Goal: Task Accomplishment & Management: Complete application form

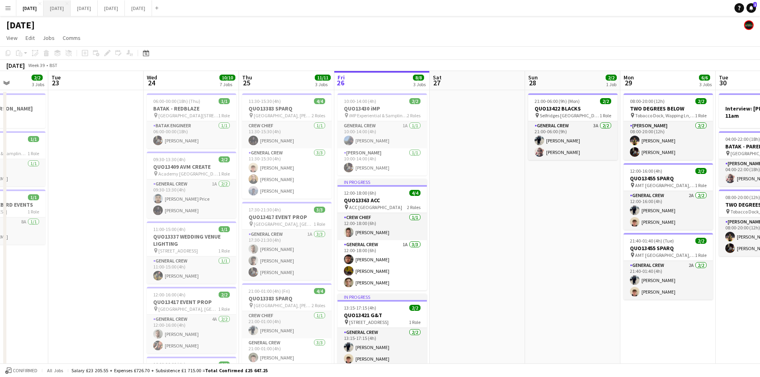
click at [71, 7] on button "[DATE] Close" at bounding box center [56, 8] width 27 height 16
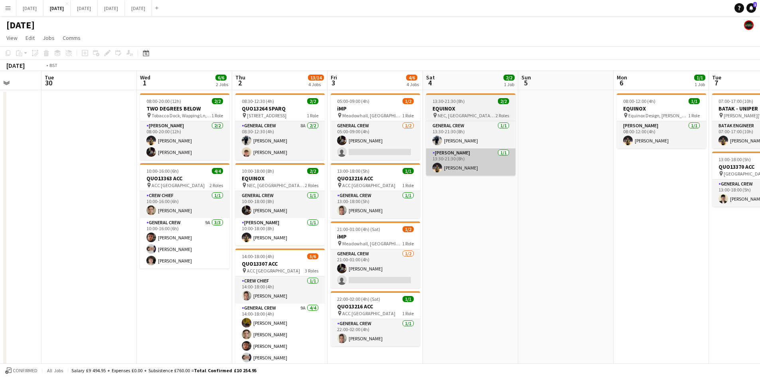
drag, startPoint x: 581, startPoint y: 184, endPoint x: 252, endPoint y: 154, distance: 330.8
click at [250, 154] on app-calendar-viewport "Sat 27 Sun 28 Mon 29 Tue 30 Wed 1 6/6 2 Jobs Thu 2 13/14 4 Jobs Fri 3 4/6 4 Job…" at bounding box center [380, 282] width 760 height 422
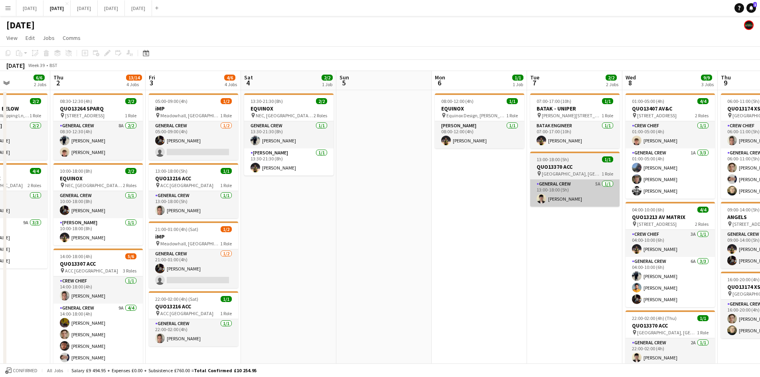
drag, startPoint x: 433, startPoint y: 223, endPoint x: 217, endPoint y: 188, distance: 218.2
click at [171, 186] on app-calendar-viewport "Mon 29 Tue 30 Wed 1 6/6 2 Jobs Thu 2 13/14 4 Jobs Fri 3 4/6 4 Jobs Sat 4 2/2 1 …" at bounding box center [380, 282] width 760 height 422
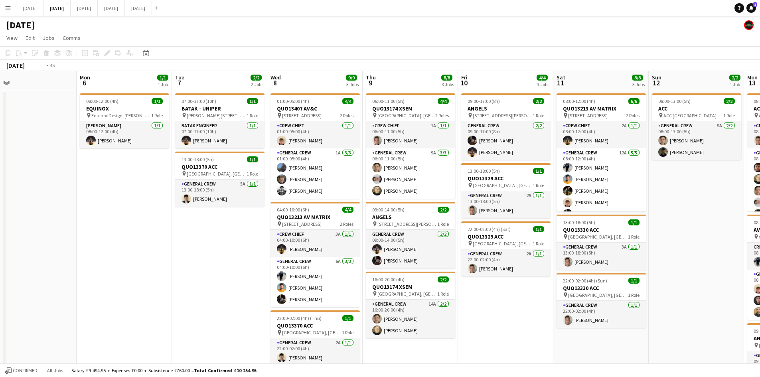
drag, startPoint x: 118, startPoint y: 191, endPoint x: 24, endPoint y: 177, distance: 95.2
click at [0, 183] on app-calendar-viewport "Thu 2 13/14 4 Jobs Fri 3 4/6 4 Jobs Sat 4 2/2 1 Job Sun 5 Mon 6 1/1 1 Job Tue 7…" at bounding box center [380, 282] width 760 height 422
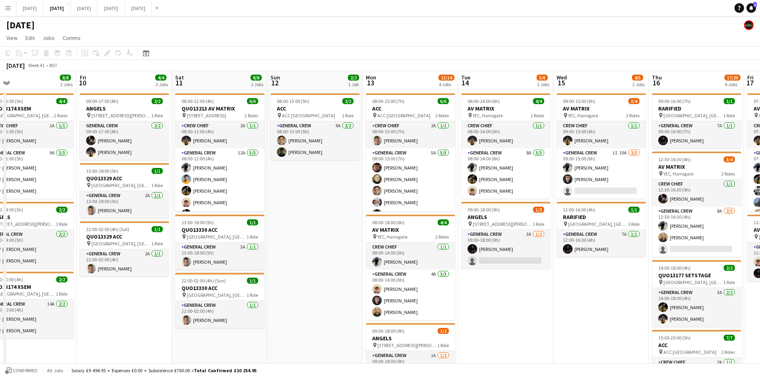
scroll to position [0, 260]
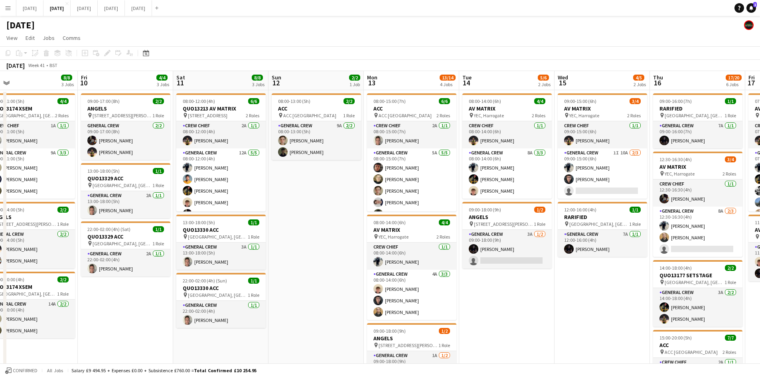
drag, startPoint x: 634, startPoint y: 299, endPoint x: 508, endPoint y: 293, distance: 126.1
click at [508, 293] on app-calendar-viewport "Mon 6 1/1 1 Job Tue 7 2/2 2 Jobs Wed 8 9/9 3 Jobs Thu 9 8/8 3 Jobs Fri 10 4/4 3…" at bounding box center [380, 358] width 760 height 574
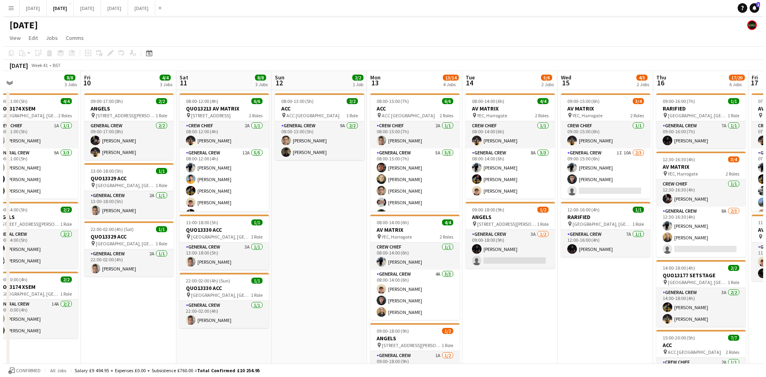
scroll to position [0, 290]
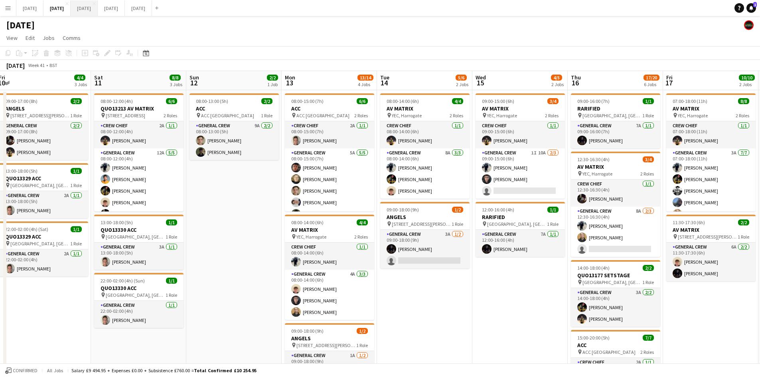
click at [98, 3] on button "[DATE] Close" at bounding box center [84, 8] width 27 height 16
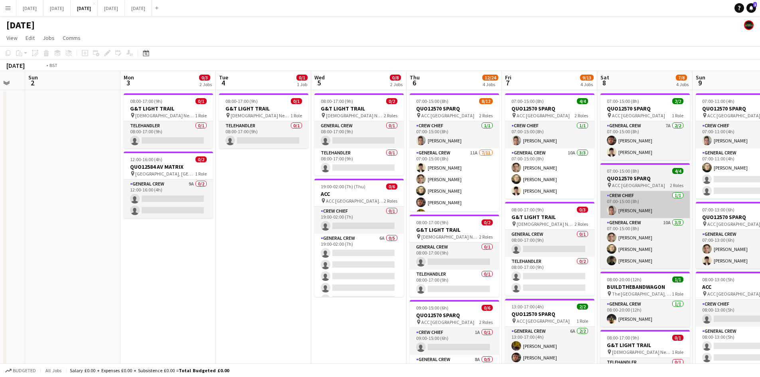
drag, startPoint x: 664, startPoint y: 240, endPoint x: 406, endPoint y: 205, distance: 261.1
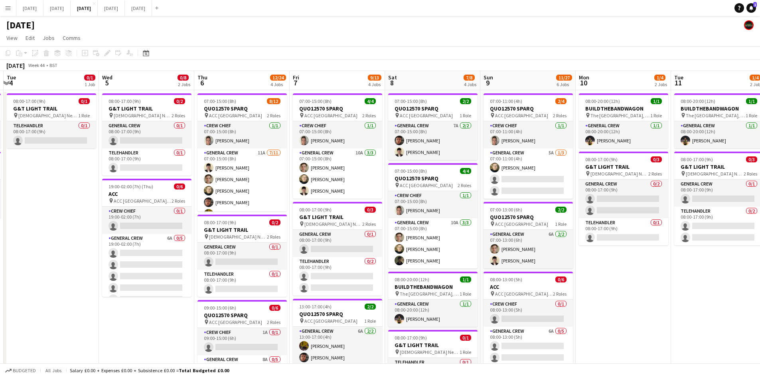
scroll to position [0, 312]
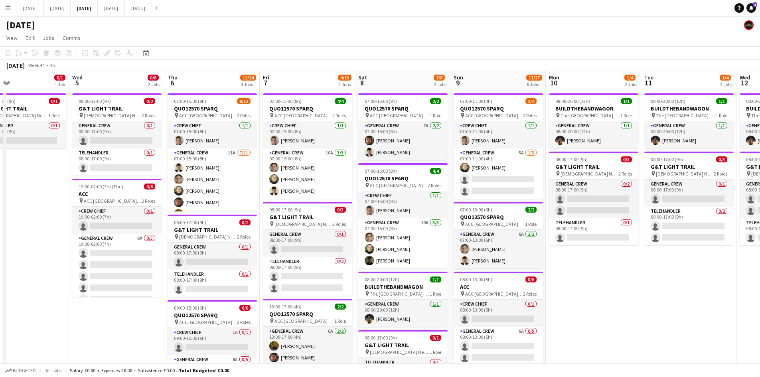
drag, startPoint x: 519, startPoint y: 237, endPoint x: 396, endPoint y: 214, distance: 124.6
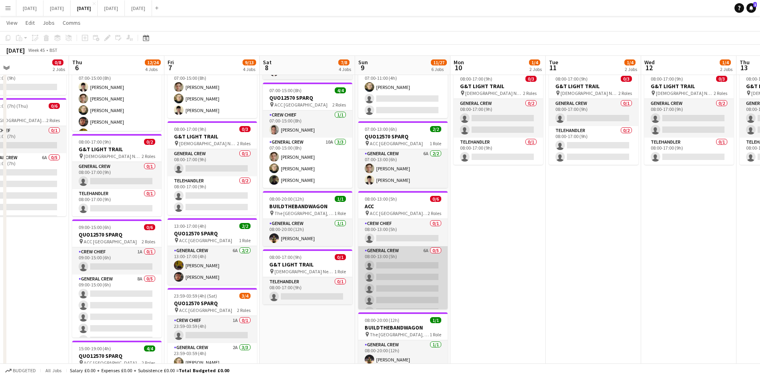
scroll to position [10, 0]
click at [396, 274] on app-card-role "General Crew 6A 0/5 08:00-13:00 (5h) single-neutral-actions single-neutral-acti…" at bounding box center [402, 272] width 89 height 73
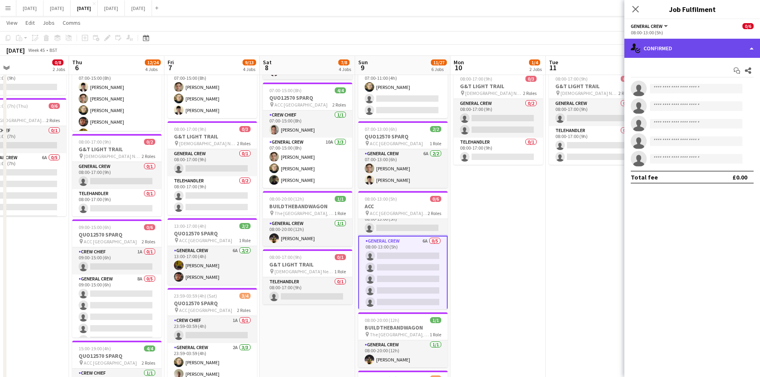
click at [691, 47] on div "single-neutral-actions-check-2 Confirmed" at bounding box center [692, 48] width 136 height 19
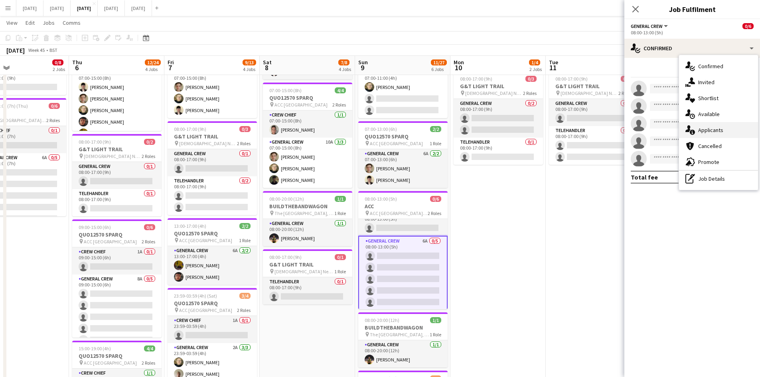
click at [726, 127] on div "single-neutral-actions-information Applicants" at bounding box center [718, 130] width 79 height 16
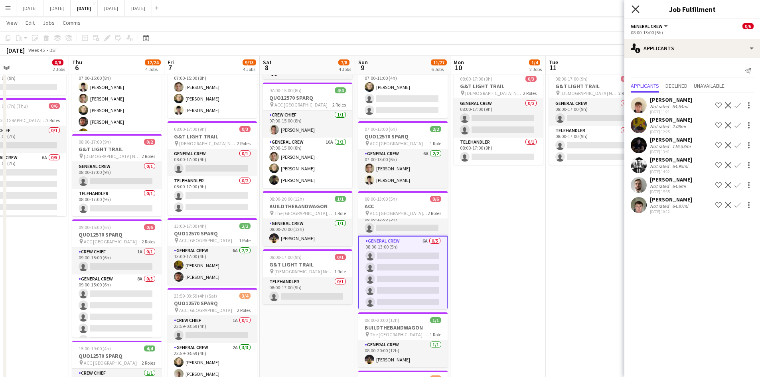
click at [637, 7] on icon at bounding box center [635, 9] width 8 height 8
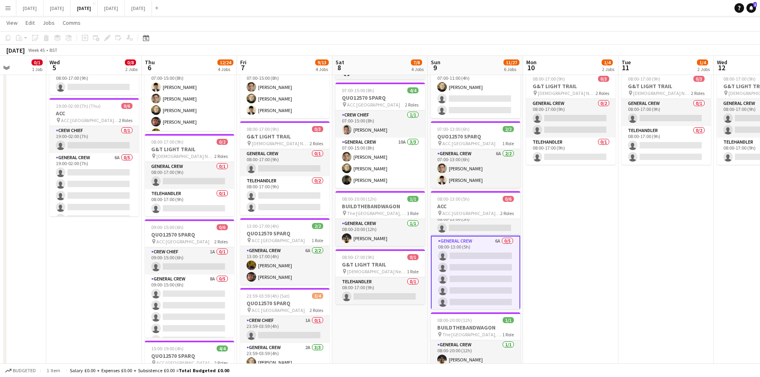
drag, startPoint x: 600, startPoint y: 245, endPoint x: 607, endPoint y: 238, distance: 9.6
click at [613, 240] on app-calendar-viewport "Sun 2 Mon 3 0/3 2 Jobs Tue 4 0/1 1 Job Wed 5 0/8 2 Jobs Thu 6 12/24 4 Jobs Fri …" at bounding box center [380, 289] width 760 height 676
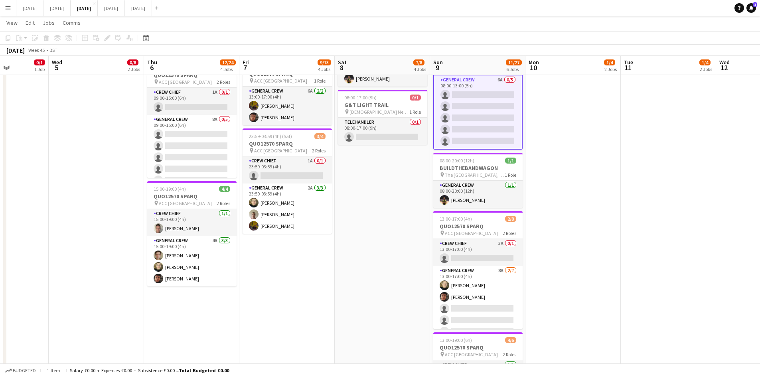
scroll to position [40, 0]
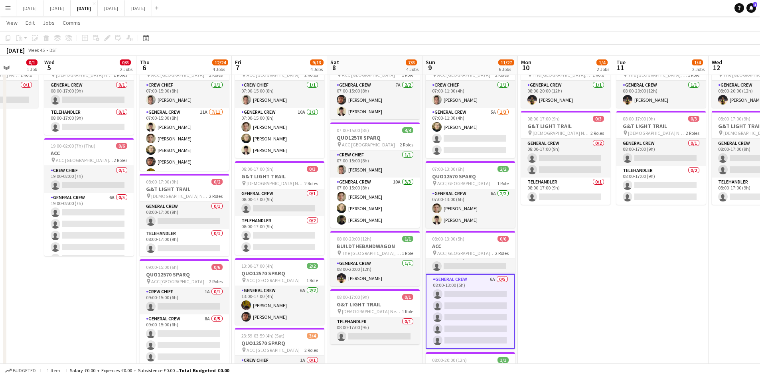
drag, startPoint x: 619, startPoint y: 299, endPoint x: 455, endPoint y: 252, distance: 170.5
click at [455, 252] on app-calendar-viewport "Sun 2 Mon 3 0/3 2 Jobs Tue 4 0/1 1 Job Wed 5 0/8 2 Jobs Thu 6 12/24 4 Jobs Fri …" at bounding box center [380, 329] width 760 height 676
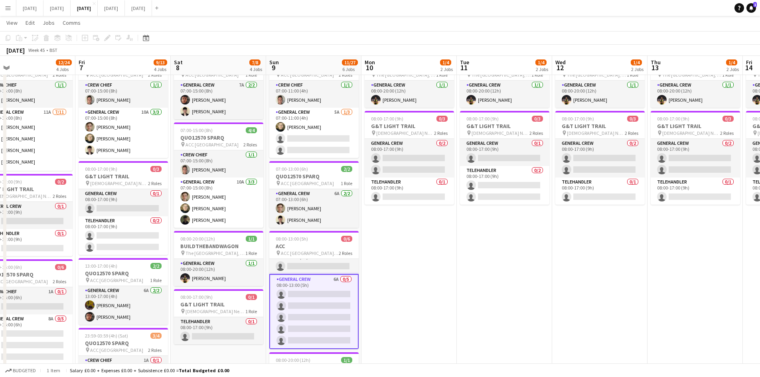
drag, startPoint x: 551, startPoint y: 268, endPoint x: 407, endPoint y: 250, distance: 145.1
click at [407, 250] on app-calendar-viewport "Mon 3 0/3 2 Jobs Tue 4 0/1 1 Job Wed 5 0/8 2 Jobs Thu 6 12/24 4 Jobs Fri 7 9/13…" at bounding box center [380, 329] width 760 height 676
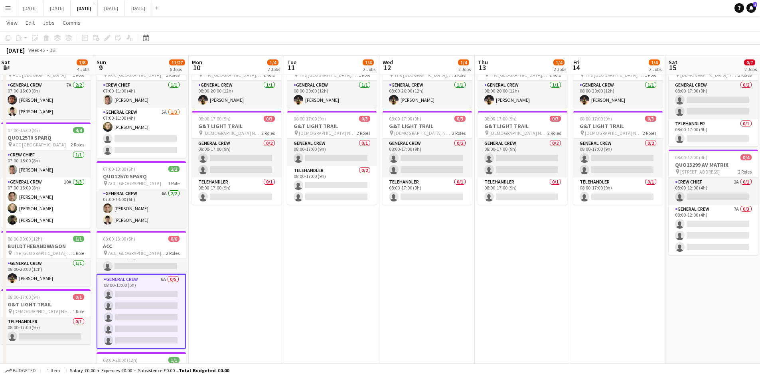
drag, startPoint x: 530, startPoint y: 250, endPoint x: 398, endPoint y: 240, distance: 132.4
click at [399, 240] on app-calendar-viewport "Wed 5 0/8 2 Jobs Thu 6 12/24 4 Jobs Fri 7 9/13 4 Jobs Sat 8 7/8 4 Jobs Sun 9 11…" at bounding box center [380, 329] width 760 height 676
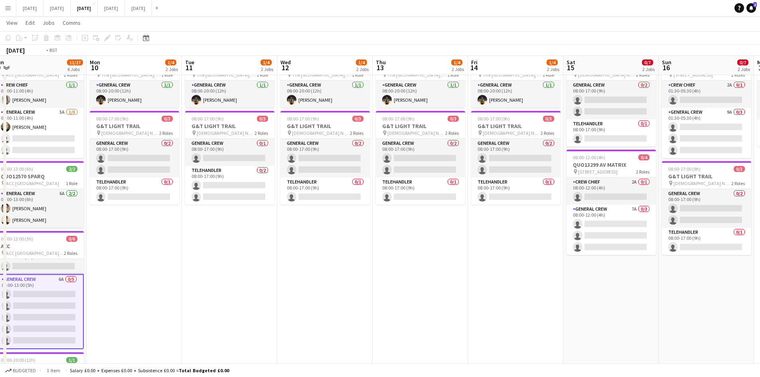
scroll to position [0, 280]
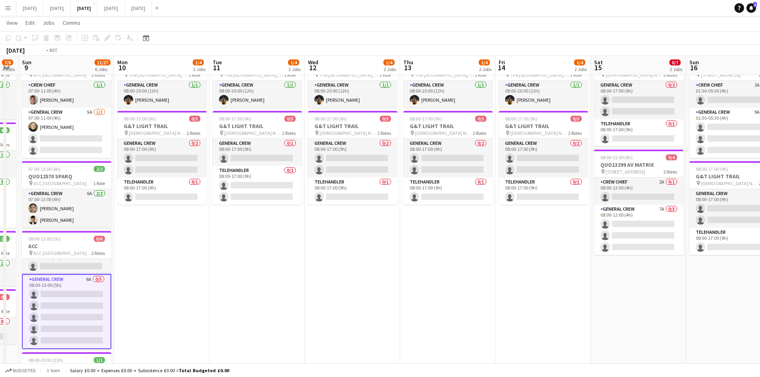
drag, startPoint x: 507, startPoint y: 254, endPoint x: 379, endPoint y: 257, distance: 127.6
click at [362, 247] on app-calendar-viewport "Thu 6 12/24 4 Jobs Fri 7 9/13 4 Jobs Sat 8 7/8 4 Jobs Sun 9 11/27 6 Jobs Mon 10…" at bounding box center [380, 329] width 760 height 676
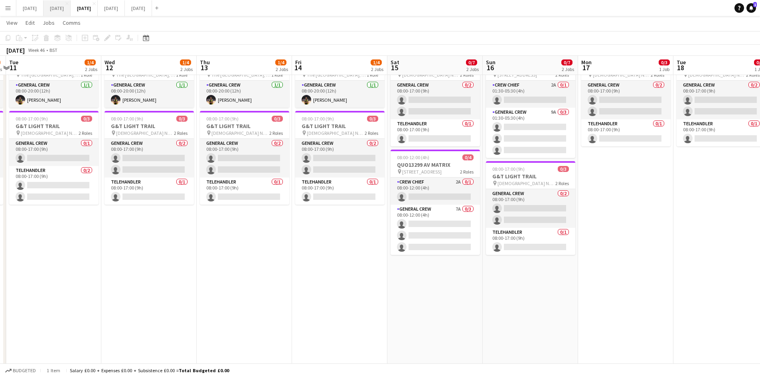
click at [71, 15] on button "[DATE] Close" at bounding box center [56, 8] width 27 height 16
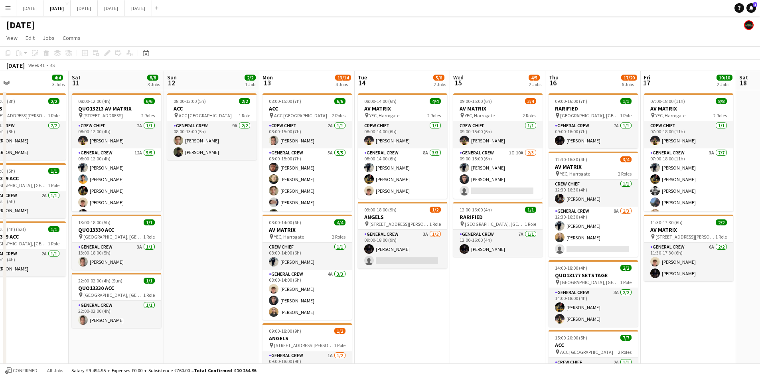
drag, startPoint x: 517, startPoint y: 231, endPoint x: 506, endPoint y: 230, distance: 10.8
click at [507, 230] on app-calendar-viewport "Tue 7 2/2 2 Jobs Wed 8 9/9 3 Jobs Thu 9 8/8 3 Jobs Fri 10 4/4 3 Jobs Sat 11 8/8…" at bounding box center [380, 358] width 760 height 574
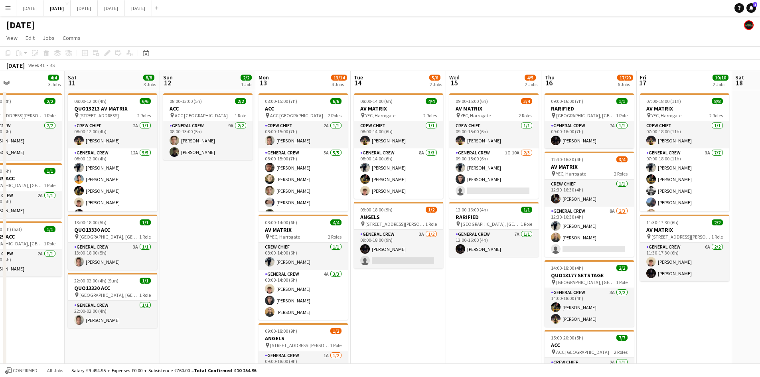
click at [482, 297] on app-date-cell "09:00-15:00 (6h) 3/4 AV MATRIX pin YEC, Harrogate 2 Roles Crew Chief [DATE] 09:…" at bounding box center [493, 367] width 95 height 555
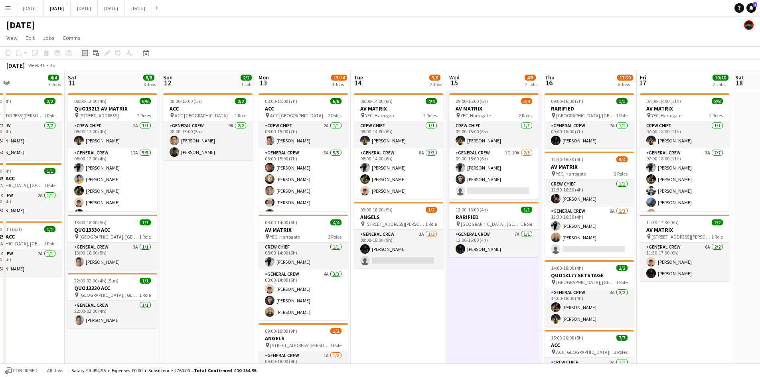
click at [88, 53] on icon at bounding box center [85, 53] width 6 height 6
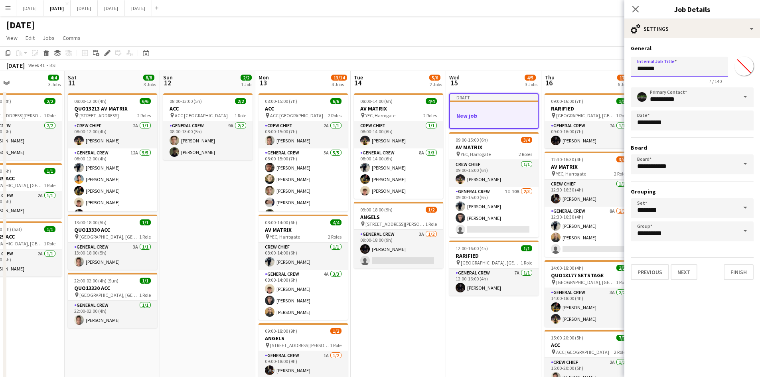
drag, startPoint x: 670, startPoint y: 73, endPoint x: 620, endPoint y: 69, distance: 50.3
click at [622, 69] on body "Menu Boards Boards Boards All jobs Status Workforce Workforce My Workforce Recr…" at bounding box center [380, 329] width 760 height 659
type input "*****"
drag, startPoint x: 687, startPoint y: 277, endPoint x: 684, endPoint y: 223, distance: 53.5
click at [687, 276] on button "Next" at bounding box center [683, 272] width 27 height 16
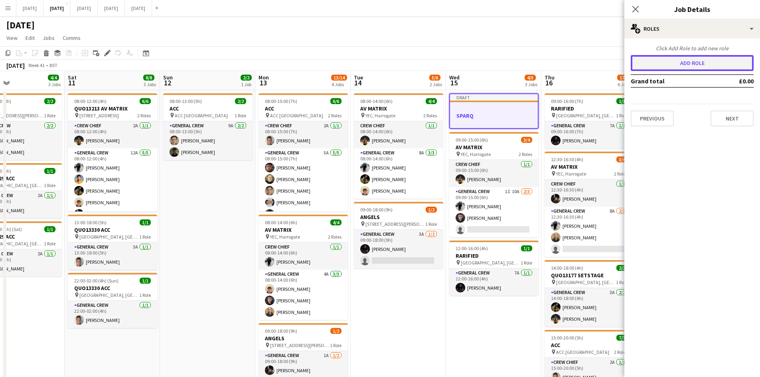
click at [676, 62] on button "Add role" at bounding box center [691, 63] width 123 height 16
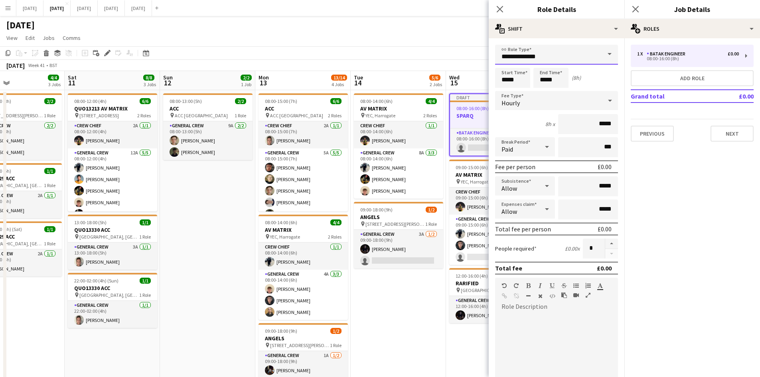
click at [527, 57] on input "**********" at bounding box center [556, 55] width 123 height 20
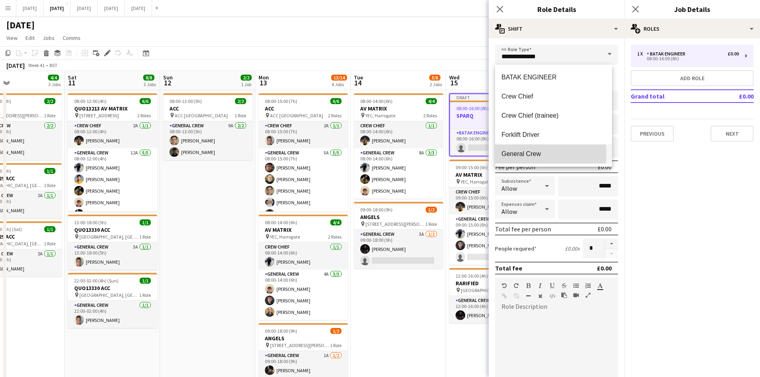
click at [519, 154] on span "General Crew" at bounding box center [553, 154] width 104 height 8
type input "**********"
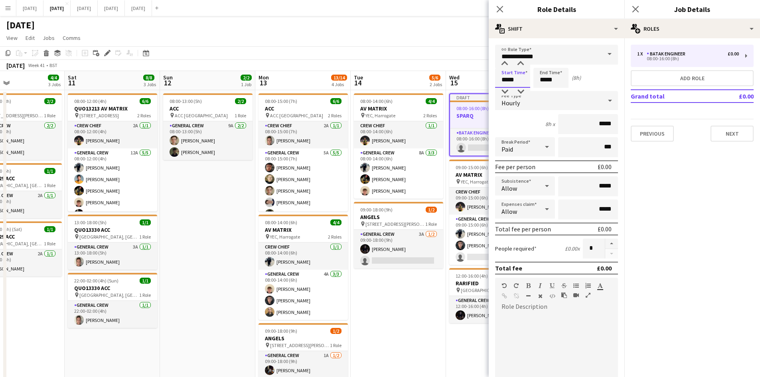
click at [511, 76] on input "*****" at bounding box center [512, 78] width 35 height 20
click at [507, 65] on div at bounding box center [504, 64] width 16 height 8
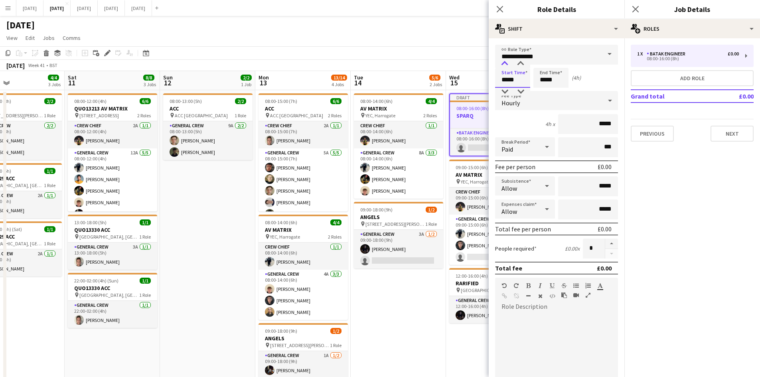
click at [507, 65] on div at bounding box center [504, 64] width 16 height 8
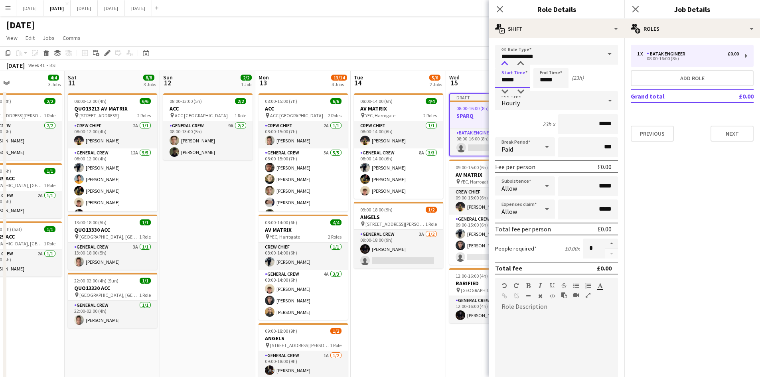
click at [507, 65] on div at bounding box center [504, 64] width 16 height 8
type input "*****"
click at [507, 65] on div at bounding box center [504, 64] width 16 height 8
click at [544, 74] on input "*****" at bounding box center [550, 78] width 35 height 20
click at [542, 64] on div at bounding box center [543, 64] width 16 height 8
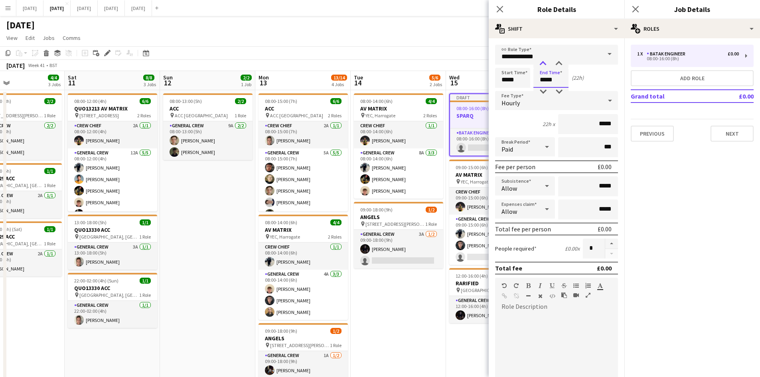
click at [542, 64] on div at bounding box center [543, 64] width 16 height 8
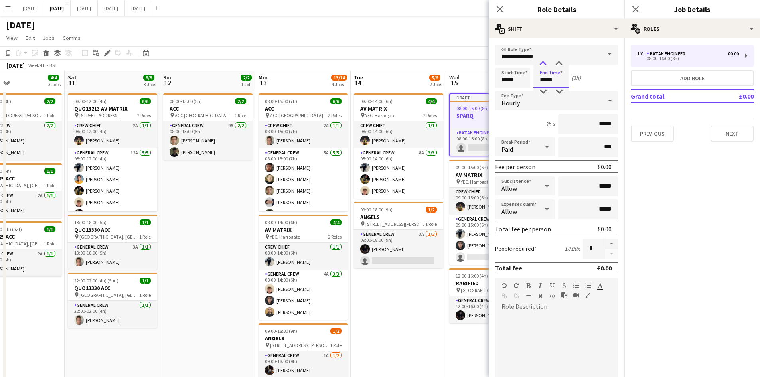
type input "*****"
click at [541, 64] on div at bounding box center [543, 64] width 16 height 8
click at [606, 242] on button "button" at bounding box center [611, 243] width 13 height 10
type input "*"
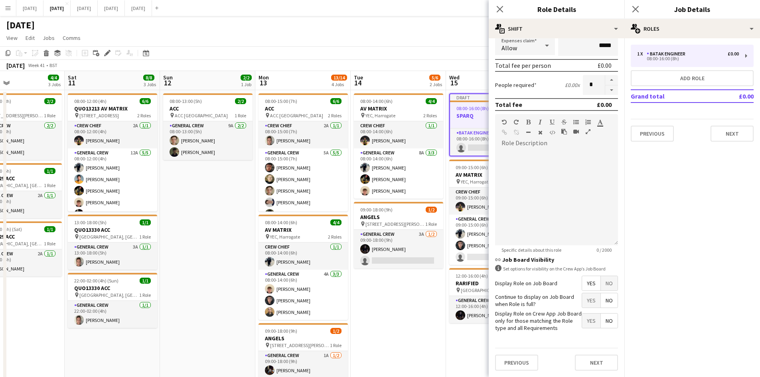
click at [606, 284] on span "No" at bounding box center [608, 283] width 17 height 14
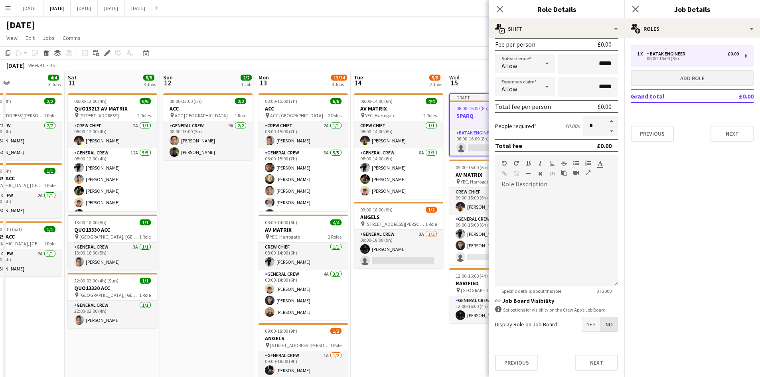
scroll to position [122, 0]
click at [730, 128] on button "Next" at bounding box center [731, 134] width 43 height 16
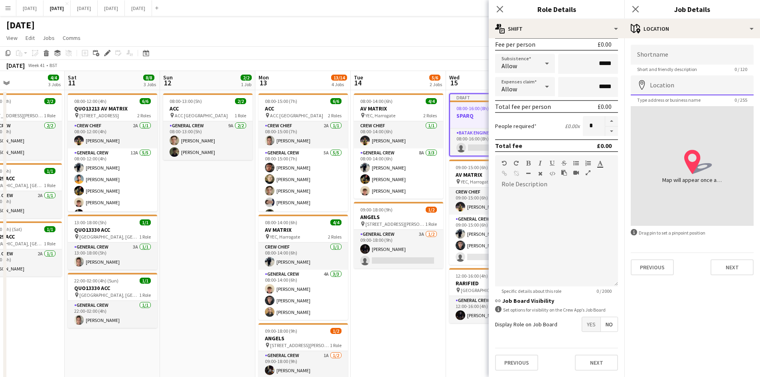
click at [667, 80] on input "Location" at bounding box center [691, 85] width 123 height 20
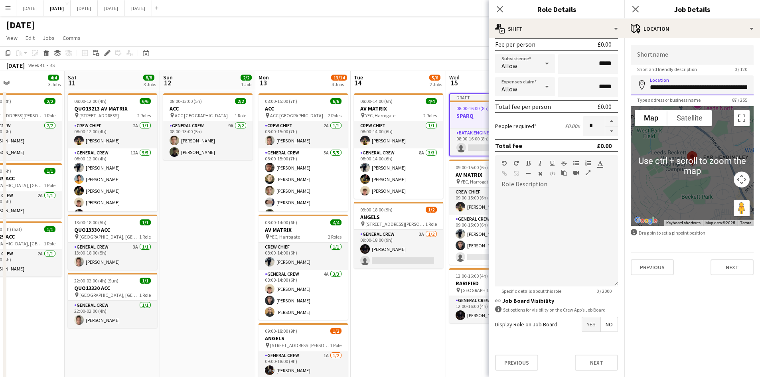
click at [698, 85] on input "**********" at bounding box center [691, 85] width 123 height 20
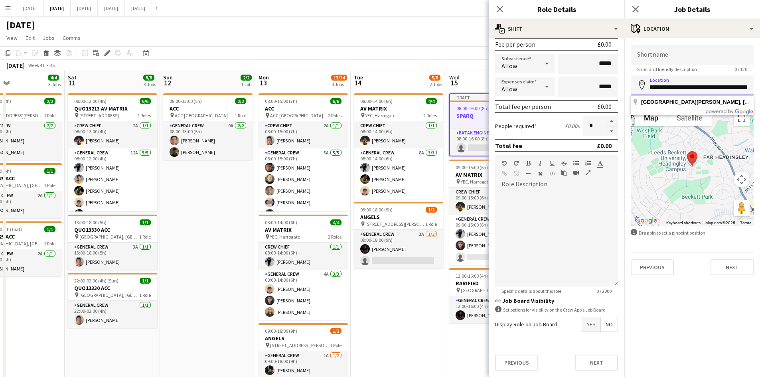
scroll to position [0, 144]
drag, startPoint x: 651, startPoint y: 87, endPoint x: 758, endPoint y: 89, distance: 107.7
click at [758, 89] on form "**********" at bounding box center [692, 160] width 136 height 230
type input "**********"
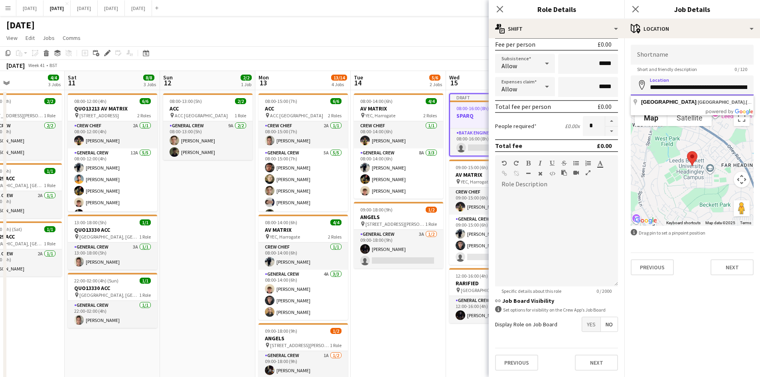
scroll to position [0, 73]
drag, startPoint x: 670, startPoint y: 90, endPoint x: 772, endPoint y: 97, distance: 102.4
click at [760, 97] on html "Menu Boards Boards Boards All jobs Status Workforce Workforce My Workforce Recr…" at bounding box center [380, 329] width 760 height 659
click at [691, 42] on div "**********" at bounding box center [692, 159] width 136 height 243
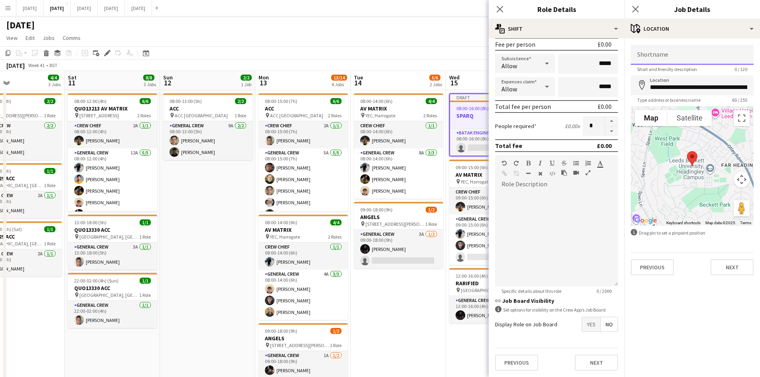
click at [688, 53] on input "Shortname" at bounding box center [691, 55] width 123 height 20
paste input "**********"
type input "**********"
click at [727, 261] on button "Next" at bounding box center [731, 267] width 43 height 16
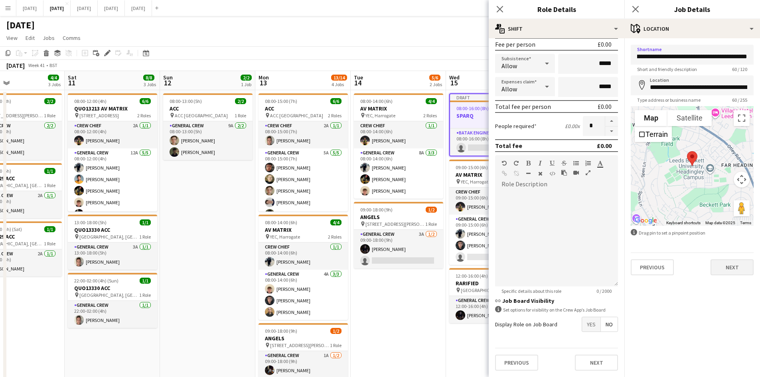
scroll to position [0, 0]
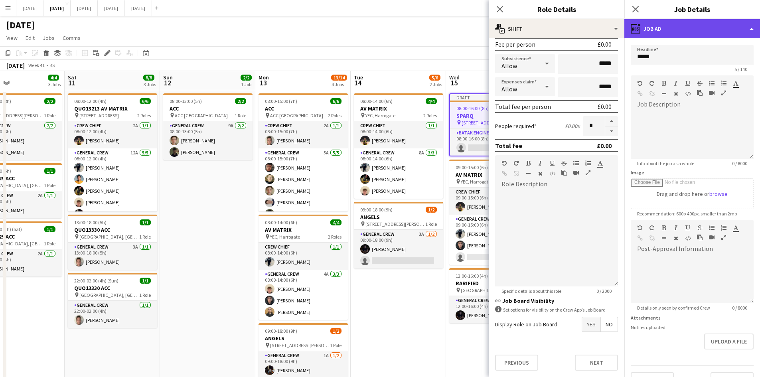
click at [673, 25] on div "ads-window Job Ad" at bounding box center [692, 28] width 136 height 19
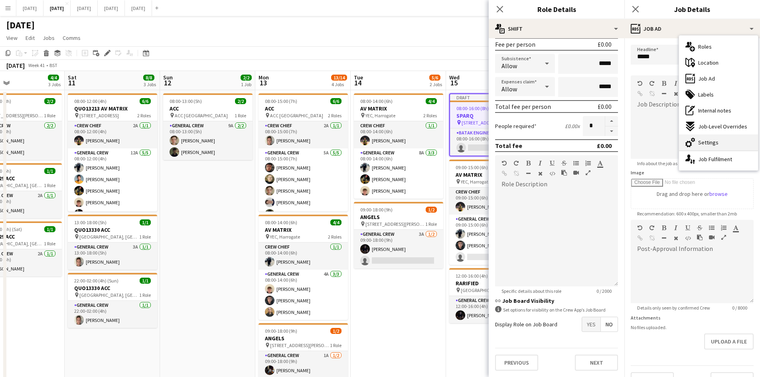
click at [708, 142] on span "Settings" at bounding box center [708, 142] width 20 height 7
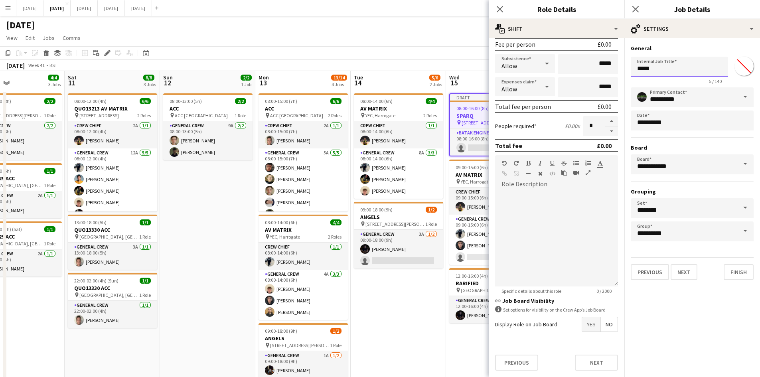
click at [631, 69] on input "*****" at bounding box center [678, 67] width 97 height 20
type input "**********"
click at [499, 6] on icon "Close pop-in" at bounding box center [500, 9] width 8 height 8
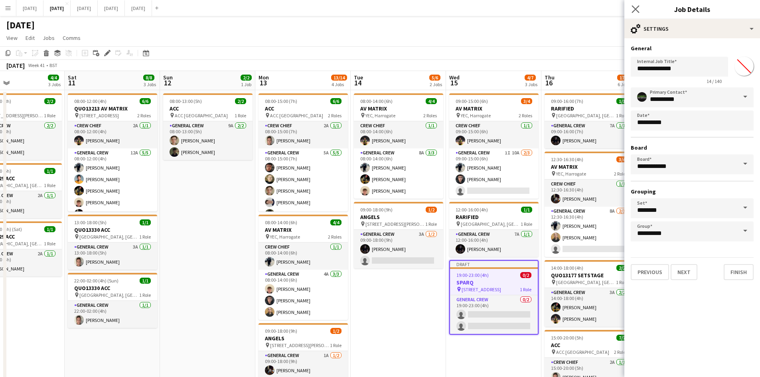
click at [639, 4] on app-icon "Close pop-in" at bounding box center [636, 10] width 12 height 12
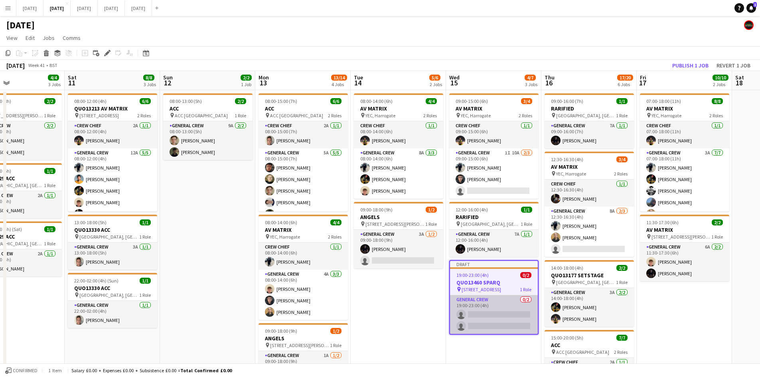
click at [486, 324] on app-card-role "General Crew 0/2 19:00-23:00 (4h) single-neutral-actions single-neutral-actions" at bounding box center [494, 314] width 88 height 39
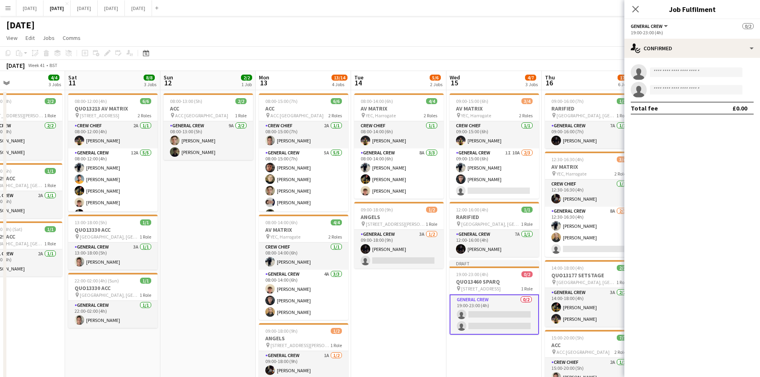
click at [492, 322] on app-card-role "General Crew 0/2 19:00-23:00 (4h) single-neutral-actions single-neutral-actions" at bounding box center [493, 314] width 89 height 40
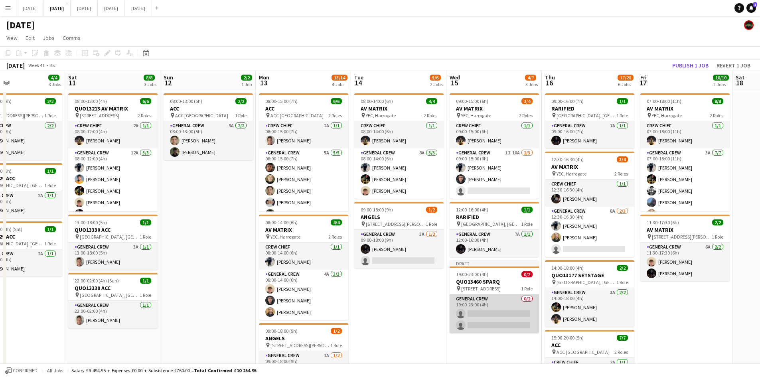
click at [500, 306] on app-card-role "General Crew 0/2 19:00-23:00 (4h) single-neutral-actions single-neutral-actions" at bounding box center [493, 313] width 89 height 39
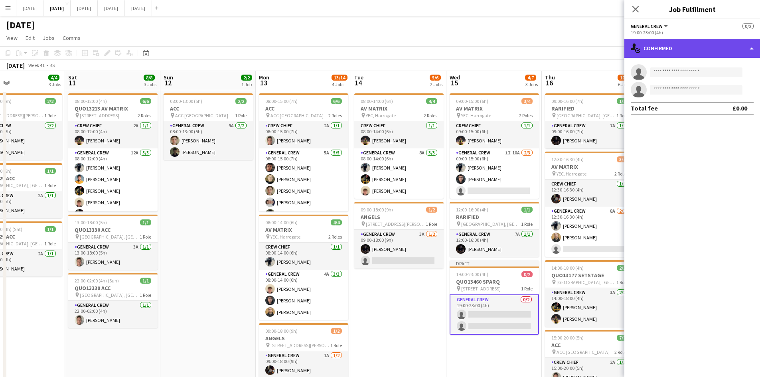
click at [676, 47] on div "single-neutral-actions-check-2 Confirmed" at bounding box center [692, 48] width 136 height 19
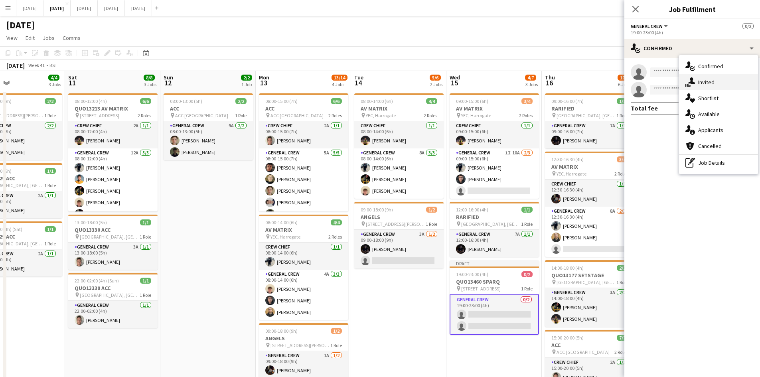
click at [708, 82] on span "Invited" at bounding box center [706, 82] width 16 height 7
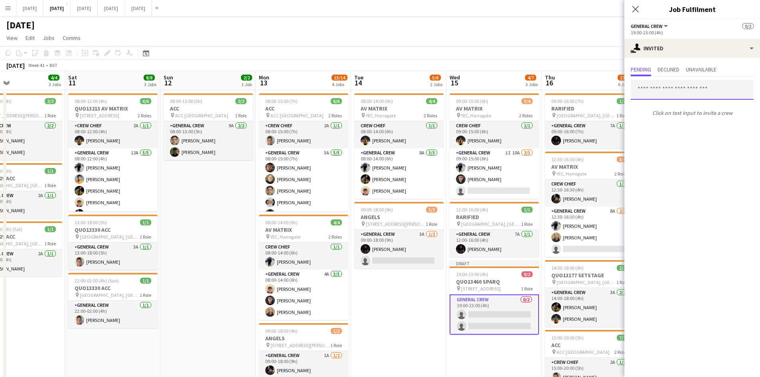
click at [668, 93] on input "text" at bounding box center [691, 90] width 123 height 20
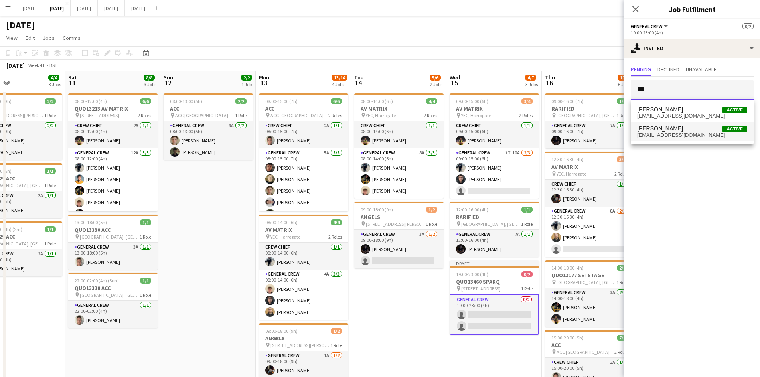
type input "***"
click at [659, 130] on span "[PERSON_NAME]" at bounding box center [660, 128] width 46 height 7
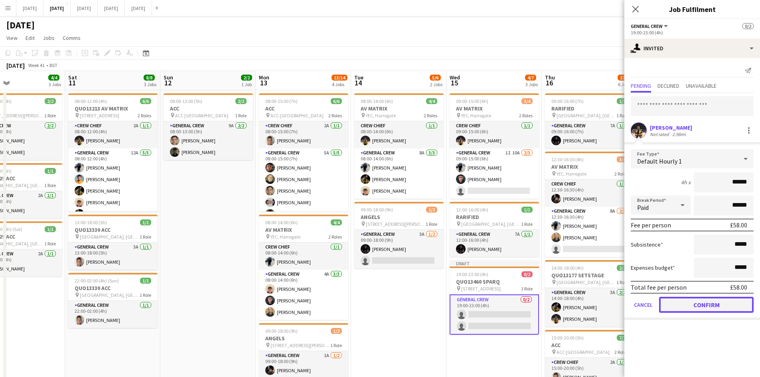
drag, startPoint x: 702, startPoint y: 299, endPoint x: 699, endPoint y: 267, distance: 32.5
click at [702, 297] on button "Confirm" at bounding box center [706, 305] width 94 height 16
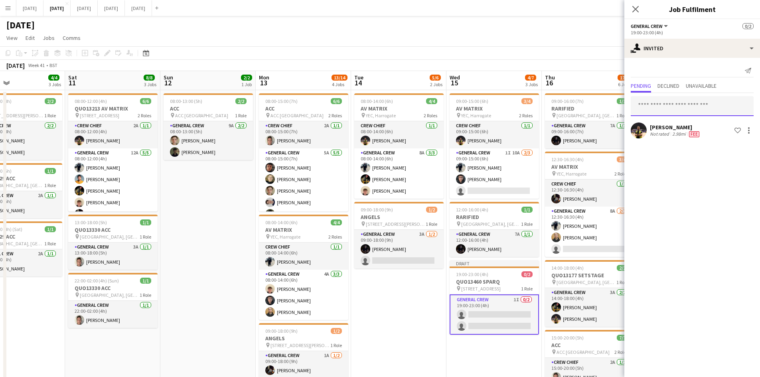
click at [678, 107] on input "text" at bounding box center [691, 106] width 123 height 20
type input "***"
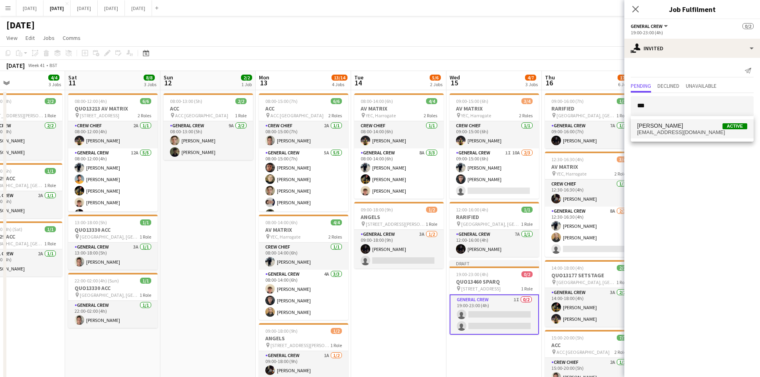
click at [682, 136] on mat-option "[PERSON_NAME] Active [EMAIL_ADDRESS][DOMAIN_NAME]" at bounding box center [691, 128] width 123 height 19
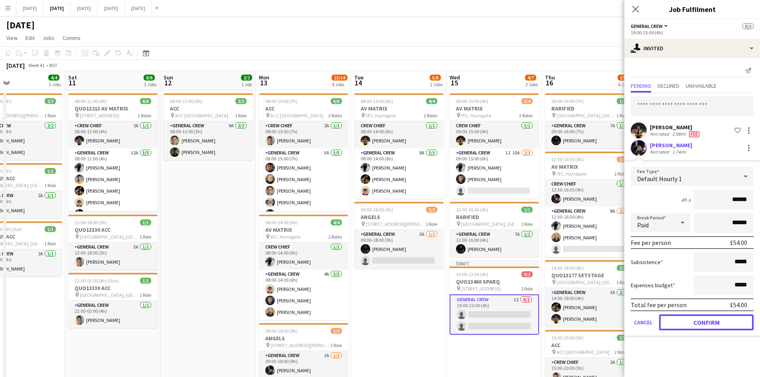
drag, startPoint x: 708, startPoint y: 322, endPoint x: 703, endPoint y: 292, distance: 30.3
click at [707, 322] on button "Confirm" at bounding box center [706, 322] width 94 height 16
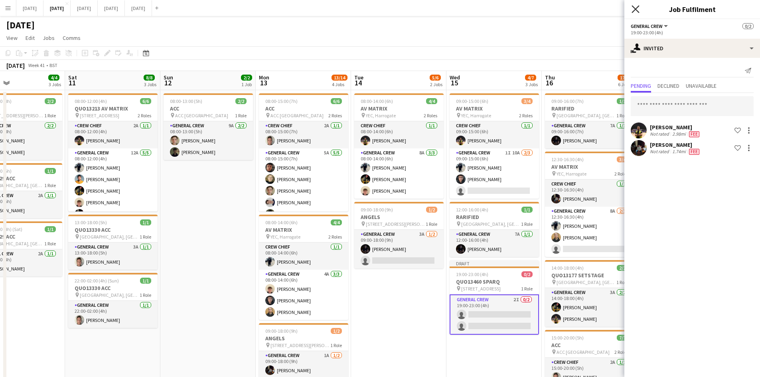
click at [633, 10] on icon "Close pop-in" at bounding box center [635, 9] width 8 height 8
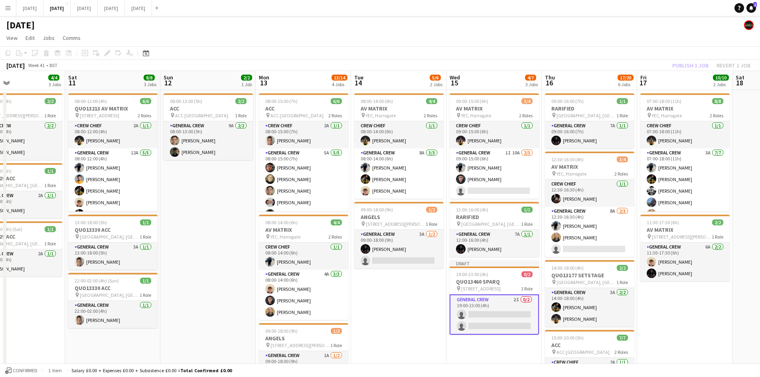
click at [691, 63] on div "Publish 1 job Revert 1 job" at bounding box center [710, 65] width 97 height 10
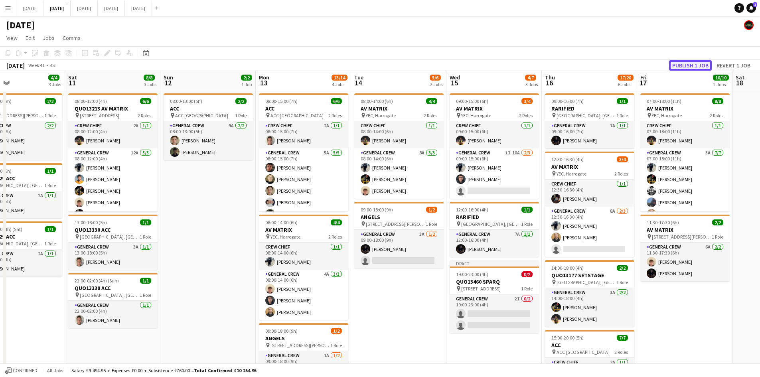
click at [683, 64] on button "Publish 1 job" at bounding box center [690, 65] width 43 height 10
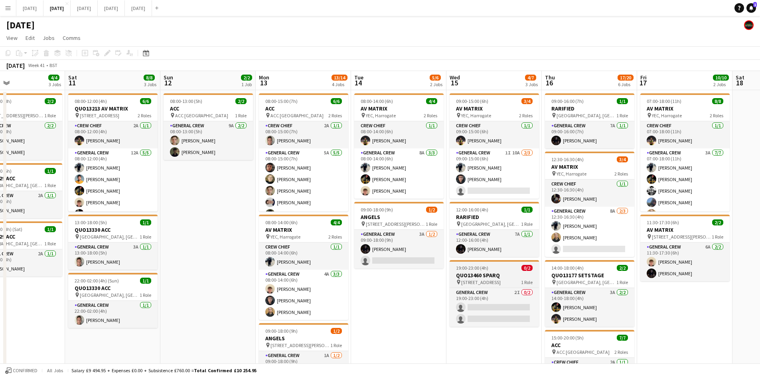
click at [496, 282] on span "[STREET_ADDRESS]" at bounding box center [480, 282] width 39 height 6
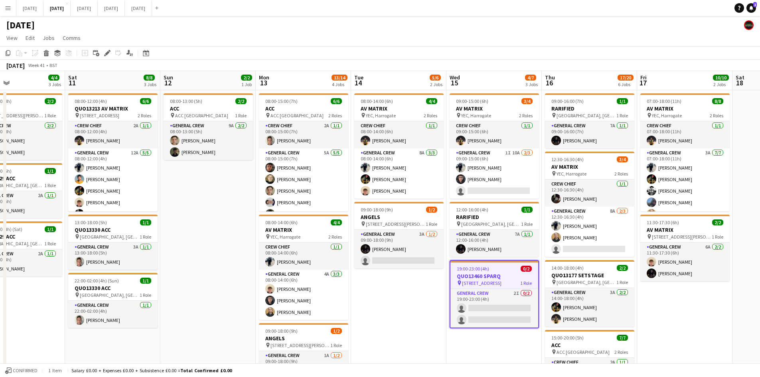
drag, startPoint x: 105, startPoint y: 50, endPoint x: 116, endPoint y: 50, distance: 11.2
click at [105, 50] on icon "Edit" at bounding box center [107, 53] width 6 height 6
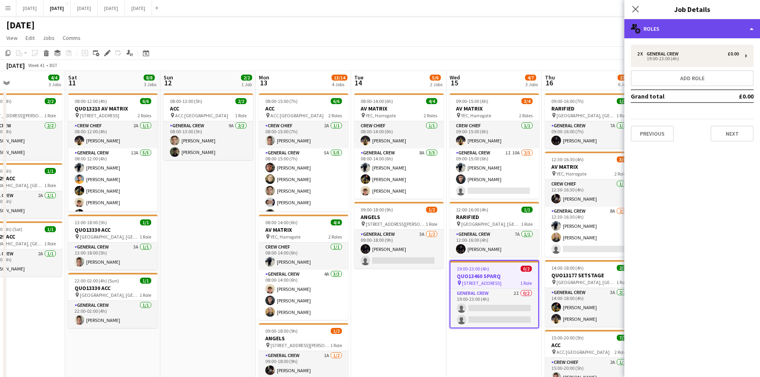
click at [718, 26] on div "multiple-users-add Roles" at bounding box center [692, 28] width 136 height 19
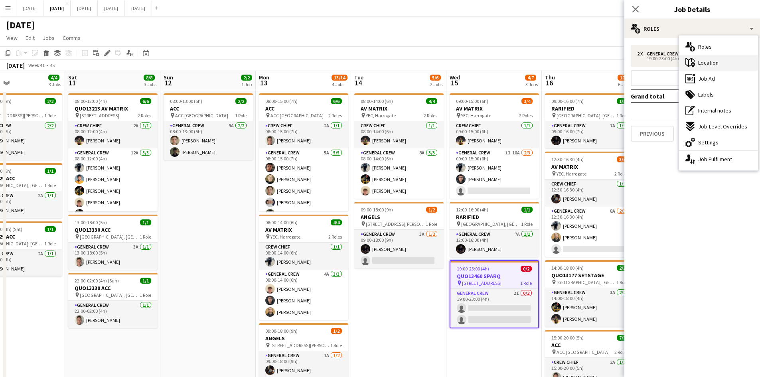
click at [716, 59] on span "Location" at bounding box center [708, 62] width 20 height 7
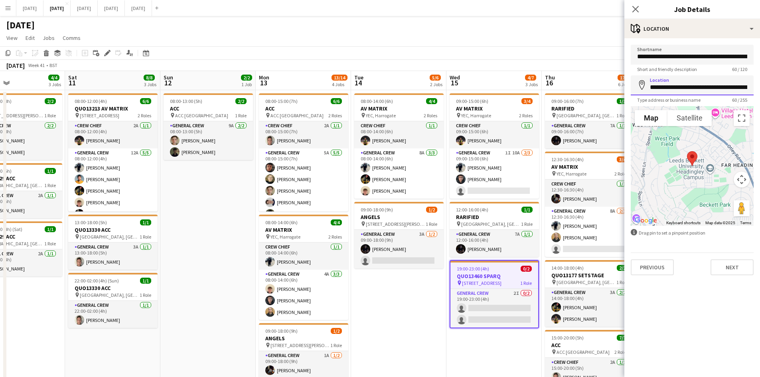
click at [725, 91] on input "**********" at bounding box center [691, 85] width 123 height 20
drag, startPoint x: 695, startPoint y: 92, endPoint x: 671, endPoint y: 92, distance: 24.3
click at [695, 92] on input "**********" at bounding box center [691, 85] width 123 height 20
click at [652, 89] on input "**********" at bounding box center [691, 85] width 123 height 20
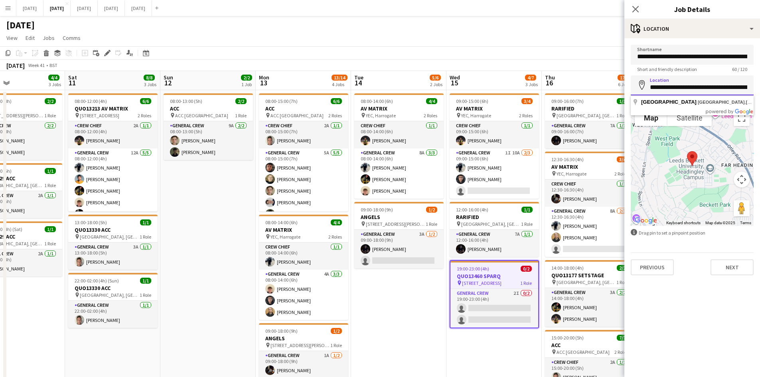
scroll to position [0, 73]
drag, startPoint x: 648, startPoint y: 88, endPoint x: 792, endPoint y: 81, distance: 143.7
click at [760, 81] on html "Menu Boards Boards Boards All jobs Status Workforce Workforce My Workforce Recr…" at bounding box center [380, 329] width 760 height 659
paste input
drag, startPoint x: 654, startPoint y: 87, endPoint x: 769, endPoint y: 86, distance: 114.8
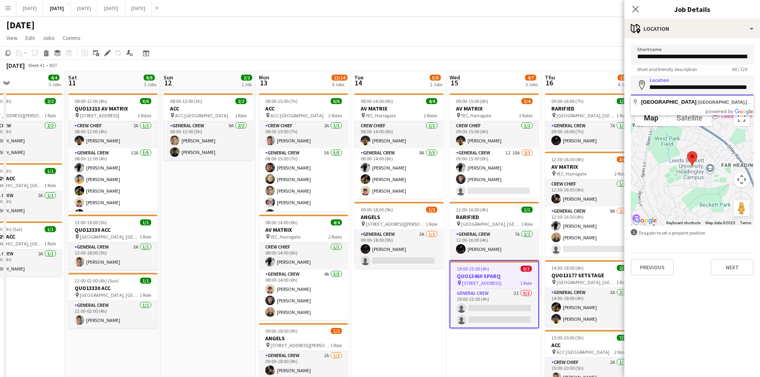
click at [760, 86] on html "Menu Boards Boards Boards All jobs Status Workforce Workforce My Workforce Recr…" at bounding box center [380, 329] width 760 height 659
click at [656, 85] on input "********" at bounding box center [691, 85] width 123 height 20
type input "**********"
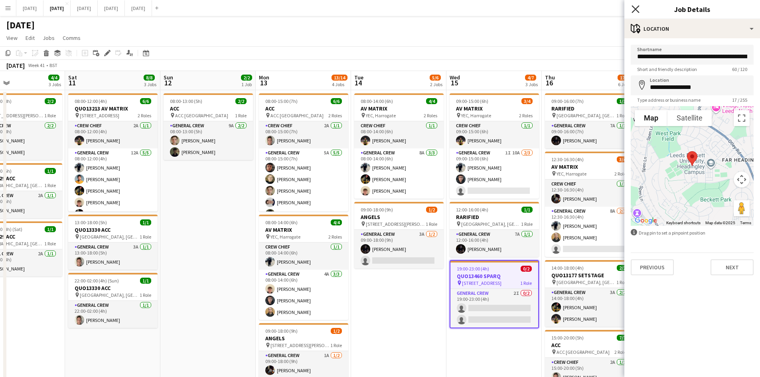
click at [638, 8] on icon "Close pop-in" at bounding box center [635, 9] width 8 height 8
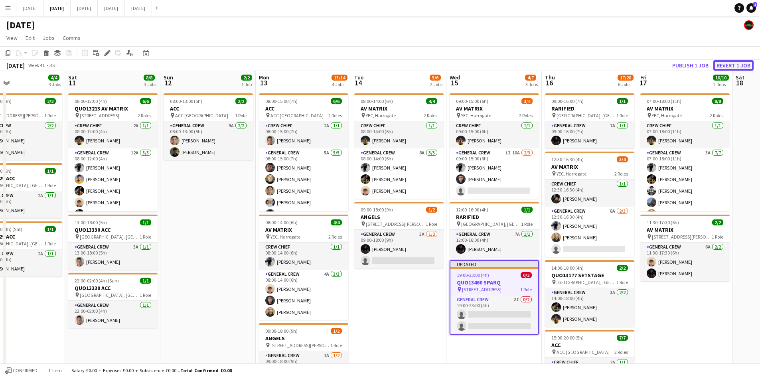
click at [732, 66] on button "Revert 1 job" at bounding box center [733, 65] width 40 height 10
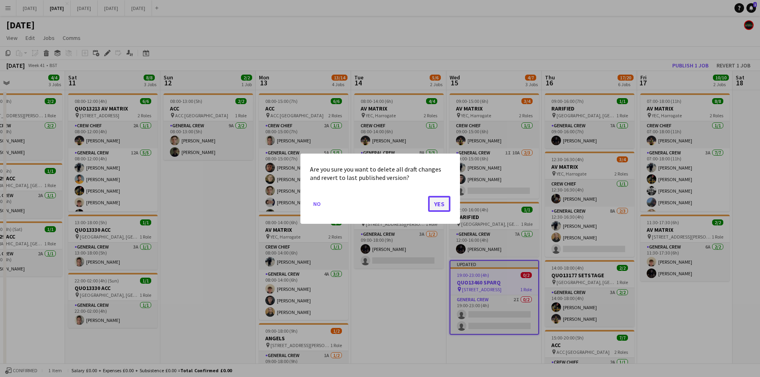
click at [442, 203] on button "Yes" at bounding box center [439, 203] width 22 height 16
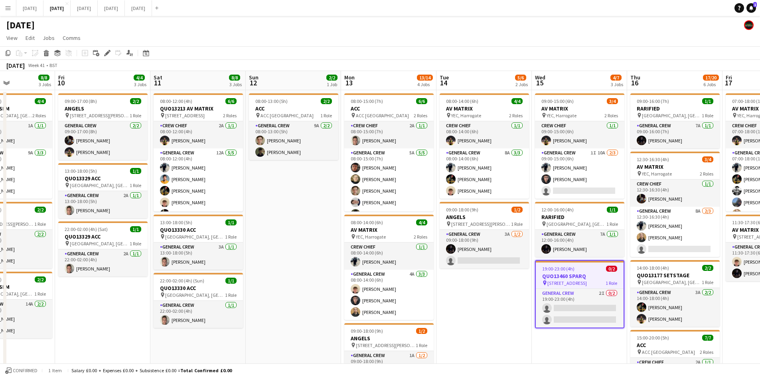
drag, startPoint x: 224, startPoint y: 212, endPoint x: 569, endPoint y: 204, distance: 344.6
click at [566, 206] on app-calendar-viewport "Tue 7 2/2 2 Jobs Wed 8 9/9 3 Jobs Thu 9 8/8 3 Jobs Fri 10 4/4 3 Jobs Sat 11 8/8…" at bounding box center [380, 358] width 760 height 574
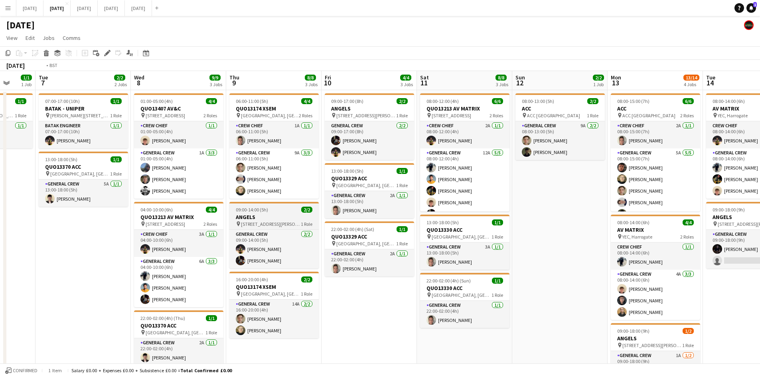
drag, startPoint x: 310, startPoint y: 213, endPoint x: 673, endPoint y: 210, distance: 363.3
click at [670, 212] on app-calendar-viewport "Sat 4 2/2 1 Job Sun 5 Mon 6 1/1 1 Job Tue 7 2/2 2 Jobs Wed 8 9/9 3 Jobs Thu 9 8…" at bounding box center [380, 358] width 760 height 574
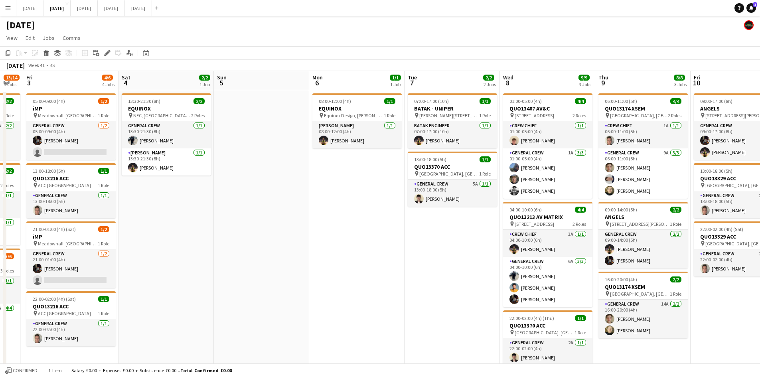
drag, startPoint x: 467, startPoint y: 219, endPoint x: 599, endPoint y: 206, distance: 132.7
click at [624, 217] on app-calendar-viewport "Wed 1 6/6 2 Jobs Thu 2 13/14 4 Jobs Fri 3 4/6 4 Jobs Sat 4 2/2 1 Job Sun 5 Mon …" at bounding box center [380, 358] width 760 height 574
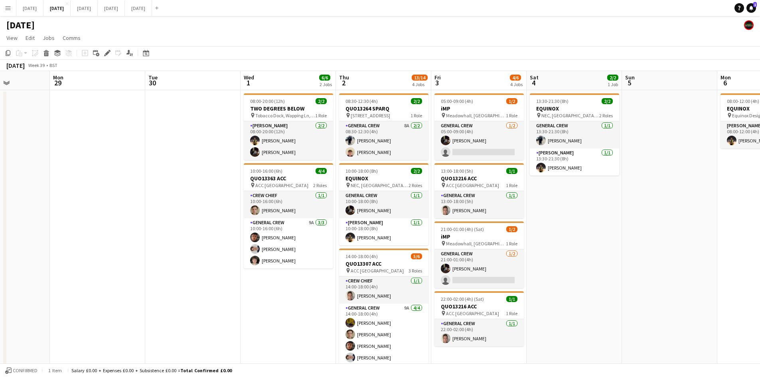
drag, startPoint x: 395, startPoint y: 212, endPoint x: 578, endPoint y: 200, distance: 183.0
click at [584, 207] on app-calendar-viewport "Fri 26 Sat 27 Sun 28 Mon 29 Tue 30 Wed 1 6/6 2 Jobs Thu 2 13/14 4 Jobs Fri 3 4/…" at bounding box center [380, 358] width 760 height 574
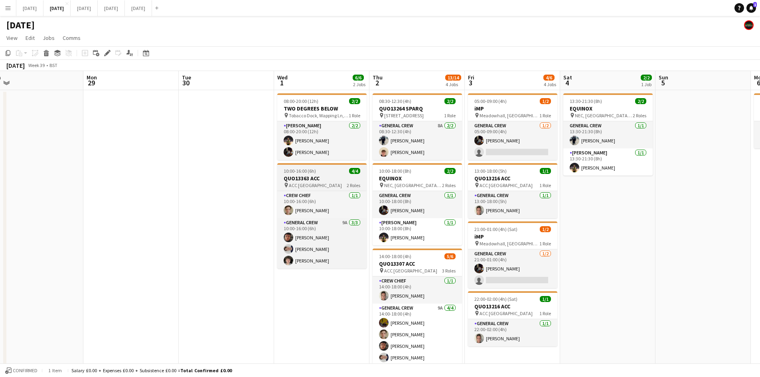
click at [318, 178] on h3 "QUO13363 ACC" at bounding box center [321, 178] width 89 height 7
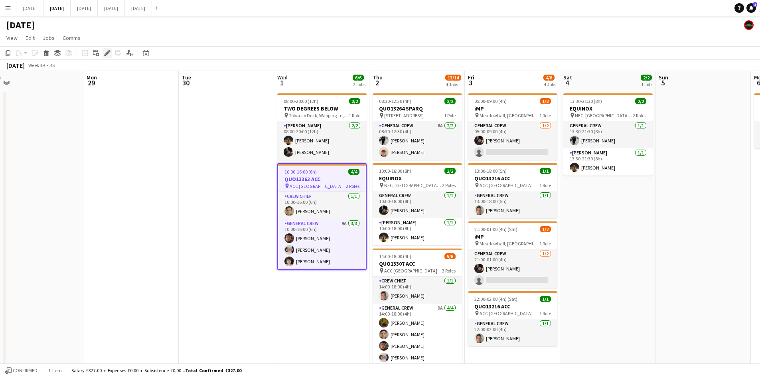
click at [106, 52] on icon "Edit" at bounding box center [107, 53] width 6 height 6
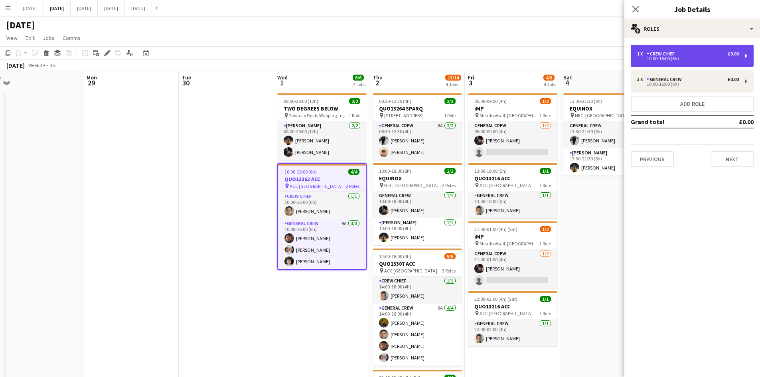
click at [689, 55] on div "1 x Crew Chief £0.00" at bounding box center [688, 54] width 102 height 6
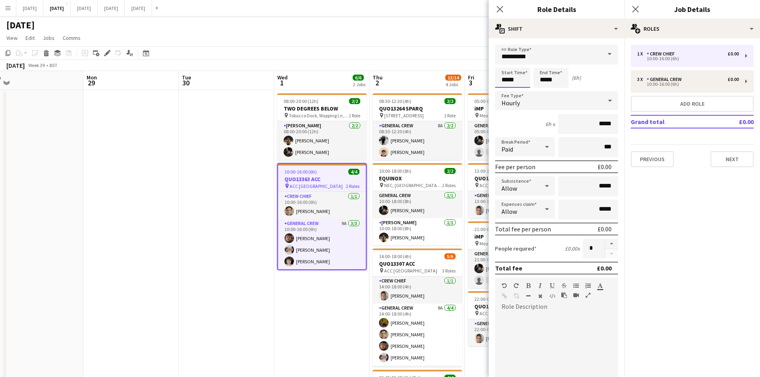
click at [505, 83] on input "*****" at bounding box center [512, 78] width 35 height 20
click at [504, 64] on div at bounding box center [504, 64] width 16 height 8
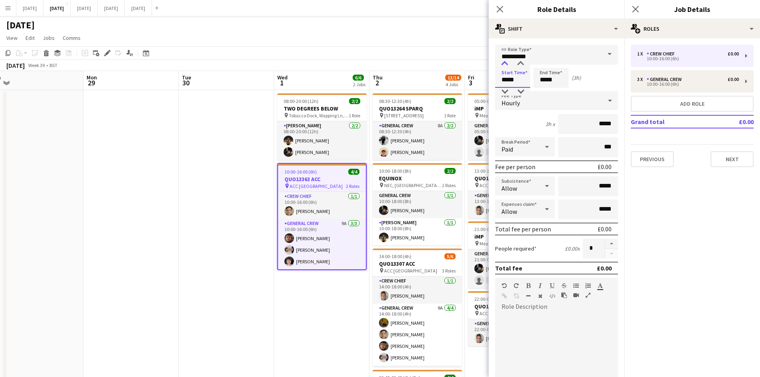
type input "*****"
click at [504, 64] on div at bounding box center [504, 64] width 16 height 8
click at [542, 81] on input "*****" at bounding box center [550, 78] width 35 height 20
click at [544, 67] on div at bounding box center [543, 64] width 16 height 8
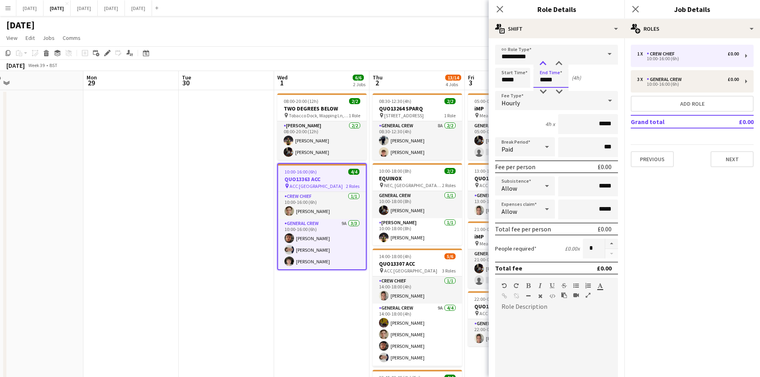
click at [544, 67] on div at bounding box center [543, 64] width 16 height 8
type input "*****"
click at [544, 67] on div at bounding box center [543, 64] width 16 height 8
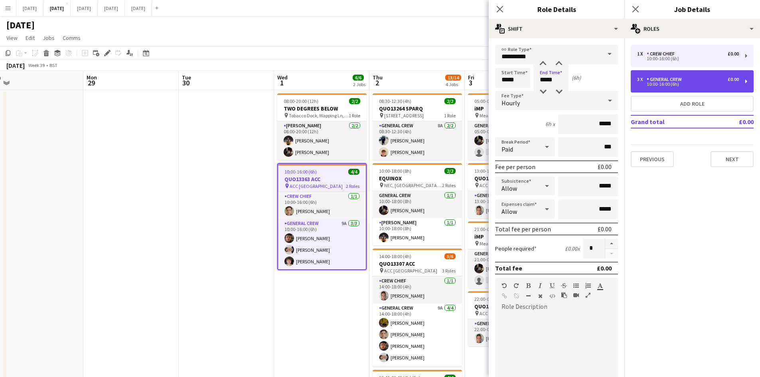
click at [653, 77] on div "General Crew" at bounding box center [665, 80] width 38 height 6
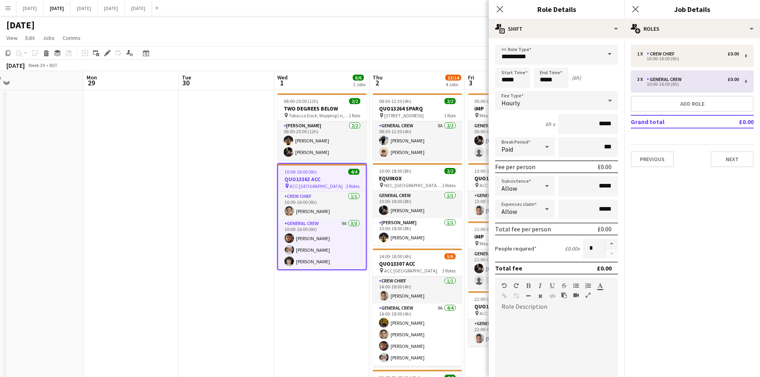
type input "**********"
type input "*****"
type input "*"
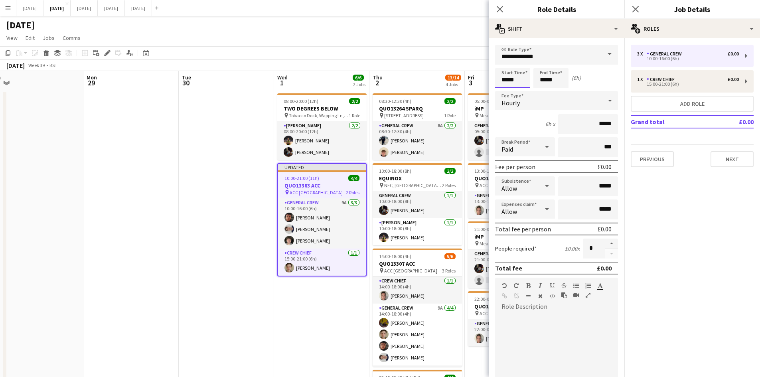
click at [500, 79] on input "*****" at bounding box center [512, 78] width 35 height 20
click at [507, 63] on div at bounding box center [504, 64] width 16 height 8
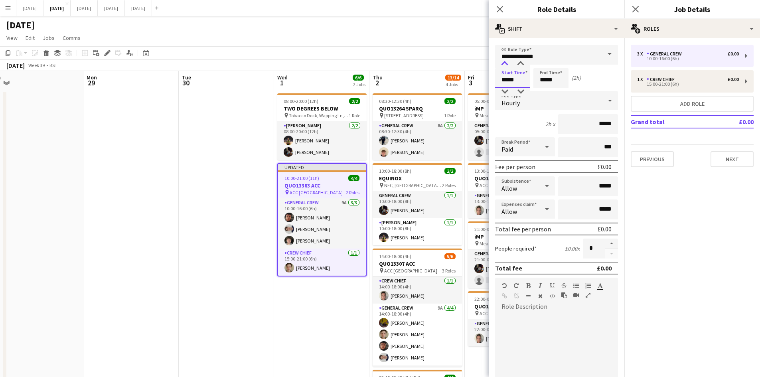
type input "*****"
click at [507, 63] on div at bounding box center [504, 64] width 16 height 8
click at [545, 85] on input "*****" at bounding box center [550, 78] width 35 height 20
click at [540, 63] on div at bounding box center [543, 64] width 16 height 8
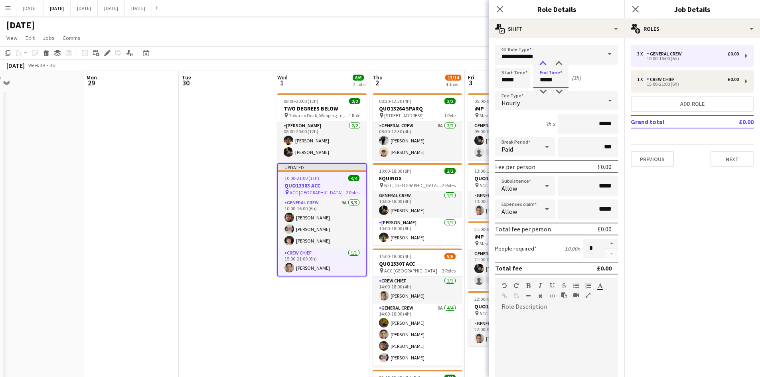
click at [540, 63] on div at bounding box center [543, 64] width 16 height 8
type input "*****"
click at [540, 63] on div at bounding box center [543, 64] width 16 height 8
click at [497, 6] on icon at bounding box center [500, 9] width 8 height 8
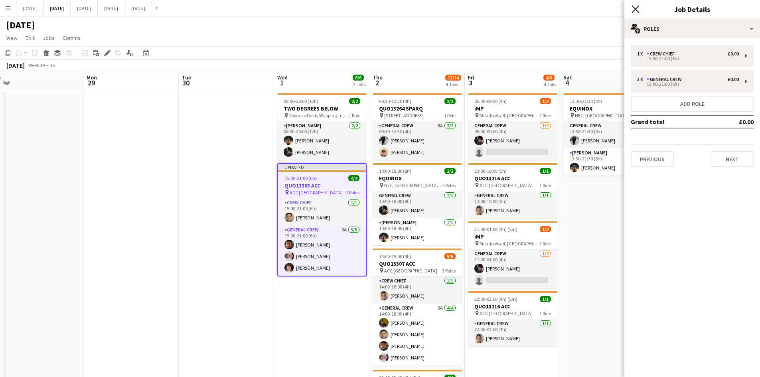
click at [633, 9] on icon "Close pop-in" at bounding box center [635, 9] width 8 height 8
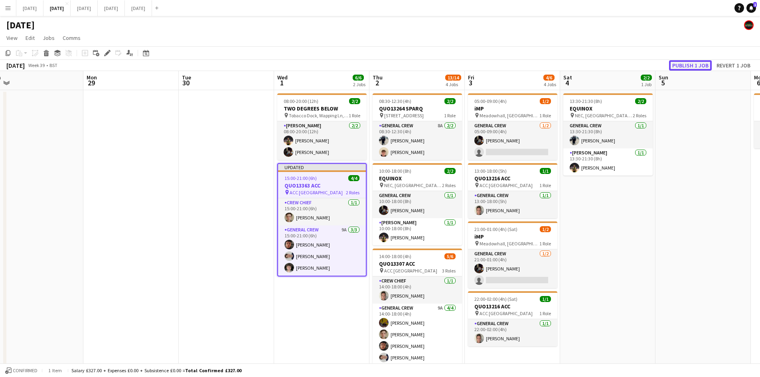
click at [692, 64] on button "Publish 1 job" at bounding box center [690, 65] width 43 height 10
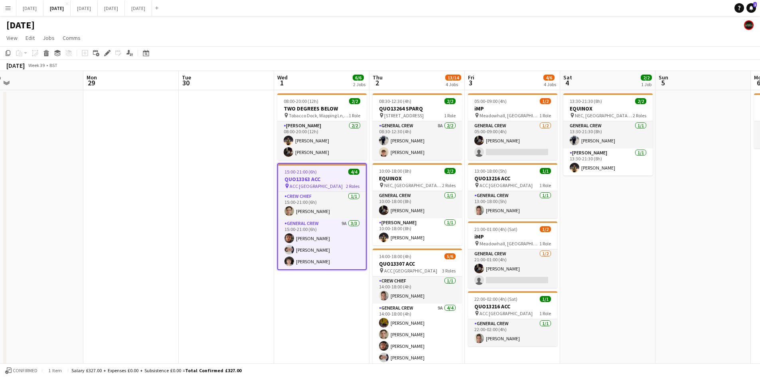
click at [325, 287] on app-date-cell "08:00-20:00 (12h) 2/2 TWO DEGREES BELOW pin Tobacco Dock, Wapping Ln, London E1…" at bounding box center [321, 367] width 95 height 555
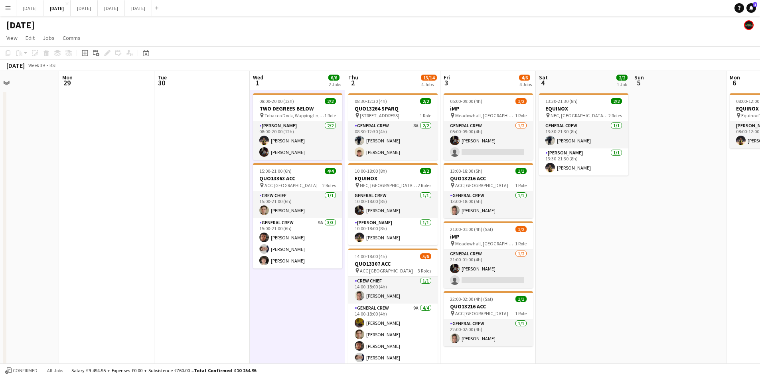
scroll to position [0, 252]
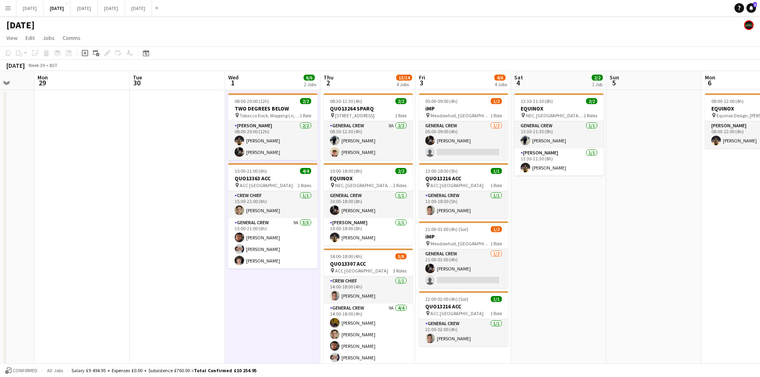
drag, startPoint x: 326, startPoint y: 280, endPoint x: 284, endPoint y: 284, distance: 42.1
click at [277, 280] on app-calendar-viewport "Fri 26 Sat 27 Sun 28 Mon 29 Tue 30 Wed 1 6/6 2 Jobs Thu 2 13/14 4 Jobs Fri 3 4/…" at bounding box center [380, 358] width 760 height 574
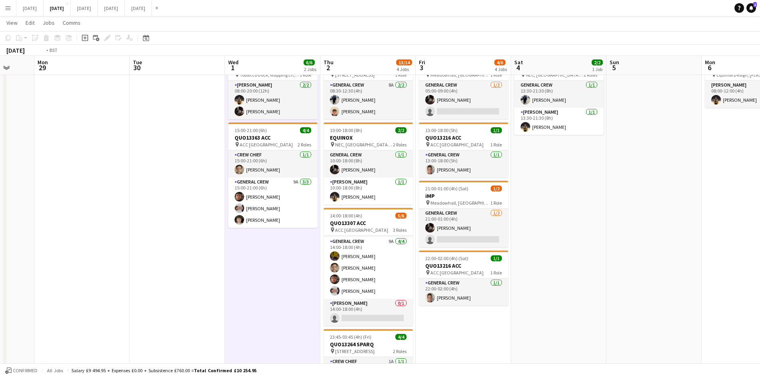
scroll to position [0, 277]
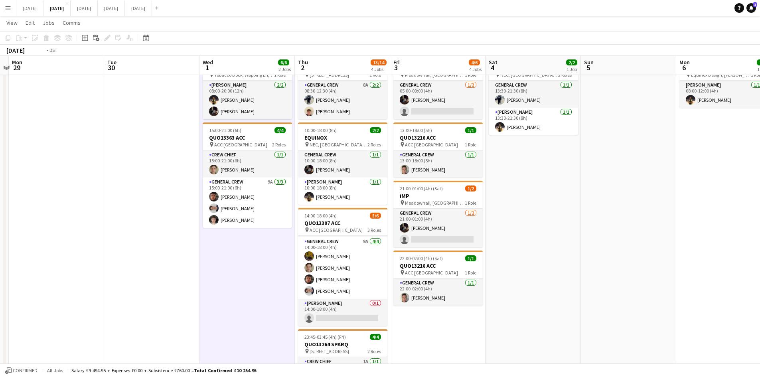
click at [503, 212] on app-calendar-viewport "Fri 26 Sat 27 Sun 28 Mon 29 Tue 30 Wed 1 6/6 2 Jobs Thu 2 13/14 4 Jobs Fri 3 4/…" at bounding box center [380, 297] width 760 height 613
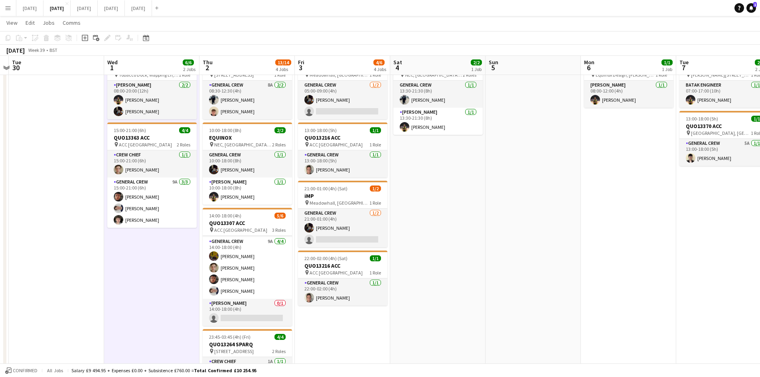
scroll to position [0, 0]
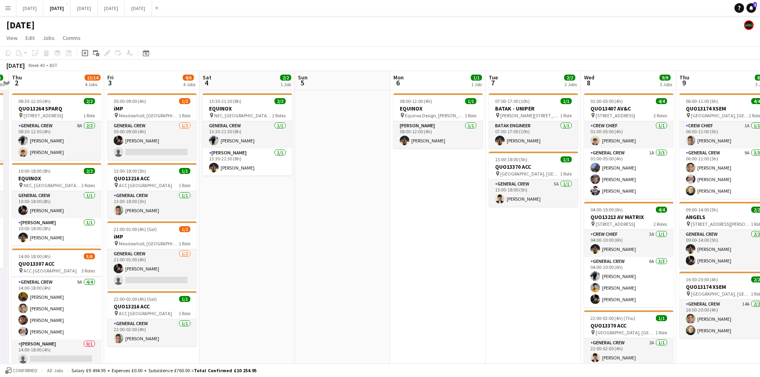
drag, startPoint x: 482, startPoint y: 226, endPoint x: 539, endPoint y: 253, distance: 62.8
click at [395, 214] on app-calendar-viewport "Mon 29 Tue 30 Wed 1 6/6 2 Jobs Thu 2 13/14 4 Jobs Fri 3 4/6 4 Jobs Sat 4 2/2 1 …" at bounding box center [380, 358] width 760 height 574
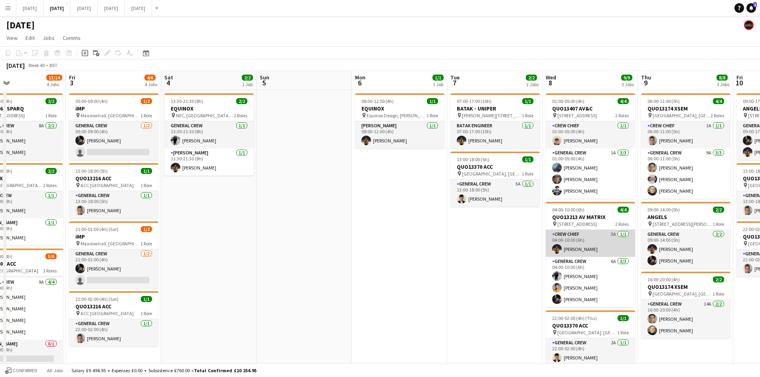
drag, startPoint x: 561, startPoint y: 260, endPoint x: 427, endPoint y: 242, distance: 135.7
click at [381, 218] on app-calendar-viewport "Mon 29 Tue 30 Wed 1 6/6 2 Jobs Thu 2 13/14 4 Jobs Fri 3 4/6 4 Jobs Sat 4 2/2 1 …" at bounding box center [380, 358] width 760 height 574
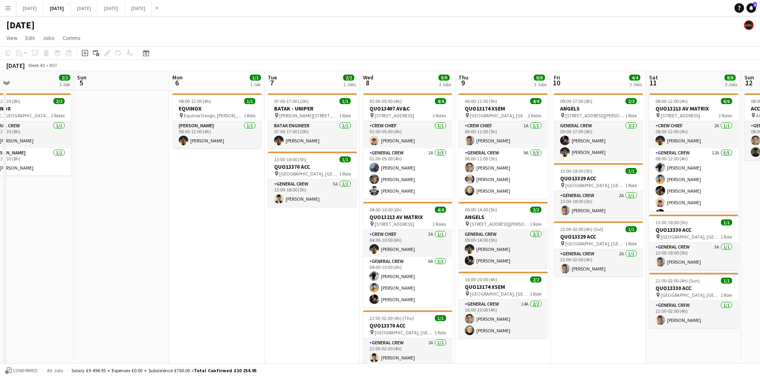
drag, startPoint x: 430, startPoint y: 246, endPoint x: 278, endPoint y: 219, distance: 154.3
click at [278, 219] on app-calendar-viewport "Wed 1 6/6 2 Jobs Thu 2 13/14 4 Jobs Fri 3 4/6 4 Jobs Sat 4 2/2 1 Job Sun 5 Mon …" at bounding box center [380, 358] width 760 height 574
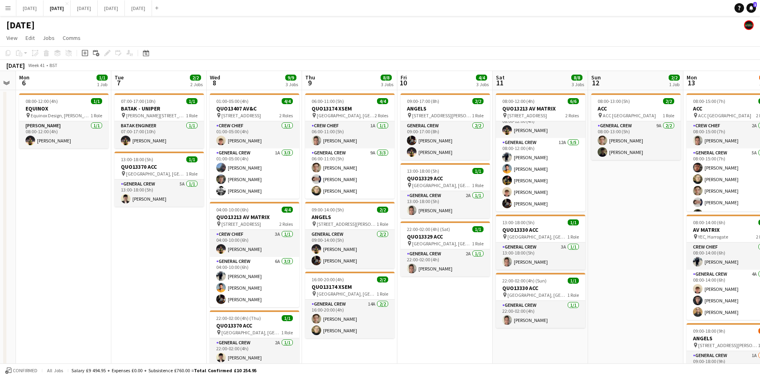
drag, startPoint x: 551, startPoint y: 231, endPoint x: 404, endPoint y: 200, distance: 150.0
click at [424, 203] on app-calendar-viewport "Fri 3 4/6 4 Jobs Sat 4 2/2 1 Job Sun 5 Mon 6 1/1 1 Job Tue 7 2/2 2 Jobs Wed 8 9…" at bounding box center [380, 358] width 760 height 574
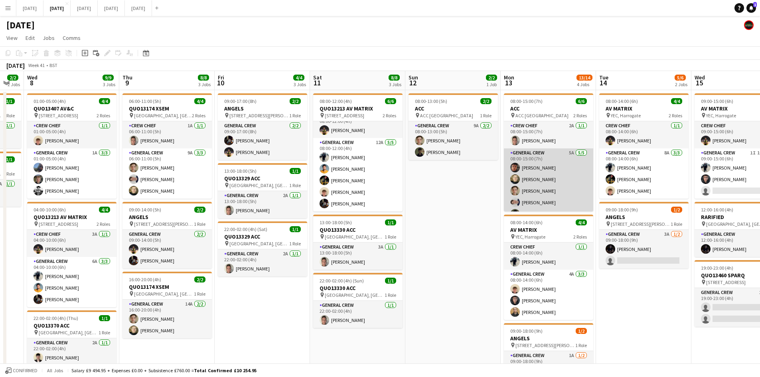
scroll to position [10, 0]
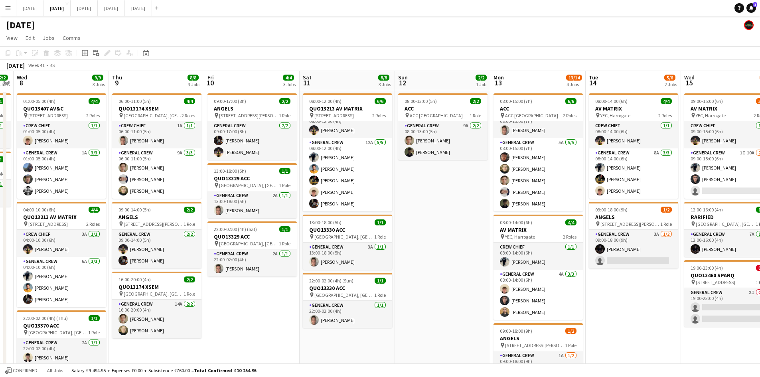
drag, startPoint x: 497, startPoint y: 202, endPoint x: 381, endPoint y: 196, distance: 116.6
click at [381, 196] on app-calendar-viewport "Sun 5 Mon 6 1/1 1 Job Tue 7 2/2 2 Jobs Wed 8 9/9 3 Jobs Thu 9 8/8 3 Jobs Fri 10…" at bounding box center [380, 358] width 760 height 574
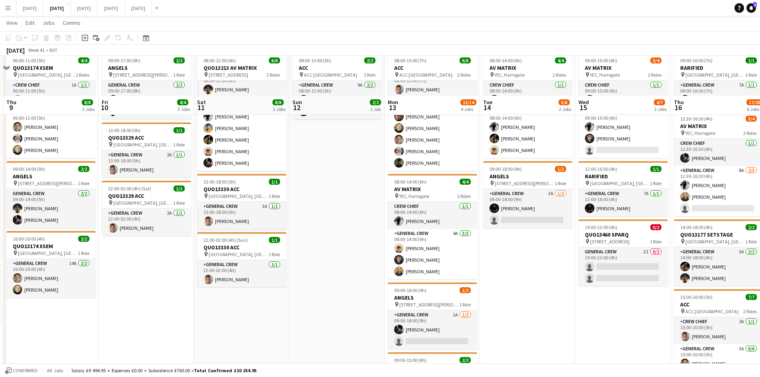
scroll to position [0, 0]
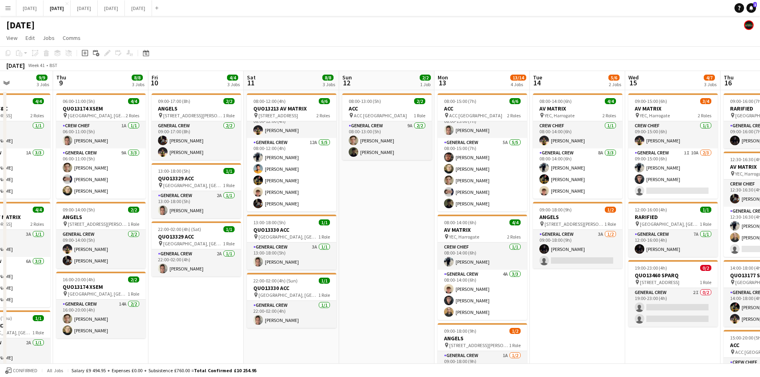
drag, startPoint x: 535, startPoint y: 288, endPoint x: 381, endPoint y: 252, distance: 158.4
click at [381, 252] on app-calendar-viewport "Mon 6 1/1 1 Job Tue 7 2/2 2 Jobs Wed 8 9/9 3 Jobs Thu 9 8/8 3 Jobs Fri 10 4/4 3…" at bounding box center [380, 358] width 760 height 574
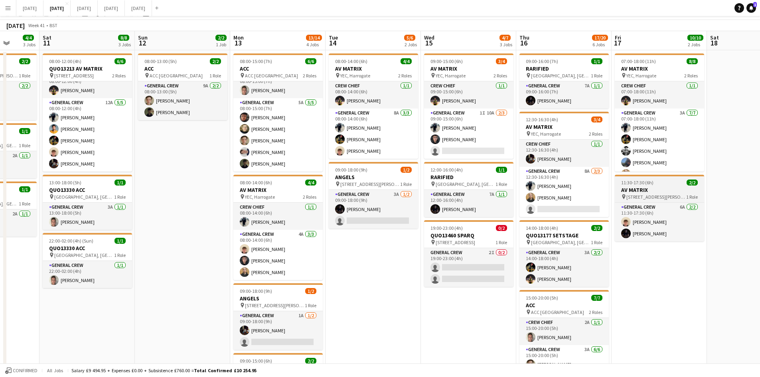
scroll to position [33, 0]
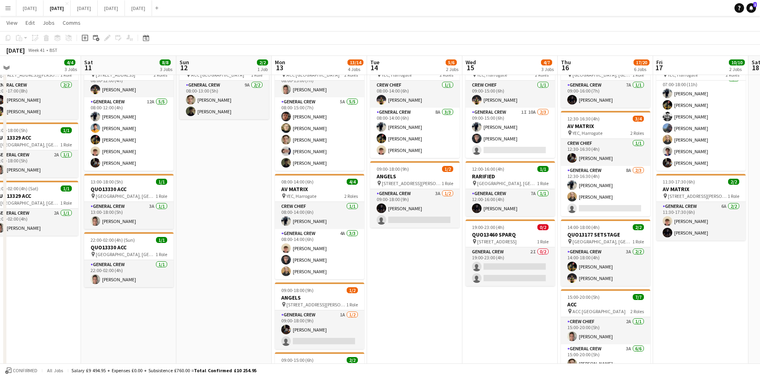
drag, startPoint x: 356, startPoint y: 211, endPoint x: 504, endPoint y: 210, distance: 148.3
click at [681, 219] on app-calendar-viewport "Wed 8 9/9 3 Jobs Thu 9 8/8 3 Jobs Fri 10 4/4 3 Jobs Sat 11 8/8 3 Jobs Sun 12 2/…" at bounding box center [380, 297] width 760 height 613
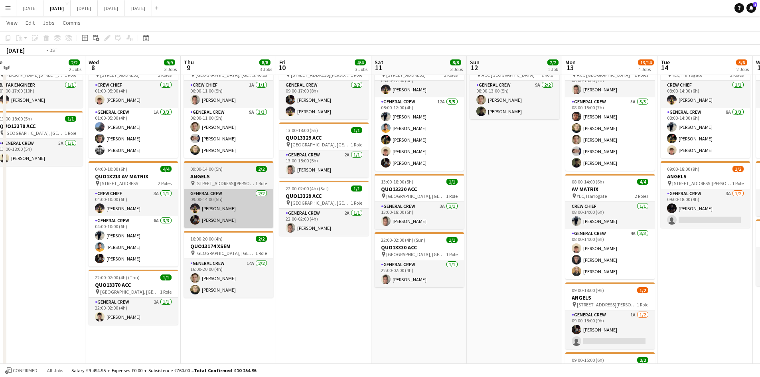
drag, startPoint x: 567, startPoint y: 220, endPoint x: 473, endPoint y: 206, distance: 94.4
click at [628, 216] on app-calendar-viewport "Sun 5 Mon 6 1/1 1 Job Tue 7 2/2 2 Jobs Wed 8 9/9 3 Jobs Thu 9 8/8 3 Jobs Fri 10…" at bounding box center [380, 297] width 760 height 613
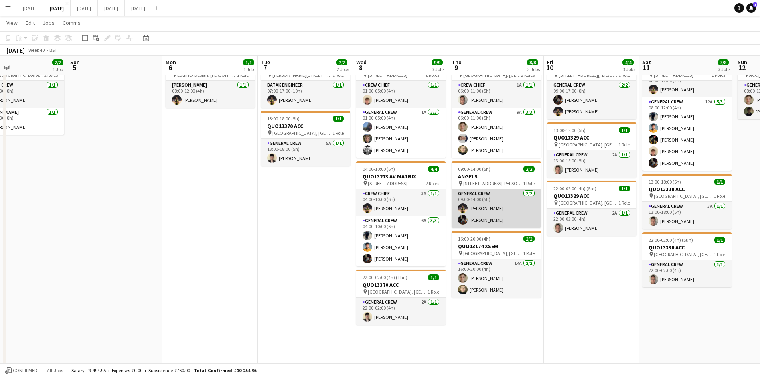
click at [644, 215] on app-calendar-viewport "Thu 2 13/14 4 Jobs Fri 3 4/6 4 Jobs Sat 4 2/2 1 Job Sun 5 Mon 6 1/1 1 Job Tue 7…" at bounding box center [380, 297] width 760 height 613
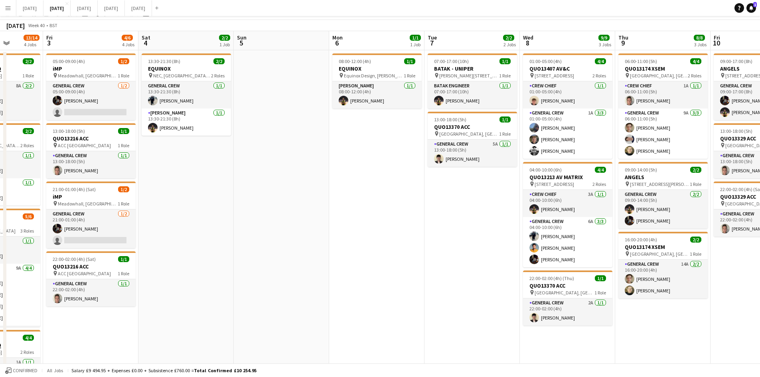
scroll to position [0, 0]
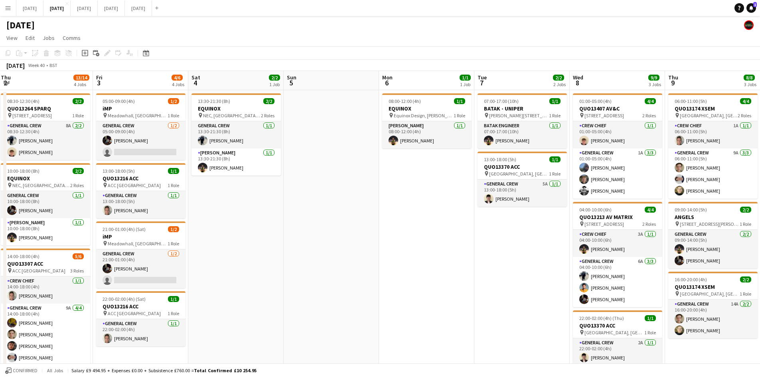
drag, startPoint x: 439, startPoint y: 211, endPoint x: 488, endPoint y: 208, distance: 49.1
click at [529, 210] on app-calendar-viewport "Tue 30 Wed 1 6/6 2 Jobs Thu 2 13/14 4 Jobs Fri 3 4/6 4 Jobs Sat 4 2/2 1 Job Sun…" at bounding box center [380, 358] width 760 height 574
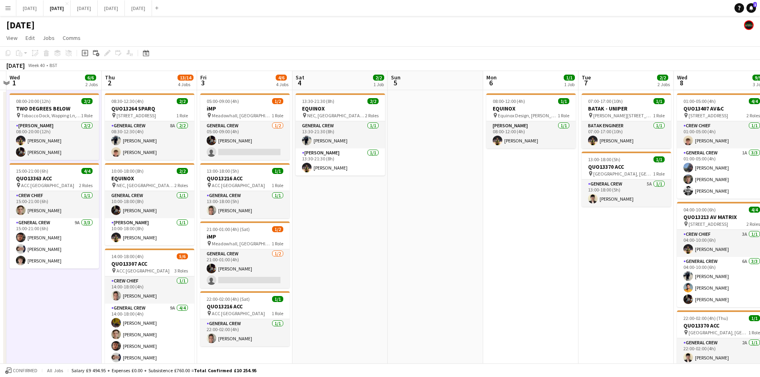
drag, startPoint x: 419, startPoint y: 208, endPoint x: 427, endPoint y: 207, distance: 8.8
click at [424, 208] on app-calendar-viewport "Mon 29 Tue 30 Wed 1 6/6 2 Jobs Thu 2 13/14 4 Jobs Fri 3 4/6 4 Jobs Sat 4 2/2 1 …" at bounding box center [380, 358] width 760 height 574
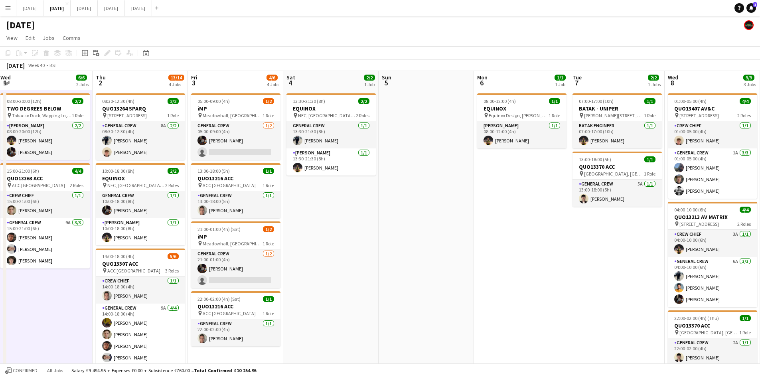
drag, startPoint x: 348, startPoint y: 221, endPoint x: 442, endPoint y: 219, distance: 94.1
click at [439, 220] on app-calendar-viewport "Mon 29 Tue 30 Wed 1 6/6 2 Jobs Thu 2 13/14 4 Jobs Fri 3 4/6 4 Jobs Sat 4 2/2 1 …" at bounding box center [380, 358] width 760 height 574
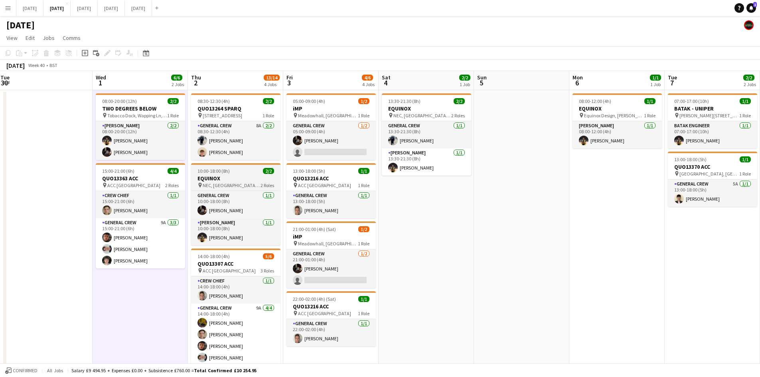
scroll to position [0, 184]
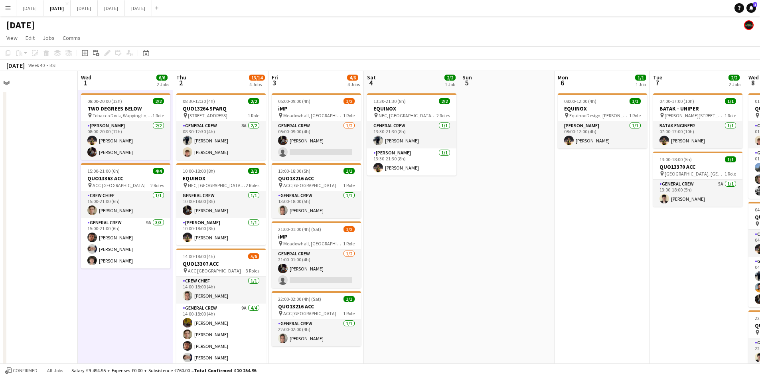
drag, startPoint x: 507, startPoint y: 194, endPoint x: 587, endPoint y: 195, distance: 80.5
click at [587, 195] on app-calendar-viewport "Sun 28 Mon 29 Tue 30 Wed 1 6/6 2 Jobs Thu 2 13/14 4 Jobs Fri 3 4/6 4 Jobs Sat 4…" at bounding box center [380, 358] width 760 height 574
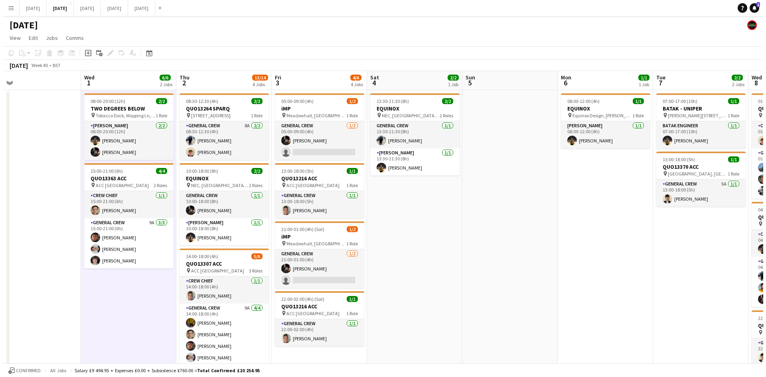
scroll to position [0, 199]
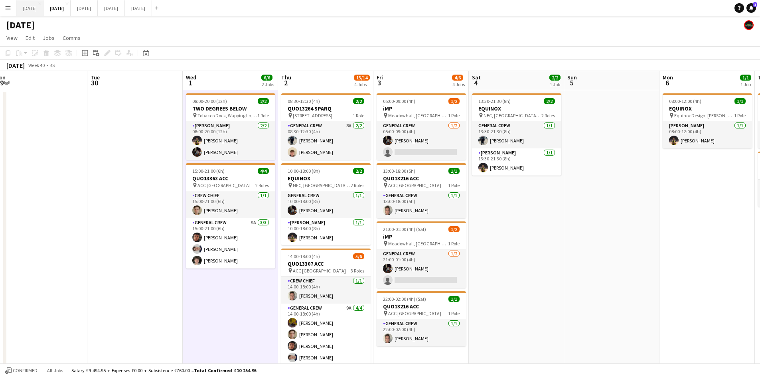
click at [39, 12] on button "[DATE] Close" at bounding box center [29, 8] width 27 height 16
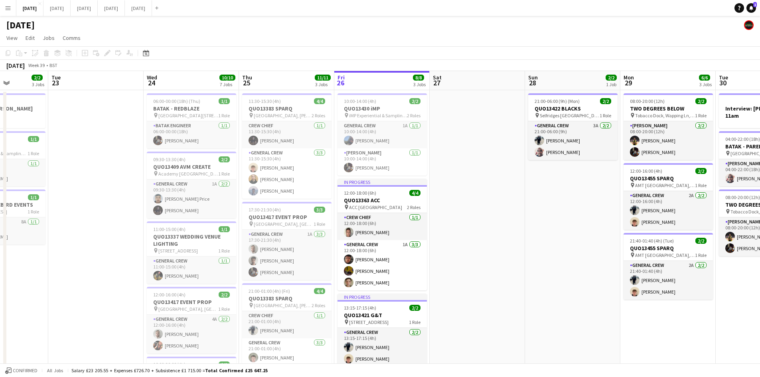
scroll to position [0, 246]
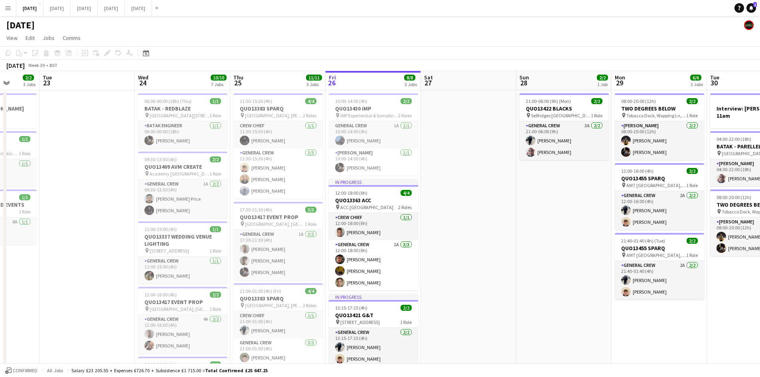
drag, startPoint x: 593, startPoint y: 250, endPoint x: 584, endPoint y: 250, distance: 8.8
click at [584, 250] on app-calendar-viewport "Sat 20 10/10 6 Jobs Sun 21 6/6 1 Job Mon 22 2/2 3 Jobs Tue 23 Wed 24 10/10 7 Jo…" at bounding box center [380, 322] width 760 height 503
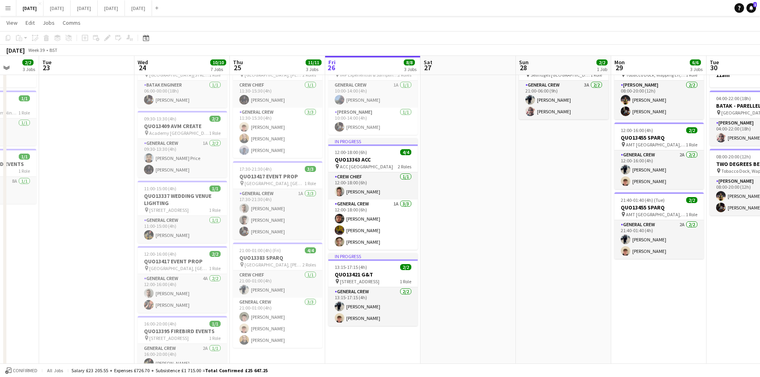
scroll to position [0, 249]
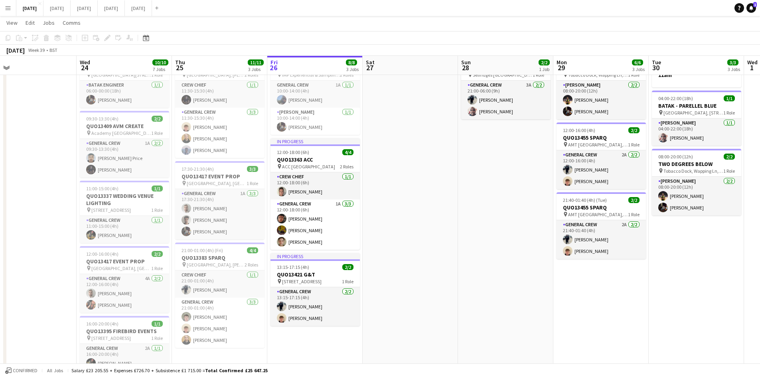
drag, startPoint x: 513, startPoint y: 234, endPoint x: 454, endPoint y: 233, distance: 59.4
click at [454, 233] on app-calendar-viewport "Sat 20 10/10 6 Jobs Sun 21 6/6 1 Job Mon 22 2/2 3 Jobs Tue 23 Wed 24 10/10 7 Jo…" at bounding box center [380, 262] width 760 height 542
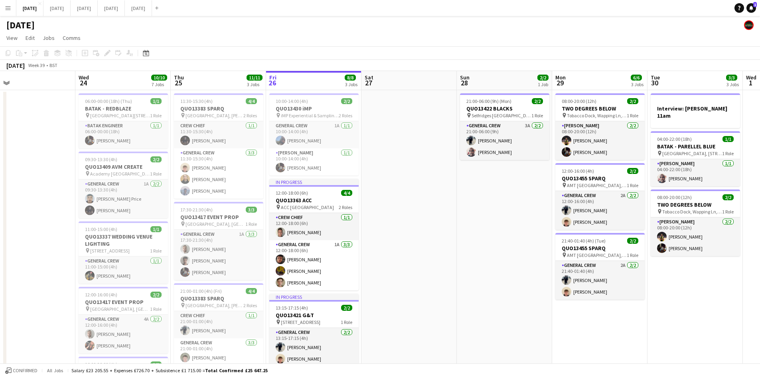
drag, startPoint x: 538, startPoint y: 258, endPoint x: 425, endPoint y: 235, distance: 114.6
click at [427, 235] on app-calendar-viewport "Sat 20 10/10 6 Jobs Sun 21 6/6 1 Job Mon 22 2/2 3 Jobs Tue 23 Wed 24 10/10 7 Jo…" at bounding box center [380, 322] width 760 height 503
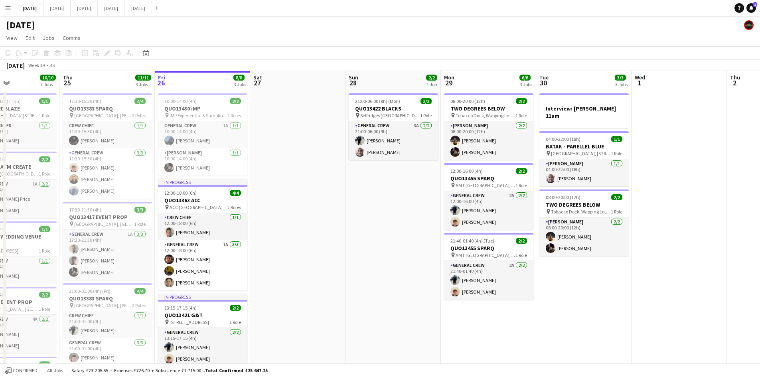
scroll to position [0, 261]
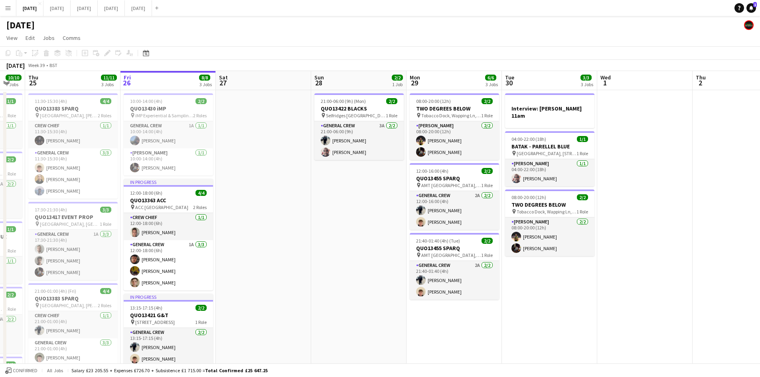
drag, startPoint x: 441, startPoint y: 252, endPoint x: 407, endPoint y: 241, distance: 35.9
click at [407, 241] on app-calendar-viewport "Mon 22 2/2 3 Jobs Tue 23 Wed 24 10/10 7 Jobs Thu 25 11/11 3 Jobs Fri 26 8/8 3 J…" at bounding box center [380, 322] width 760 height 503
drag, startPoint x: 543, startPoint y: 285, endPoint x: 467, endPoint y: 272, distance: 77.4
click at [469, 272] on app-calendar-viewport "Mon 22 2/2 3 Jobs Tue 23 Wed 24 10/10 7 Jobs Thu 25 11/11 3 Jobs Fri 26 8/8 3 J…" at bounding box center [380, 322] width 760 height 503
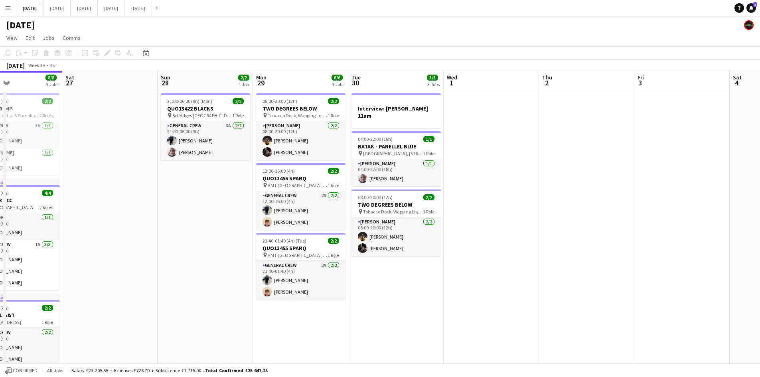
drag, startPoint x: 555, startPoint y: 299, endPoint x: 464, endPoint y: 268, distance: 96.2
click at [465, 269] on app-calendar-viewport "Tue 23 Wed 24 10/10 7 Jobs Thu 25 11/11 3 Jobs Fri 26 8/8 3 Jobs Sat 27 Sun 28 …" at bounding box center [380, 322] width 760 height 503
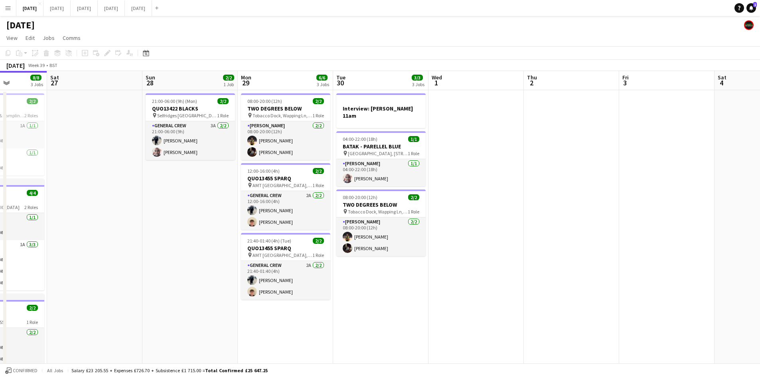
drag, startPoint x: 570, startPoint y: 297, endPoint x: 459, endPoint y: 267, distance: 114.6
click at [459, 269] on app-calendar-viewport "Wed 24 10/10 7 Jobs Thu 25 11/11 3 Jobs Fri 26 8/8 3 Jobs Sat 27 Sun 28 2/2 1 J…" at bounding box center [380, 322] width 760 height 503
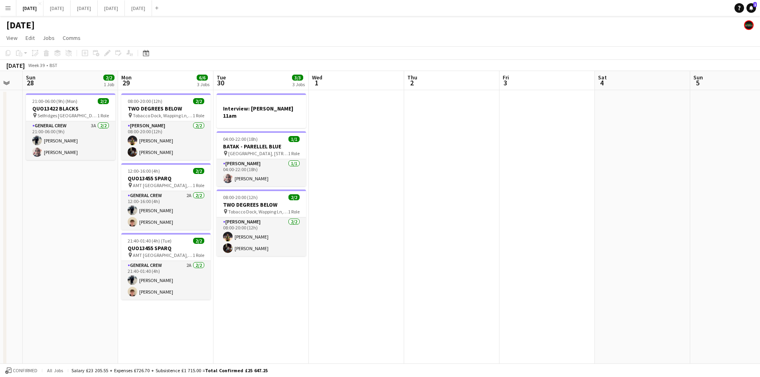
drag, startPoint x: 500, startPoint y: 285, endPoint x: 583, endPoint y: 285, distance: 82.9
click at [583, 285] on app-calendar-viewport "Thu 25 11/11 3 Jobs Fri 26 8/8 3 Jobs Sat 27 Sun 28 2/2 1 Job Mon 29 6/6 3 Jobs…" at bounding box center [380, 322] width 760 height 503
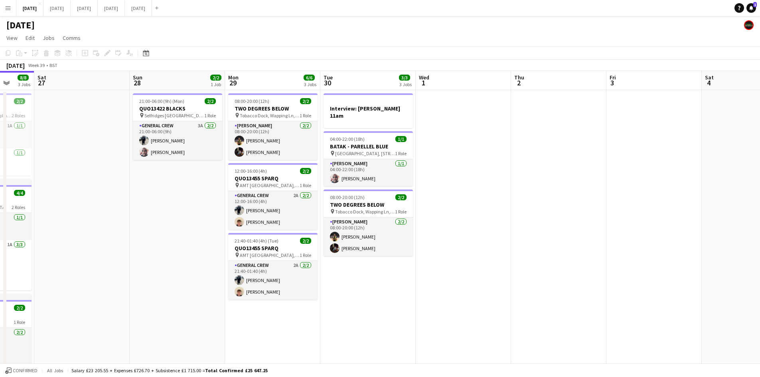
drag, startPoint x: 422, startPoint y: 285, endPoint x: 557, endPoint y: 285, distance: 135.2
click at [568, 284] on app-calendar-viewport "Wed 24 10/10 7 Jobs Thu 25 11/11 3 Jobs Fri 26 8/8 3 Jobs Sat 27 Sun 28 2/2 1 J…" at bounding box center [380, 322] width 760 height 503
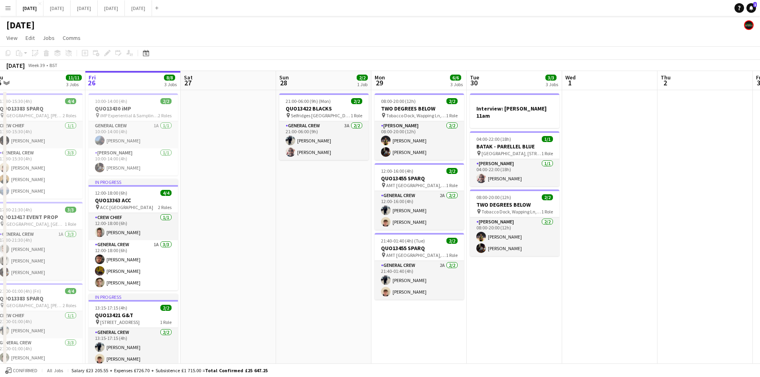
drag, startPoint x: 591, startPoint y: 301, endPoint x: 363, endPoint y: 175, distance: 260.4
click at [601, 300] on app-calendar-viewport "Tue 23 Wed 24 10/10 7 Jobs Thu 25 11/11 3 Jobs Fri 26 8/8 3 Jobs Sat 27 Sun 28 …" at bounding box center [380, 322] width 760 height 503
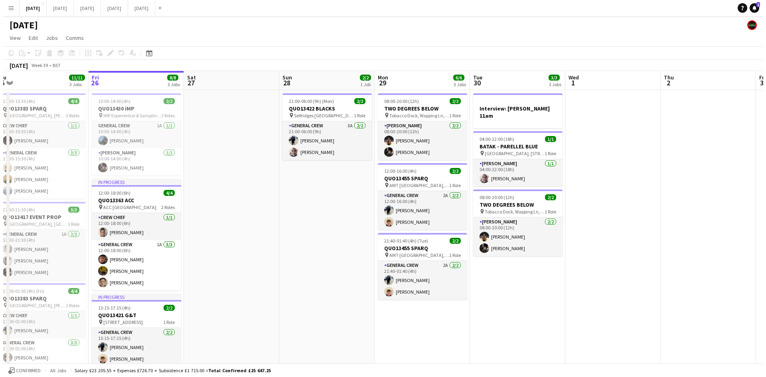
scroll to position [0, 237]
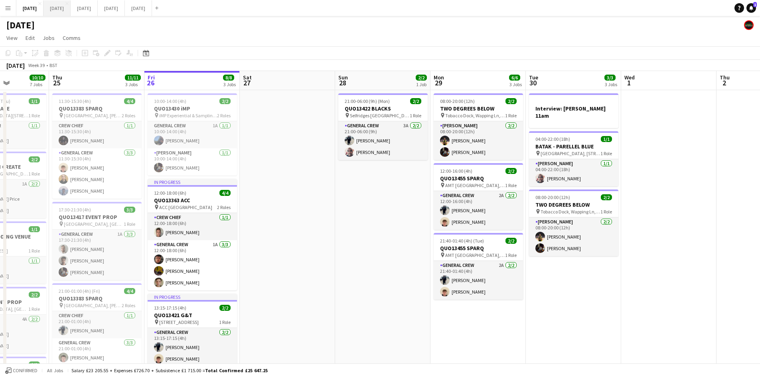
click at [71, 8] on button "[DATE] Close" at bounding box center [56, 8] width 27 height 16
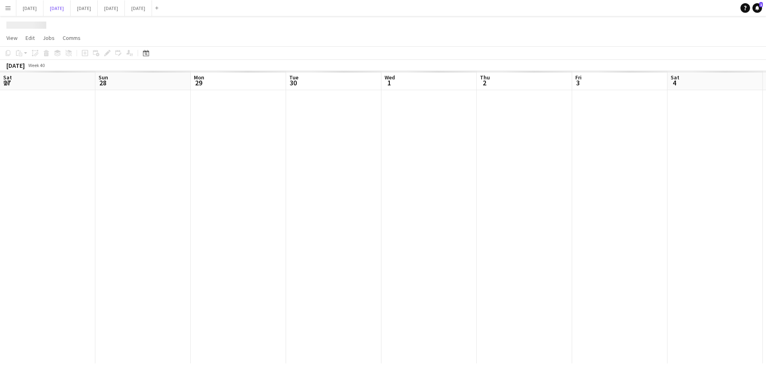
scroll to position [0, 199]
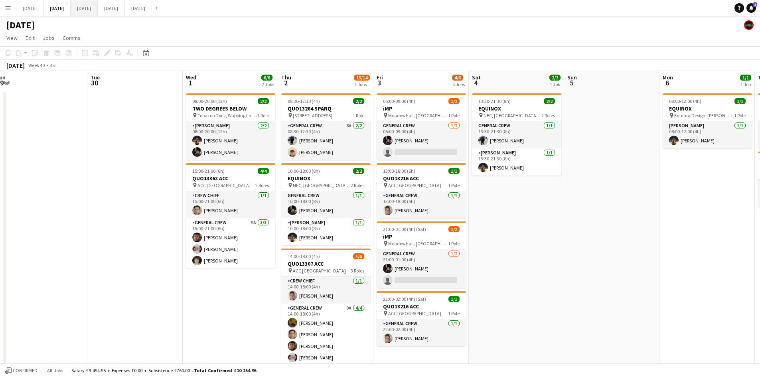
drag, startPoint x: 126, startPoint y: 13, endPoint x: 120, endPoint y: 14, distance: 6.1
click at [98, 14] on button "[DATE] Close" at bounding box center [84, 8] width 27 height 16
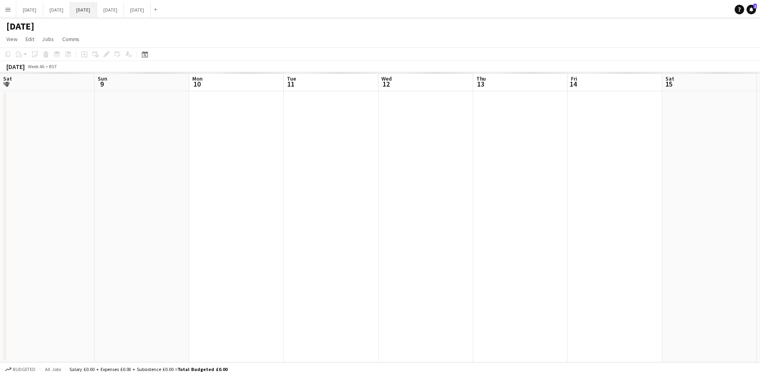
scroll to position [0, 280]
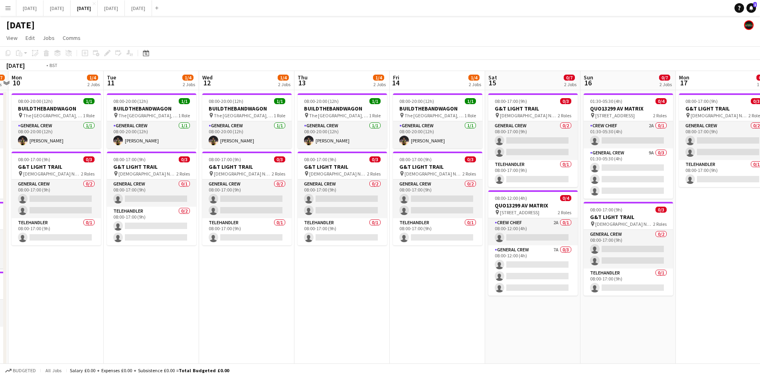
drag, startPoint x: 234, startPoint y: 244, endPoint x: 536, endPoint y: 248, distance: 301.5
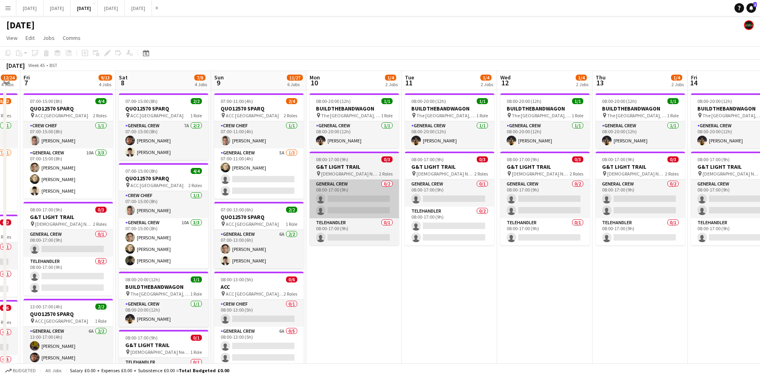
drag, startPoint x: 299, startPoint y: 248, endPoint x: 329, endPoint y: 185, distance: 69.4
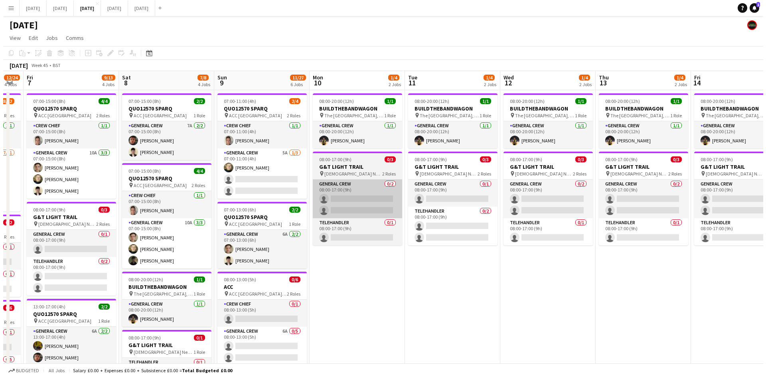
scroll to position [0, 194]
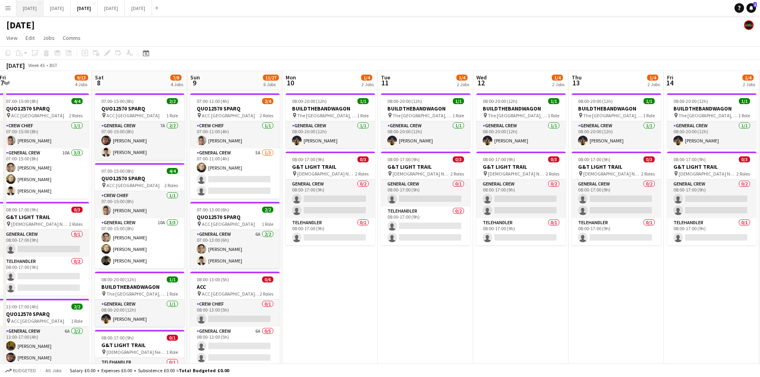
click at [43, 7] on button "[DATE] Close" at bounding box center [29, 8] width 27 height 16
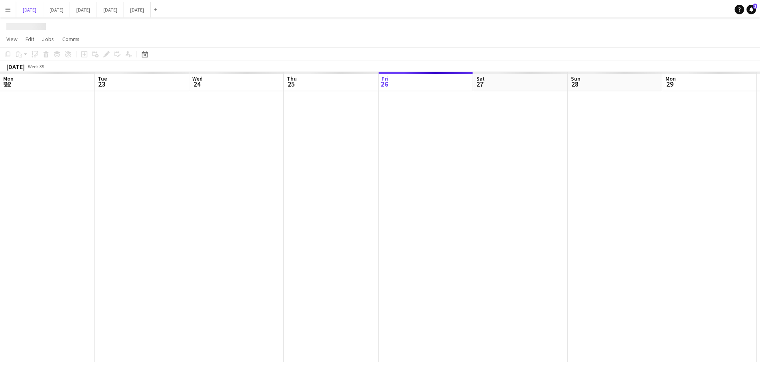
scroll to position [0, 237]
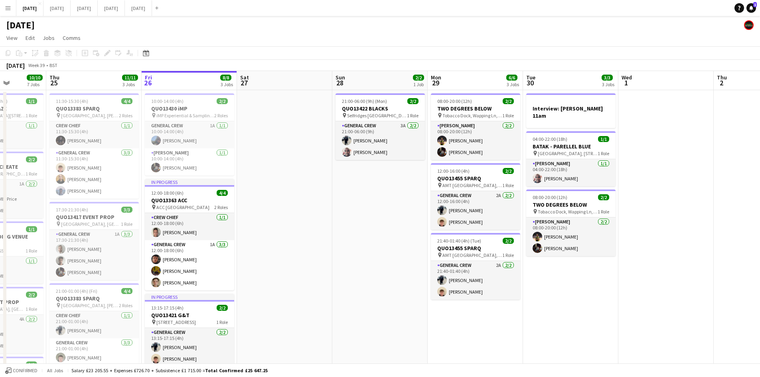
drag, startPoint x: 384, startPoint y: 213, endPoint x: 372, endPoint y: 203, distance: 15.6
click at [374, 205] on app-calendar-viewport "Mon 22 2/2 3 Jobs Tue 23 Wed 24 10/10 7 Jobs Thu 25 11/11 3 Jobs Fri 26 8/8 3 J…" at bounding box center [380, 322] width 760 height 503
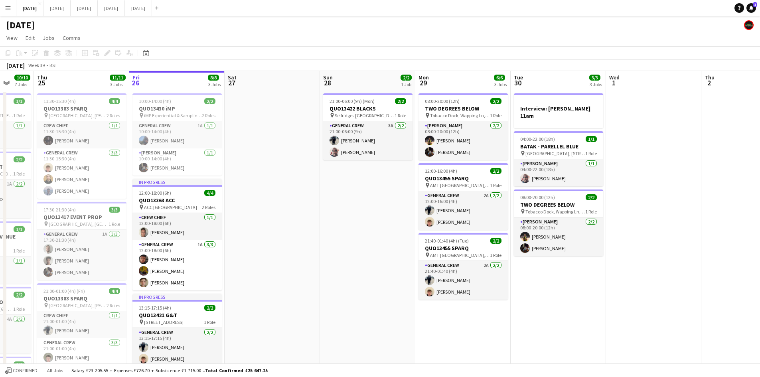
drag, startPoint x: 370, startPoint y: 217, endPoint x: 515, endPoint y: 185, distance: 148.3
click at [516, 213] on app-calendar-viewport "Mon 22 2/2 3 Jobs Tue 23 Wed 24 10/10 7 Jobs Thu 25 11/11 3 Jobs Fri 26 8/8 3 J…" at bounding box center [380, 322] width 760 height 503
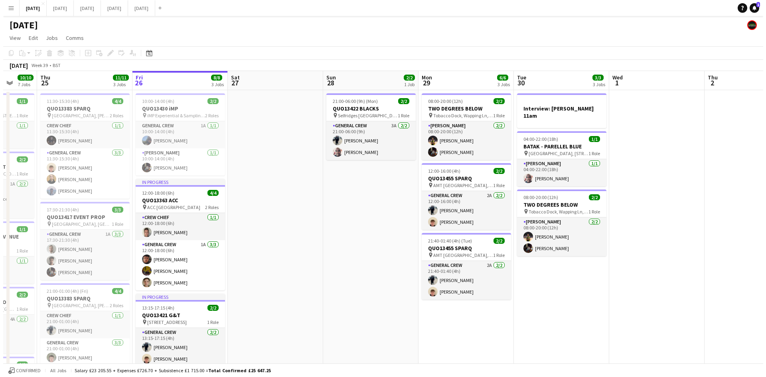
scroll to position [0, 196]
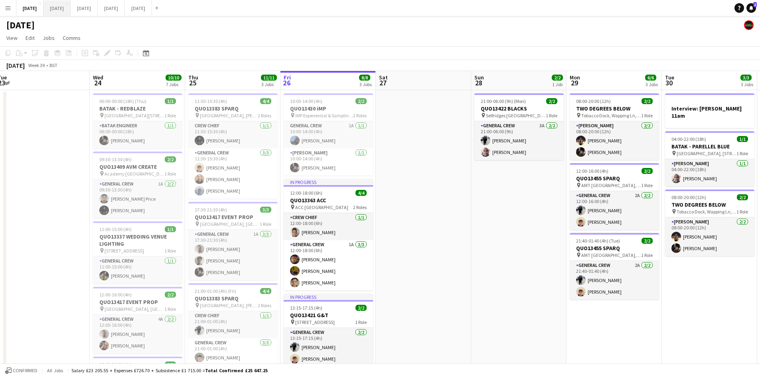
click at [71, 4] on button "[DATE] Close" at bounding box center [56, 8] width 27 height 16
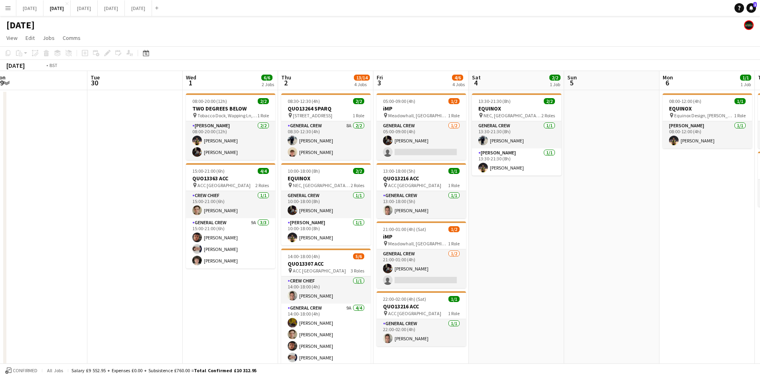
scroll to position [0, 161]
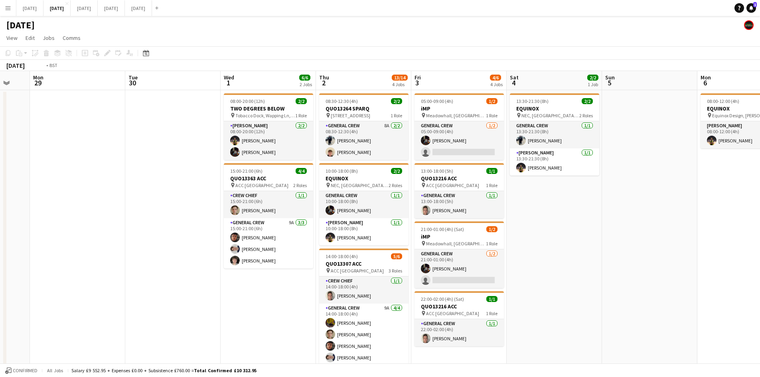
drag, startPoint x: 581, startPoint y: 257, endPoint x: 618, endPoint y: 258, distance: 37.9
click at [618, 258] on app-calendar-viewport "Sat 27 Sun 28 Mon 29 Tue 30 Wed 1 6/6 2 Jobs Thu 2 13/14 4 Jobs Fri 3 4/6 4 Job…" at bounding box center [380, 282] width 760 height 422
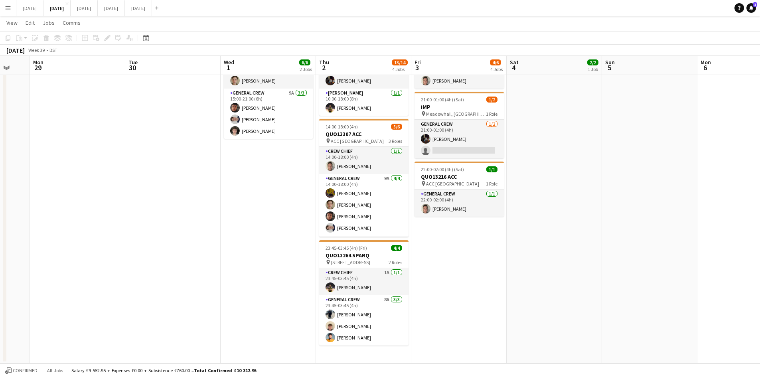
scroll to position [0, 0]
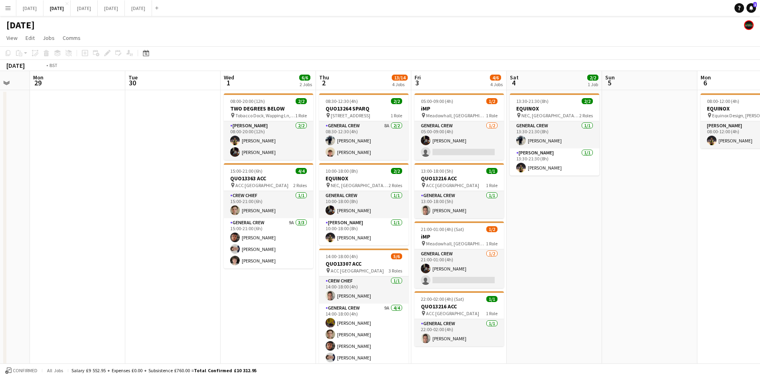
drag, startPoint x: 683, startPoint y: 246, endPoint x: 537, endPoint y: 203, distance: 152.9
click at [540, 204] on app-calendar-viewport "Sat 27 Sun 28 Mon 29 Tue 30 Wed 1 6/6 2 Jobs Thu 2 13/14 4 Jobs Fri 3 4/6 4 Job…" at bounding box center [380, 282] width 760 height 422
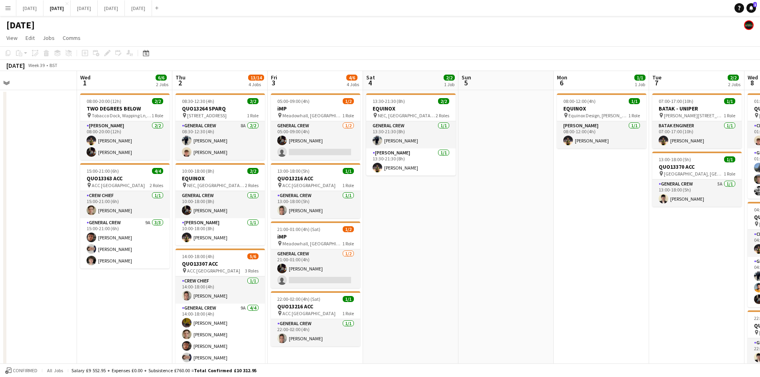
drag, startPoint x: 614, startPoint y: 238, endPoint x: 463, endPoint y: 228, distance: 151.9
click at [493, 229] on app-calendar-viewport "Sat 27 Sun 28 Mon 29 Tue 30 Wed 1 6/6 2 Jobs Thu 2 13/14 4 Jobs Fri 3 4/6 4 Job…" at bounding box center [380, 282] width 760 height 422
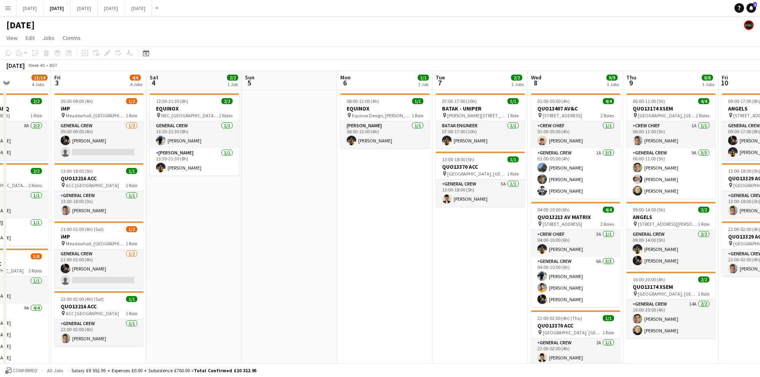
drag, startPoint x: 565, startPoint y: 269, endPoint x: 457, endPoint y: 263, distance: 107.4
click at [454, 258] on app-calendar-viewport "Tue 30 Wed 1 6/6 2 Jobs Thu 2 13/14 4 Jobs Fri 3 4/6 4 Jobs Sat 4 2/2 1 Job Sun…" at bounding box center [380, 282] width 760 height 422
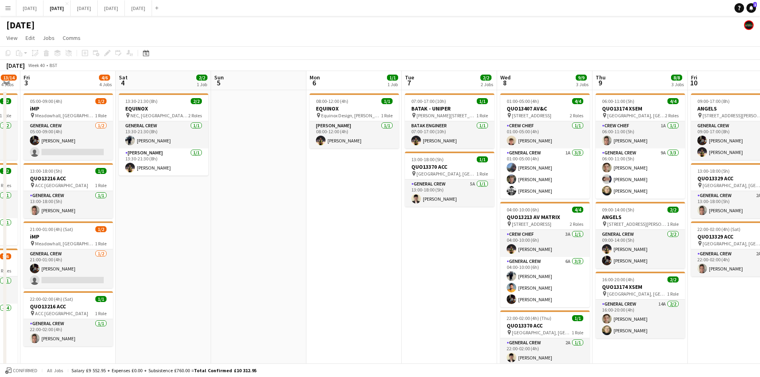
scroll to position [0, 254]
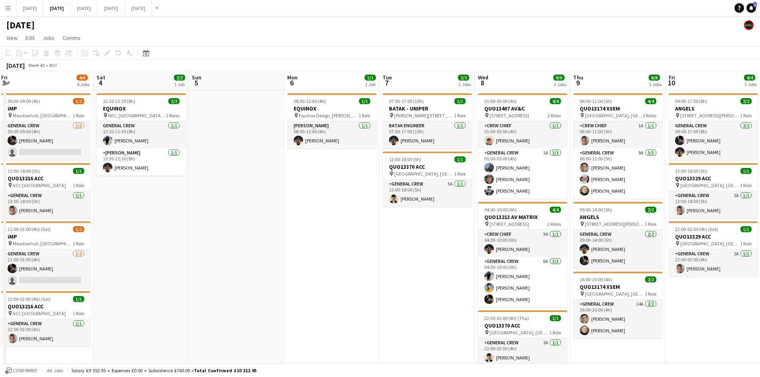
drag, startPoint x: 465, startPoint y: 275, endPoint x: 402, endPoint y: 248, distance: 67.5
click at [386, 258] on app-calendar-viewport "Tue 30 Wed 1 6/6 2 Jobs Thu 2 13/14 4 Jobs Fri 3 4/6 4 Jobs Sat 4 2/2 1 Job Sun…" at bounding box center [380, 282] width 760 height 422
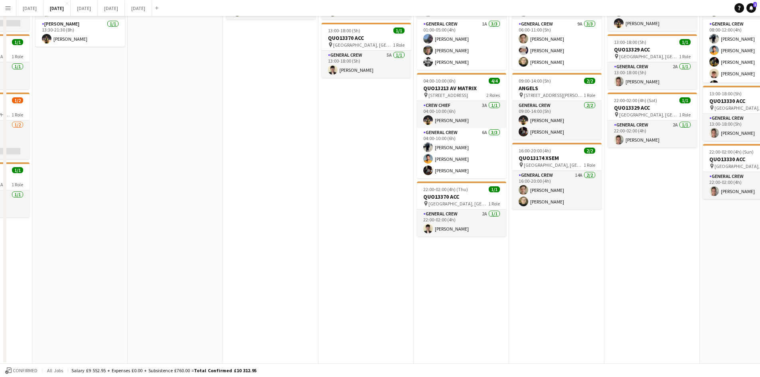
scroll to position [0, 0]
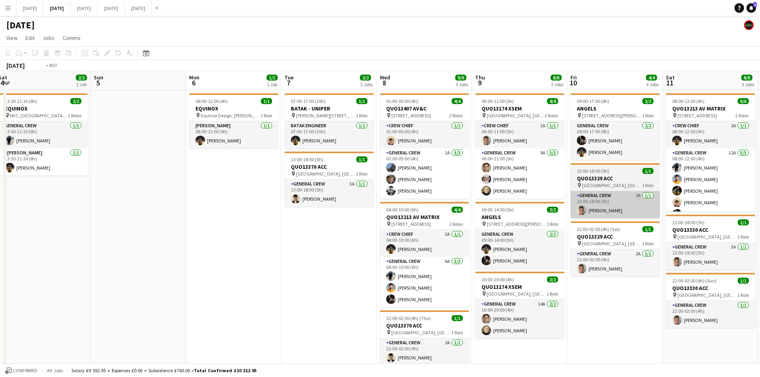
drag, startPoint x: 653, startPoint y: 262, endPoint x: 434, endPoint y: 217, distance: 224.0
click at [433, 217] on app-calendar-viewport "Wed 1 6/6 2 Jobs Thu 2 13/14 4 Jobs Fri 3 4/6 4 Jobs Sat 4 2/2 1 Job Sun 5 Mon …" at bounding box center [380, 282] width 760 height 422
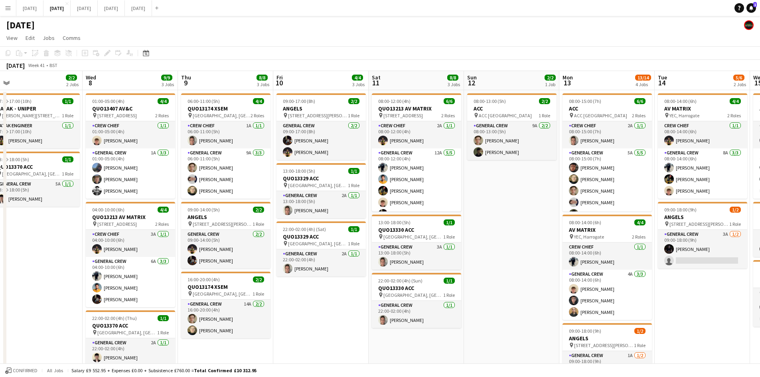
drag, startPoint x: 522, startPoint y: 246, endPoint x: 454, endPoint y: 227, distance: 70.9
click at [443, 235] on app-calendar-viewport "Sat 4 2/2 1 Job Sun 5 Mon 6 1/1 1 Job Tue 7 2/2 2 Jobs Wed 8 9/9 3 Jobs Thu 9 8…" at bounding box center [380, 282] width 760 height 422
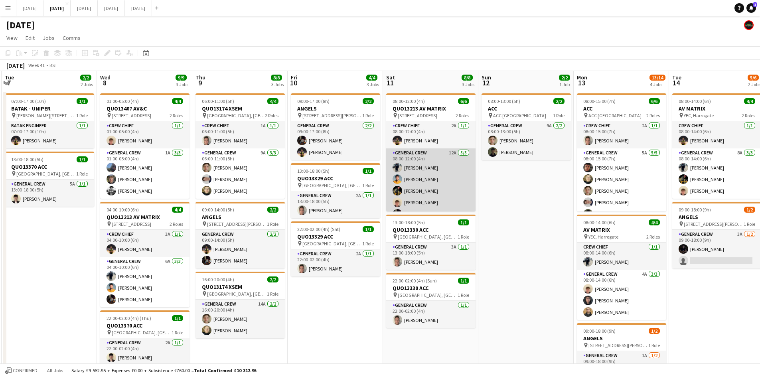
scroll to position [10, 0]
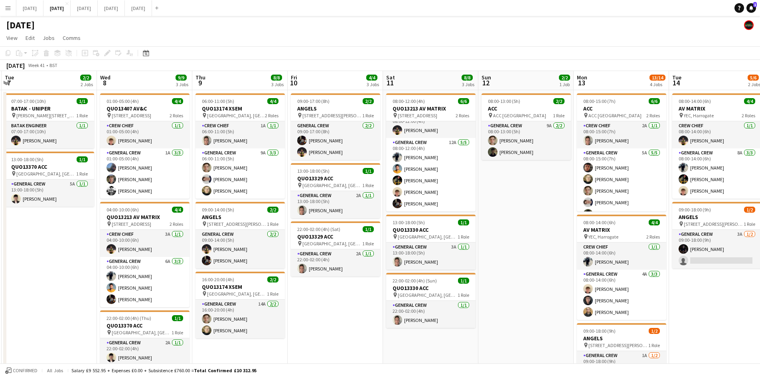
drag, startPoint x: 523, startPoint y: 221, endPoint x: 469, endPoint y: 216, distance: 54.8
click at [469, 217] on app-calendar-viewport "Sat 4 2/2 1 Job Sun 5 Mon 6 1/1 1 Job Tue 7 2/2 2 Jobs Wed 8 9/9 3 Jobs Thu 9 8…" at bounding box center [380, 358] width 760 height 574
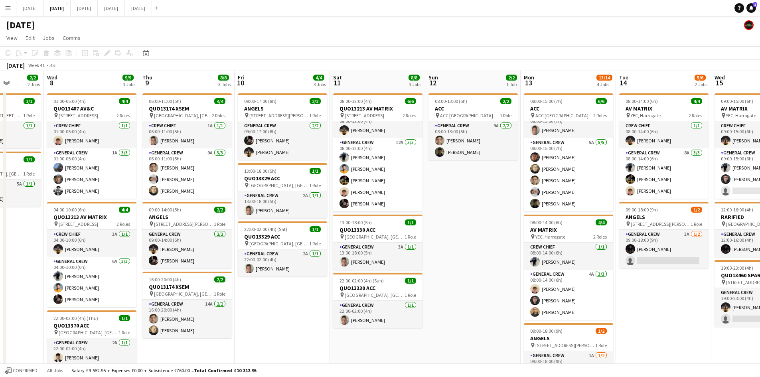
click at [554, 228] on app-calendar-viewport "Sun 5 Mon 6 1/1 1 Job Tue 7 2/2 2 Jobs Wed 8 9/9 3 Jobs Thu 9 8/8 3 Jobs Fri 10…" at bounding box center [380, 358] width 760 height 574
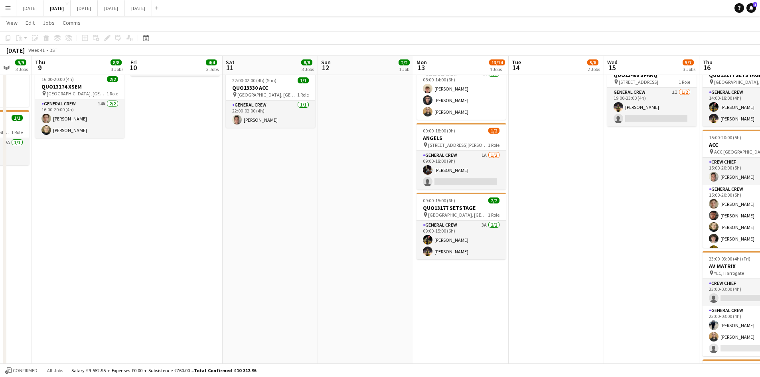
scroll to position [0, 0]
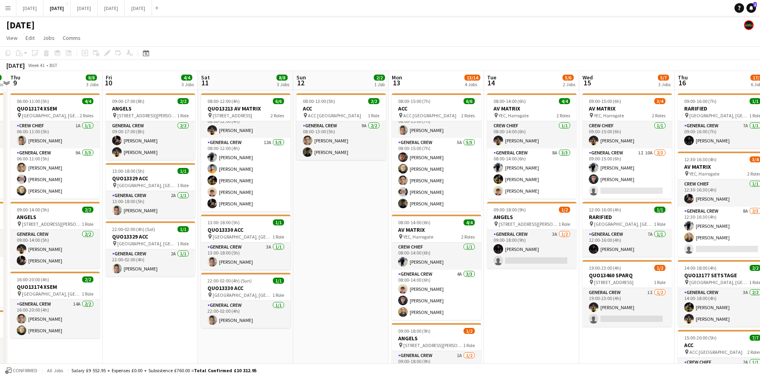
drag, startPoint x: 581, startPoint y: 293, endPoint x: 542, endPoint y: 287, distance: 39.5
click at [542, 287] on app-calendar-viewport "Mon 6 1/1 1 Job Tue 7 2/2 2 Jobs Wed 8 9/9 3 Jobs Thu 9 8/8 3 Jobs Fri 10 4/4 3…" at bounding box center [380, 358] width 760 height 574
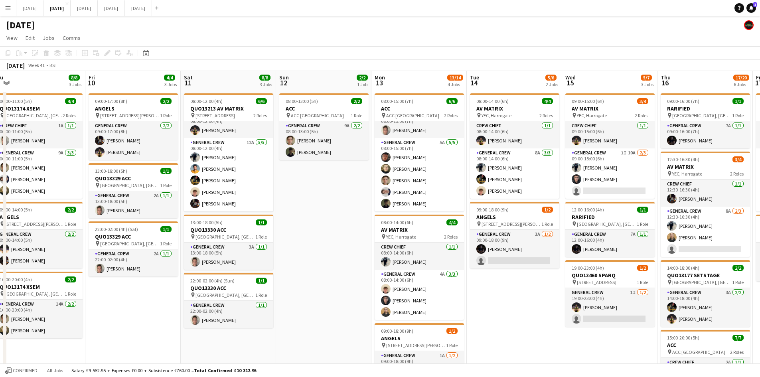
click at [448, 266] on app-calendar-viewport "Mon 6 1/1 1 Job Tue 7 2/2 2 Jobs Wed 8 9/9 3 Jobs Thu 9 8/8 3 Jobs Fri 10 4/4 3…" at bounding box center [380, 358] width 760 height 574
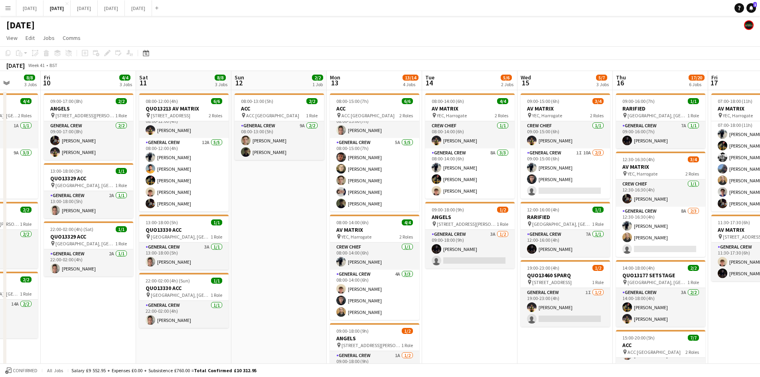
drag, startPoint x: 452, startPoint y: 229, endPoint x: 593, endPoint y: 215, distance: 142.3
click at [593, 215] on app-calendar-viewport "Tue 7 2/2 2 Jobs Wed 8 9/9 3 Jobs Thu 9 8/8 3 Jobs Fri 10 4/4 3 Jobs Sat 11 8/8…" at bounding box center [380, 358] width 760 height 574
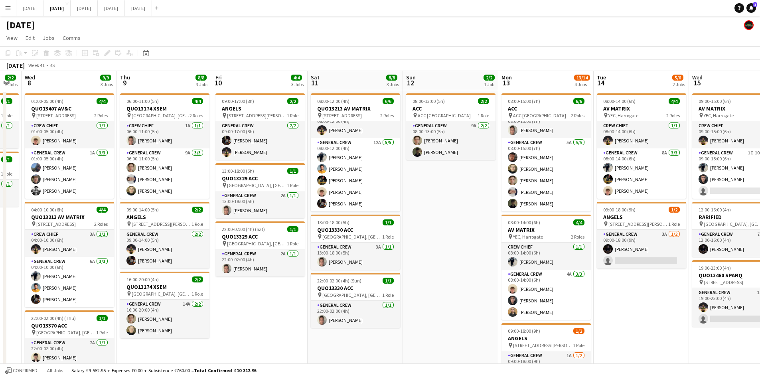
drag, startPoint x: 534, startPoint y: 246, endPoint x: 578, endPoint y: 238, distance: 44.2
click at [567, 243] on app-calendar-viewport "Mon 6 1/1 1 Job Tue 7 2/2 2 Jobs Wed 8 9/9 3 Jobs Thu 9 8/8 3 Jobs Fri 10 4/4 3…" at bounding box center [380, 358] width 760 height 574
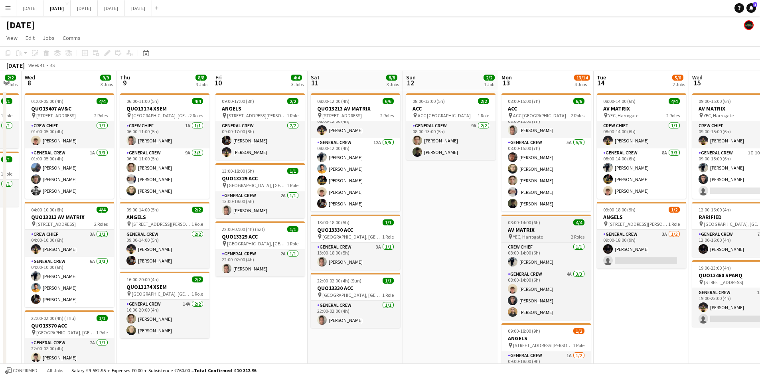
scroll to position [0, 244]
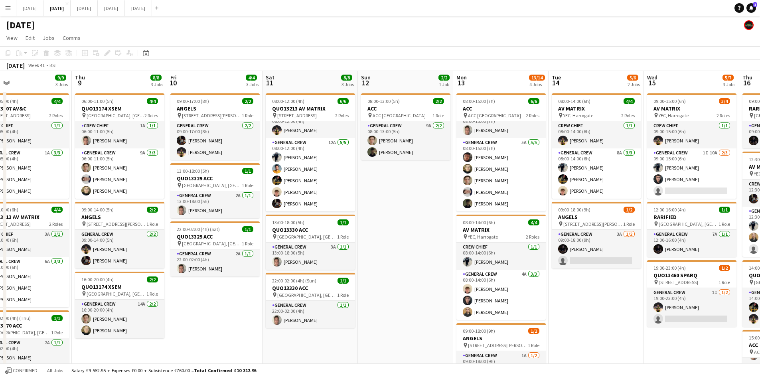
drag, startPoint x: 651, startPoint y: 297, endPoint x: 582, endPoint y: 288, distance: 69.6
click at [582, 288] on app-calendar-viewport "Sun 5 Mon 6 1/1 1 Job Tue 7 2/2 2 Jobs Wed 8 9/9 3 Jobs Thu 9 8/8 3 Jobs Fri 10…" at bounding box center [380, 358] width 760 height 574
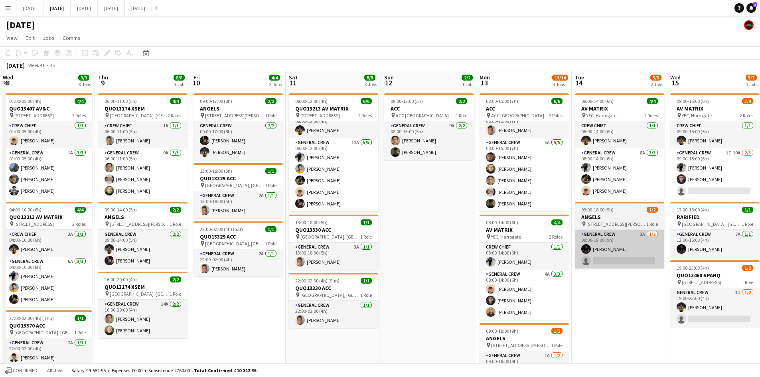
drag, startPoint x: 563, startPoint y: 272, endPoint x: 388, endPoint y: 237, distance: 178.1
click at [387, 237] on app-calendar-viewport "Mon 6 1/1 1 Job Tue 7 2/2 2 Jobs Wed 8 9/9 3 Jobs Thu 9 8/8 3 Jobs Fri 10 4/4 3…" at bounding box center [380, 358] width 760 height 574
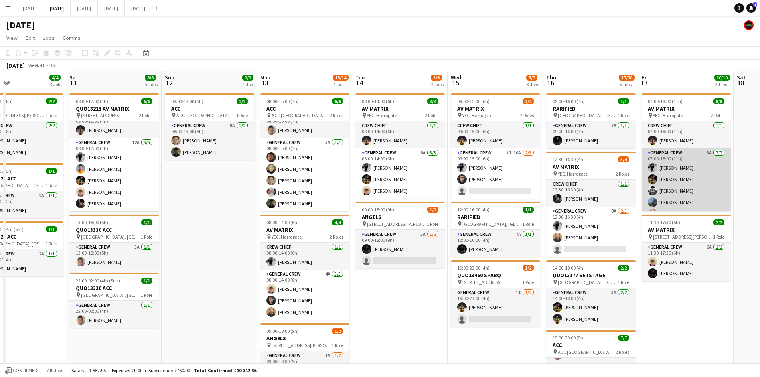
scroll to position [33, 0]
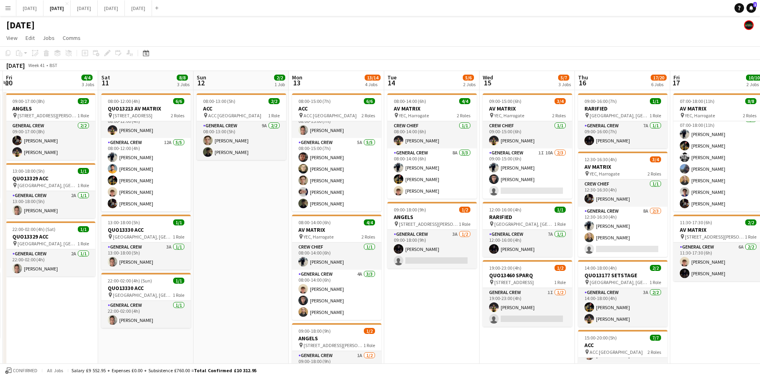
drag, startPoint x: 456, startPoint y: 205, endPoint x: 700, endPoint y: 199, distance: 243.7
click at [699, 199] on app-calendar-viewport "Wed 8 9/9 3 Jobs Thu 9 8/8 3 Jobs Fri 10 4/4 3 Jobs Sat 11 8/8 3 Jobs Sun 12 2/…" at bounding box center [380, 358] width 760 height 574
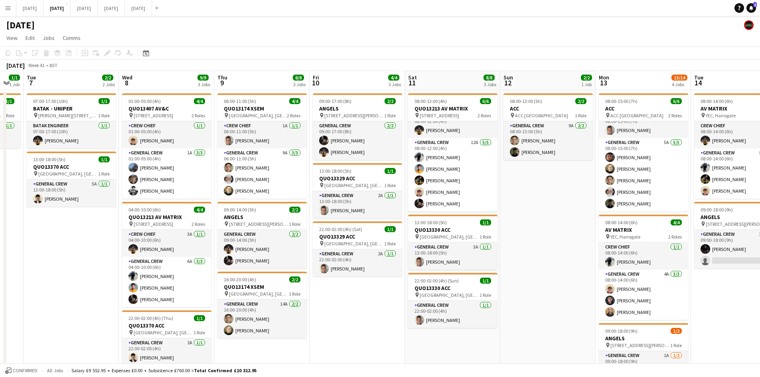
drag, startPoint x: 561, startPoint y: 234, endPoint x: 651, endPoint y: 224, distance: 90.3
click at [648, 227] on app-calendar-viewport "Sun 5 Mon 6 1/1 1 Job Tue 7 2/2 2 Jobs Wed 8 9/9 3 Jobs Thu 9 8/8 3 Jobs Fri 10…" at bounding box center [380, 358] width 760 height 574
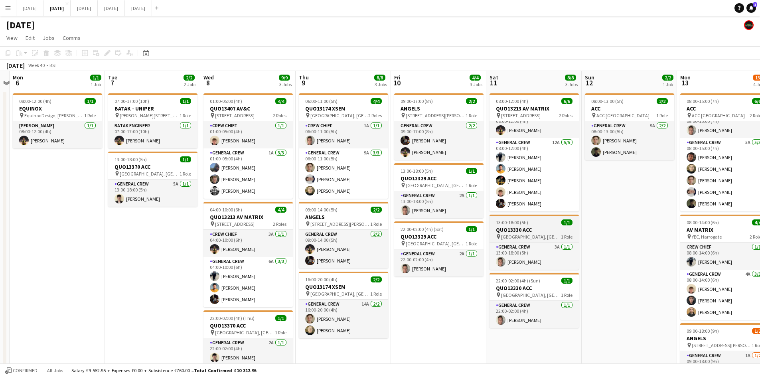
click at [588, 234] on app-calendar-viewport "Sat 4 2/2 1 Job Sun 5 Mon 6 1/1 1 Job Tue 7 2/2 2 Jobs Wed 8 9/9 3 Jobs Thu 9 8…" at bounding box center [380, 358] width 760 height 574
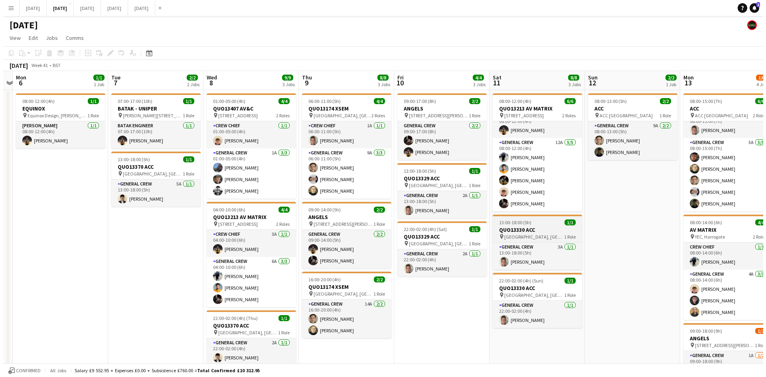
scroll to position [0, 200]
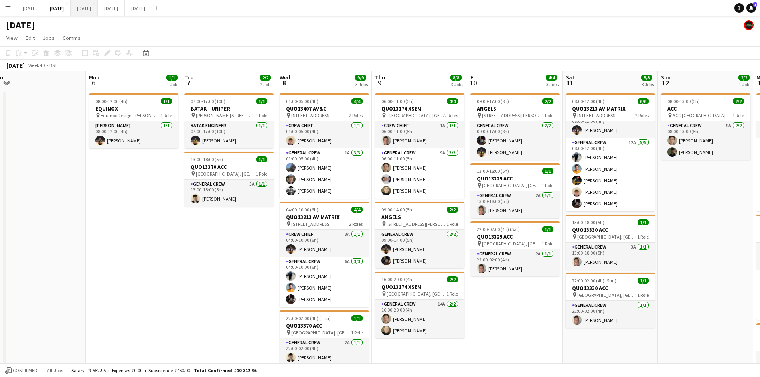
click at [98, 13] on button "[DATE] Close" at bounding box center [84, 8] width 27 height 16
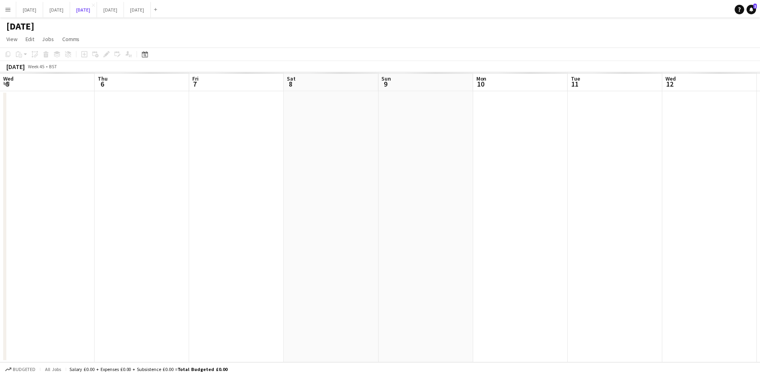
scroll to position [0, 194]
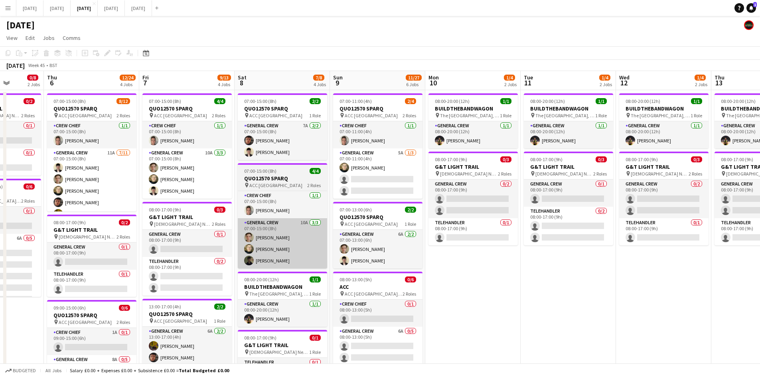
drag, startPoint x: 366, startPoint y: 305, endPoint x: 336, endPoint y: 257, distance: 56.8
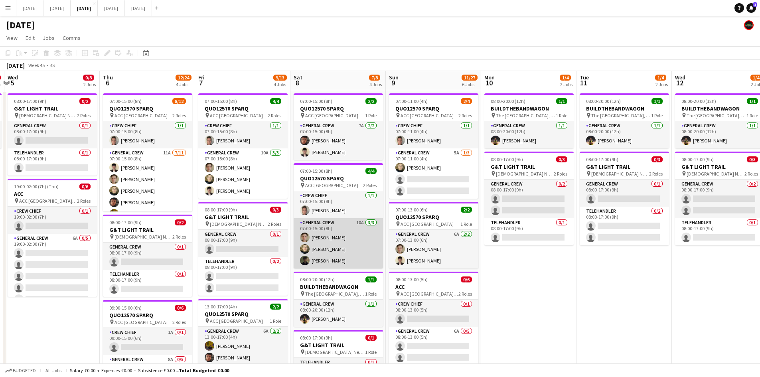
drag, startPoint x: 324, startPoint y: 261, endPoint x: 462, endPoint y: 231, distance: 141.2
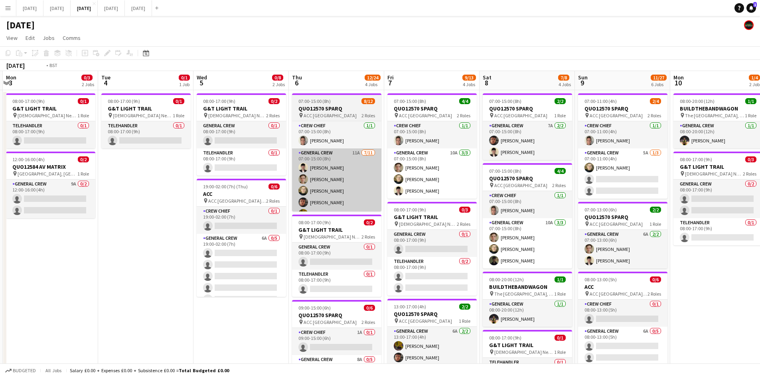
drag, startPoint x: 360, startPoint y: 232, endPoint x: 320, endPoint y: 162, distance: 80.4
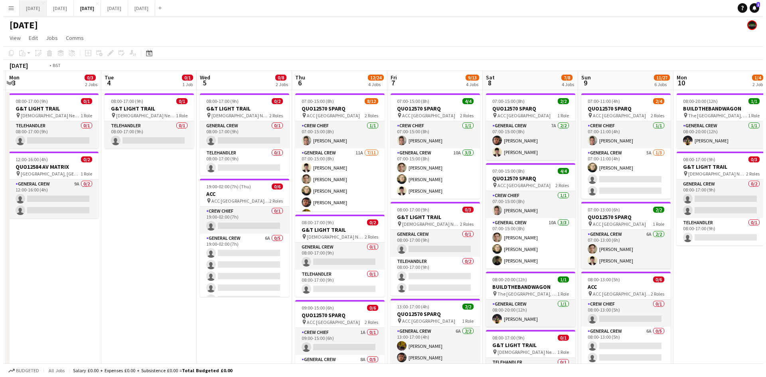
scroll to position [0, 187]
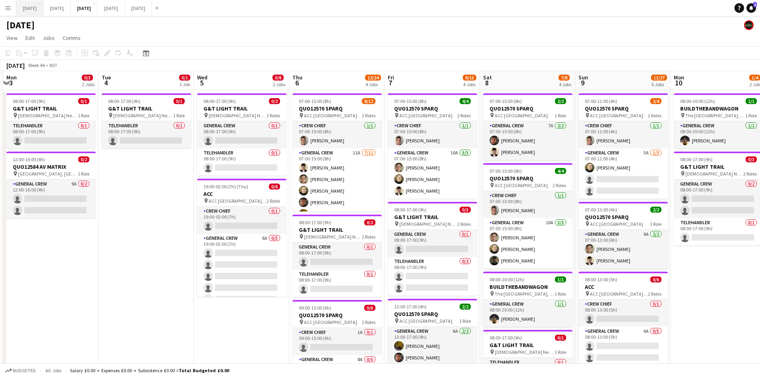
click at [33, 7] on button "[DATE] Close" at bounding box center [29, 8] width 27 height 16
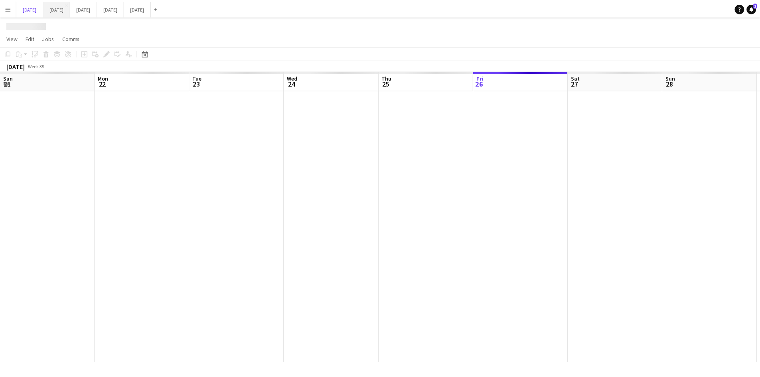
scroll to position [0, 196]
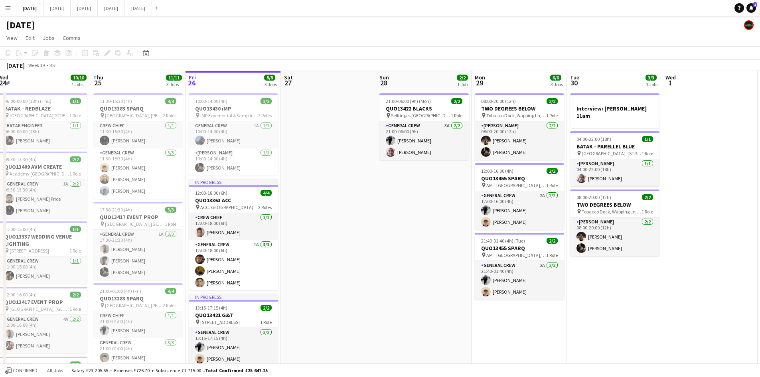
drag, startPoint x: 507, startPoint y: 210, endPoint x: 392, endPoint y: 201, distance: 115.6
click at [407, 201] on app-calendar-viewport "Sun 21 6/6 1 Job Mon 22 2/2 3 Jobs Tue 23 Wed 24 10/10 7 Jobs Thu 25 11/11 3 Jo…" at bounding box center [380, 322] width 760 height 503
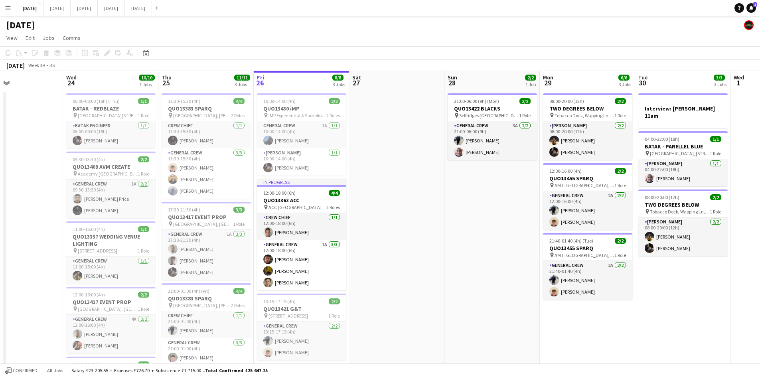
drag, startPoint x: 395, startPoint y: 276, endPoint x: 499, endPoint y: 265, distance: 104.7
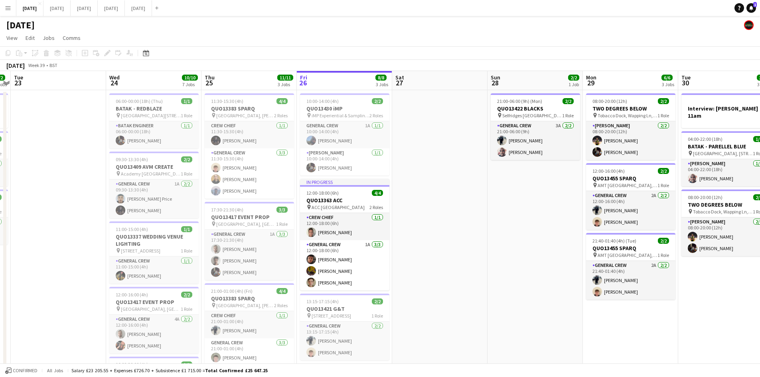
click at [512, 266] on app-calendar-viewport "Sun 21 6/6 1 Job Mon 22 2/2 3 Jobs Tue 23 Wed 24 10/10 7 Jobs Thu 25 11/11 3 Jo…" at bounding box center [380, 322] width 760 height 503
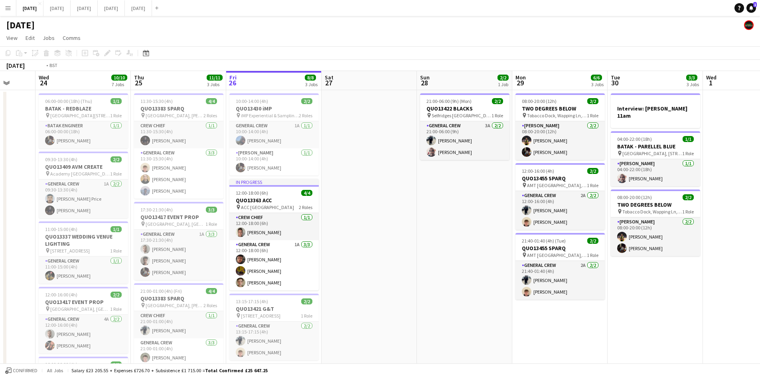
drag, startPoint x: 499, startPoint y: 265, endPoint x: 619, endPoint y: 257, distance: 120.7
click at [619, 257] on app-calendar-viewport "Sun 21 6/6 1 Job Mon 22 2/2 3 Jobs Tue 23 Wed 24 10/10 7 Jobs Thu 25 11/11 3 Jo…" at bounding box center [380, 322] width 760 height 503
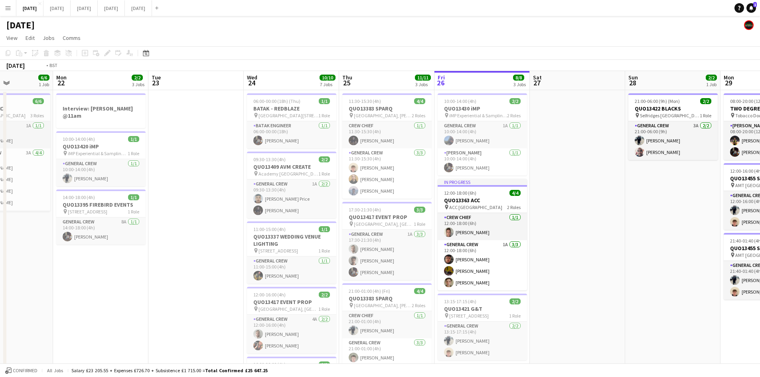
drag, startPoint x: 629, startPoint y: 250, endPoint x: 550, endPoint y: 244, distance: 79.2
click at [550, 244] on app-calendar-viewport "Fri 19 8/8 3 Jobs Sat 20 10/10 6 Jobs Sun 21 6/6 1 Job Mon 22 2/2 3 Jobs Tue 23…" at bounding box center [380, 322] width 760 height 503
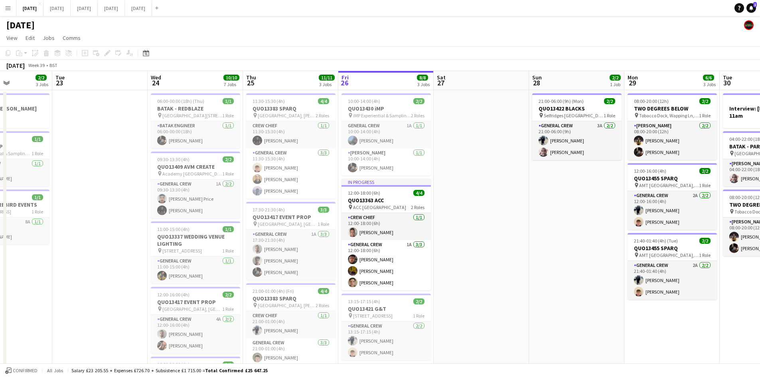
scroll to position [0, 284]
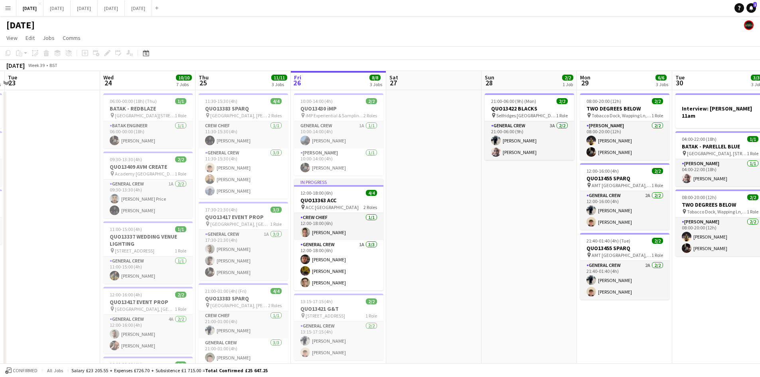
drag, startPoint x: 555, startPoint y: 244, endPoint x: 516, endPoint y: 244, distance: 39.1
click at [517, 244] on app-calendar-viewport "Sat 20 10/10 6 Jobs Sun 21 6/6 1 Job Mon 22 2/2 3 Jobs Tue 23 Wed 24 10/10 7 Jo…" at bounding box center [380, 322] width 760 height 503
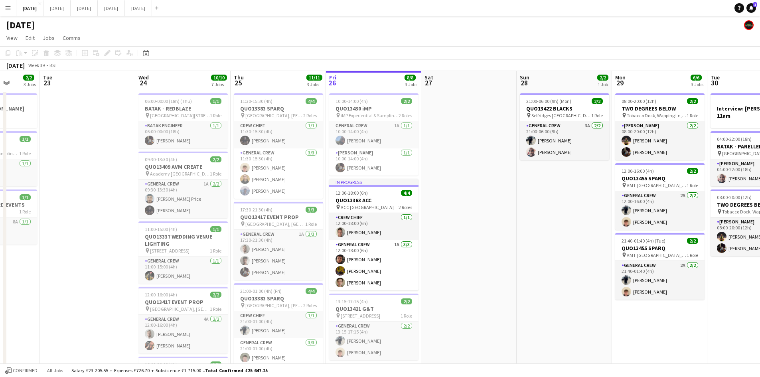
drag, startPoint x: 567, startPoint y: 270, endPoint x: 493, endPoint y: 250, distance: 76.4
click at [494, 250] on app-calendar-viewport "Sat 20 10/10 6 Jobs Sun 21 6/6 1 Job Mon 22 2/2 3 Jobs Tue 23 Wed 24 10/10 7 Jo…" at bounding box center [380, 322] width 760 height 503
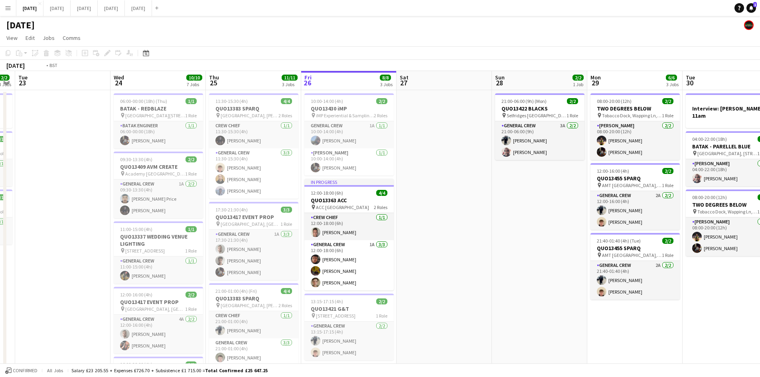
drag, startPoint x: 469, startPoint y: 248, endPoint x: 650, endPoint y: 238, distance: 181.3
click at [650, 238] on app-calendar-viewport "Sun 21 6/6 1 Job Mon 22 2/2 3 Jobs Tue 23 Wed 24 10/10 7 Jobs Thu 25 11/11 3 Jo…" at bounding box center [380, 322] width 760 height 503
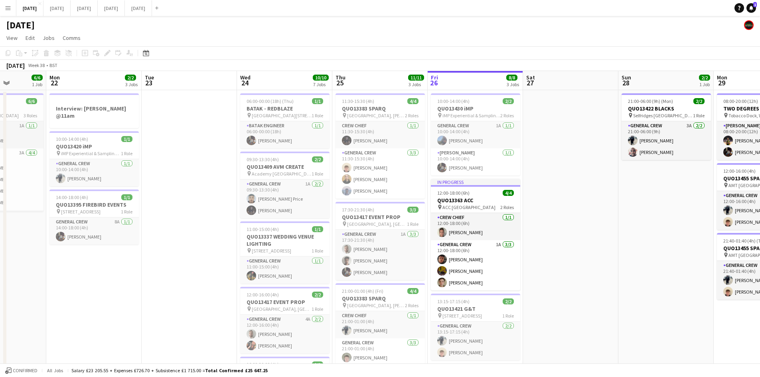
drag, startPoint x: 588, startPoint y: 257, endPoint x: 593, endPoint y: 239, distance: 18.1
click at [598, 241] on app-calendar-viewport "Fri 19 8/8 3 Jobs Sat 20 10/10 6 Jobs Sun 21 6/6 1 Job Mon 22 2/2 3 Jobs Tue 23…" at bounding box center [380, 322] width 760 height 503
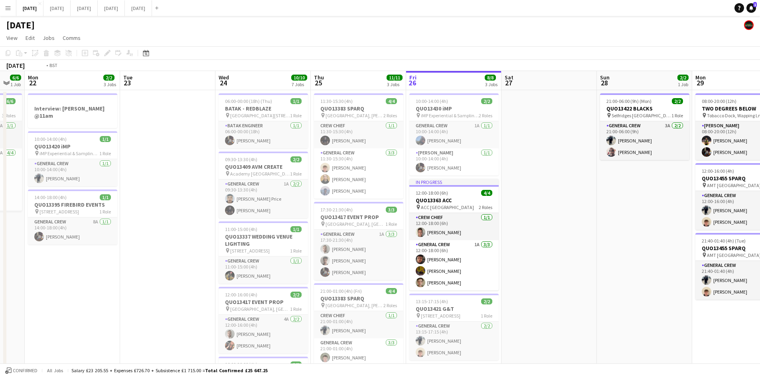
drag, startPoint x: 514, startPoint y: 220, endPoint x: 441, endPoint y: 187, distance: 79.8
click at [455, 191] on app-calendar-viewport "Fri 19 8/8 3 Jobs Sat 20 10/10 6 Jobs Sun 21 6/6 1 Job Mon 22 2/2 3 Jobs Tue 23…" at bounding box center [380, 322] width 760 height 503
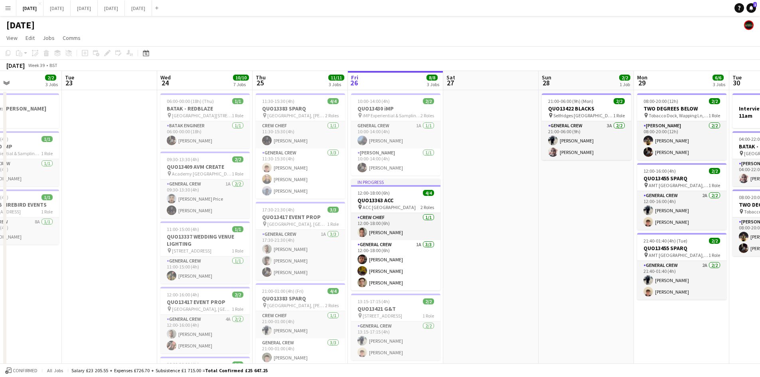
drag, startPoint x: 573, startPoint y: 222, endPoint x: 463, endPoint y: 201, distance: 112.4
click at [463, 201] on app-calendar-viewport "Fri 19 8/8 3 Jobs Sat 20 10/10 6 Jobs Sun 21 6/6 1 Job Mon 22 2/2 3 Jobs Tue 23…" at bounding box center [380, 322] width 760 height 503
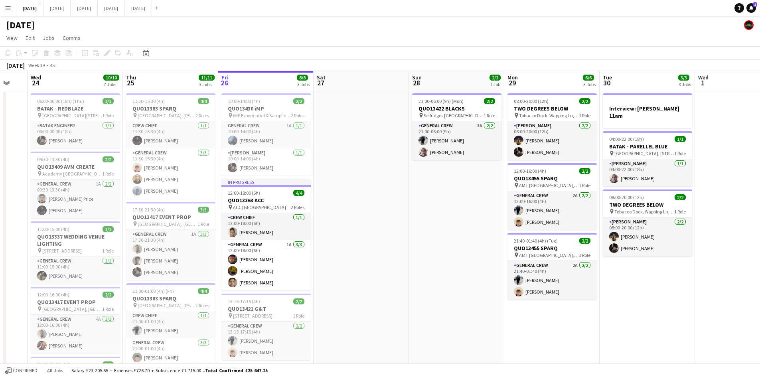
drag, startPoint x: 471, startPoint y: 210, endPoint x: 451, endPoint y: 208, distance: 20.0
click at [451, 208] on app-calendar-viewport "Sun 21 6/6 1 Job Mon 22 2/2 3 Jobs Tue 23 Wed 24 10/10 7 Jobs Thu 25 11/11 3 Jo…" at bounding box center [380, 322] width 760 height 503
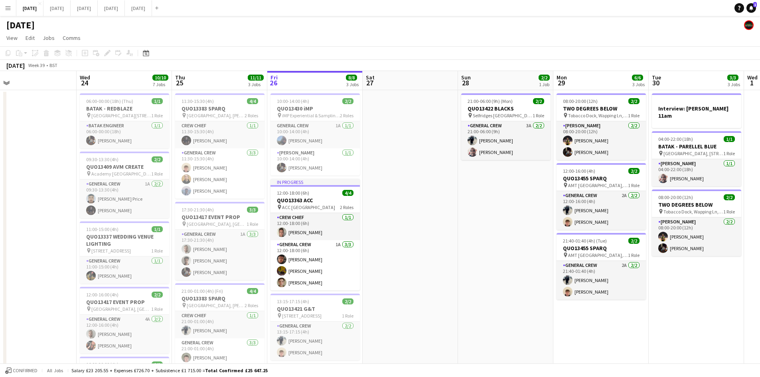
drag, startPoint x: 379, startPoint y: 231, endPoint x: 424, endPoint y: 232, distance: 45.1
click at [425, 232] on app-calendar-viewport "Sun 21 6/6 1 Job Mon 22 2/2 3 Jobs Tue 23 Wed 24 10/10 7 Jobs Thu 25 11/11 3 Jo…" at bounding box center [380, 322] width 760 height 503
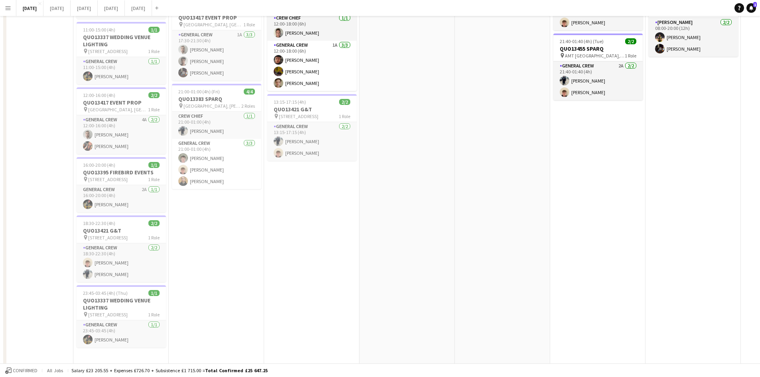
scroll to position [0, 0]
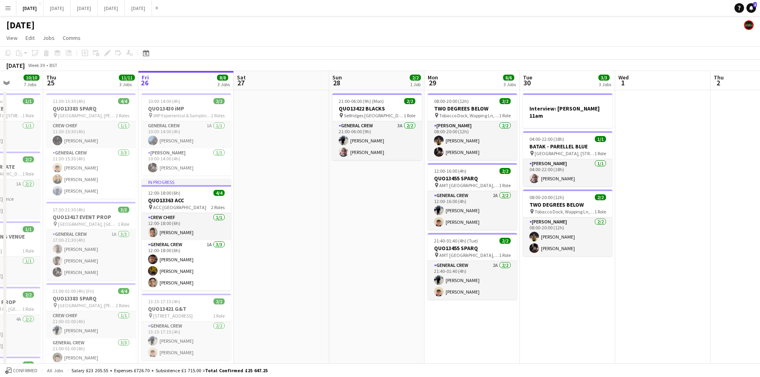
drag, startPoint x: 408, startPoint y: 216, endPoint x: 390, endPoint y: 211, distance: 18.8
click at [390, 211] on app-calendar-viewport "Sun 21 6/6 1 Job Mon 22 2/2 3 Jobs Tue 23 Wed 24 10/10 7 Jobs Thu 25 11/11 3 Jo…" at bounding box center [380, 322] width 760 height 503
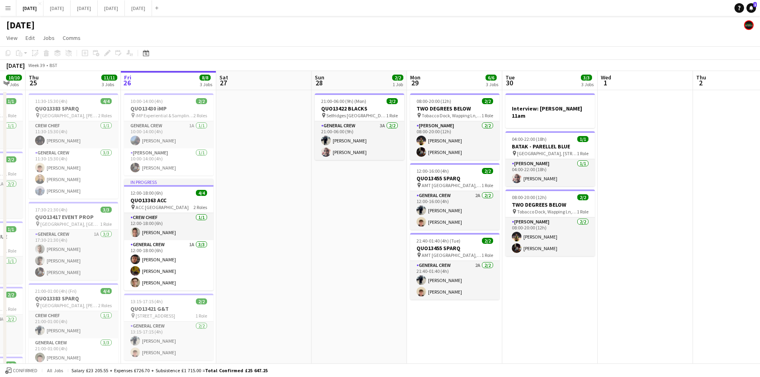
drag, startPoint x: 604, startPoint y: 274, endPoint x: 535, endPoint y: 252, distance: 72.2
click at [545, 255] on app-calendar-viewport "Mon 22 2/2 3 Jobs Tue 23 Wed 24 10/10 7 Jobs Thu 25 11/11 3 Jobs Fri 26 8/8 3 J…" at bounding box center [380, 322] width 760 height 503
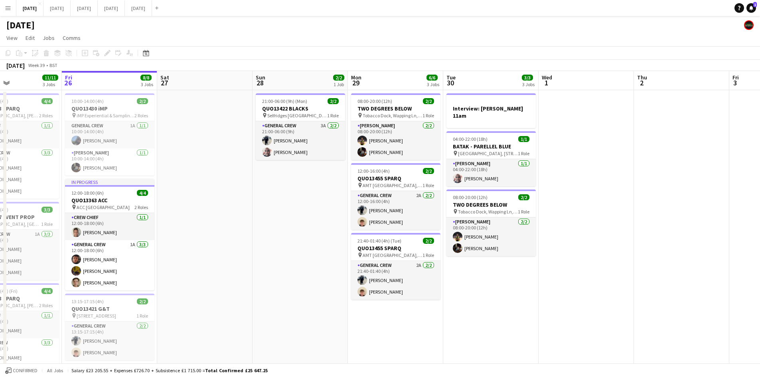
drag, startPoint x: 608, startPoint y: 274, endPoint x: 496, endPoint y: 240, distance: 116.6
click at [496, 240] on app-calendar-viewport "Mon 22 2/2 3 Jobs Tue 23 Wed 24 10/10 7 Jobs Thu 25 11/11 3 Jobs Fri 26 8/8 3 J…" at bounding box center [380, 322] width 760 height 503
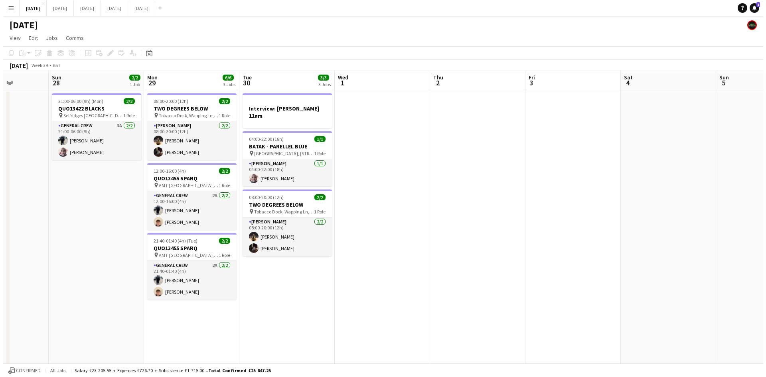
scroll to position [0, 240]
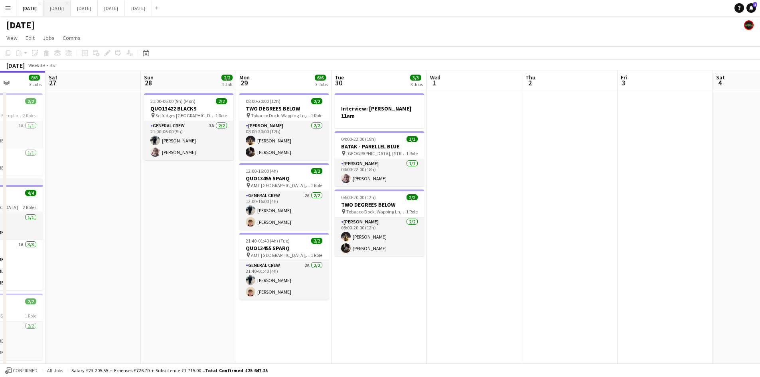
click at [71, 12] on button "[DATE] Close" at bounding box center [56, 8] width 27 height 16
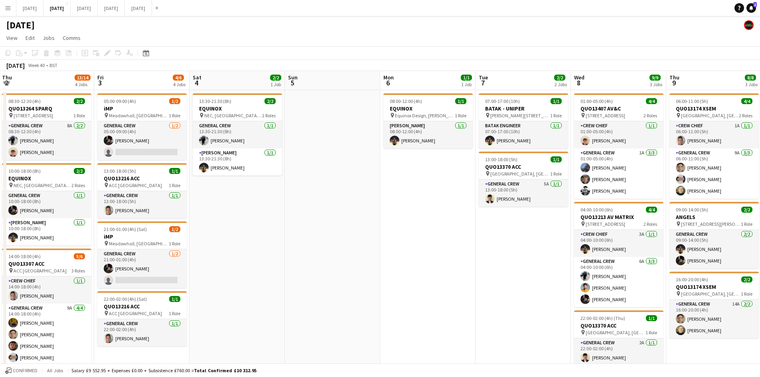
drag, startPoint x: 477, startPoint y: 224, endPoint x: 282, endPoint y: 234, distance: 194.9
click at [484, 223] on app-calendar-viewport "Tue 30 Wed 1 Thu 2 13/14 4 Jobs Fri 3 4/6 4 Jobs Sat 4 2/2 1 Job Sun 5 Mon 6 1/…" at bounding box center [380, 282] width 760 height 422
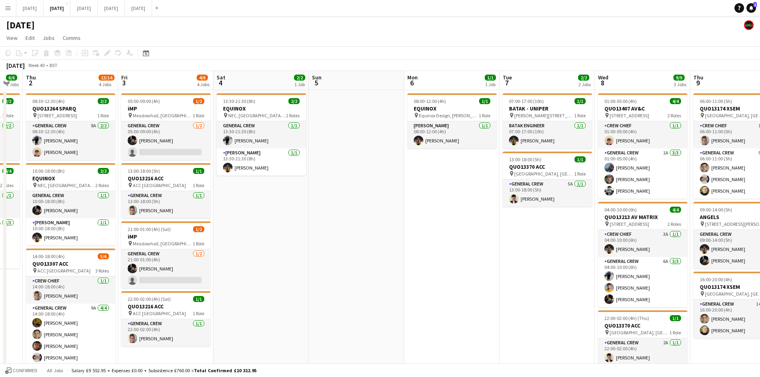
drag, startPoint x: 282, startPoint y: 234, endPoint x: 516, endPoint y: 217, distance: 234.7
click at [514, 219] on app-calendar-viewport "Mon 29 Tue 30 Wed 1 6/6 2 Jobs Thu 2 13/14 4 Jobs Fri 3 4/6 4 Jobs Sat 4 2/2 1 …" at bounding box center [380, 282] width 760 height 422
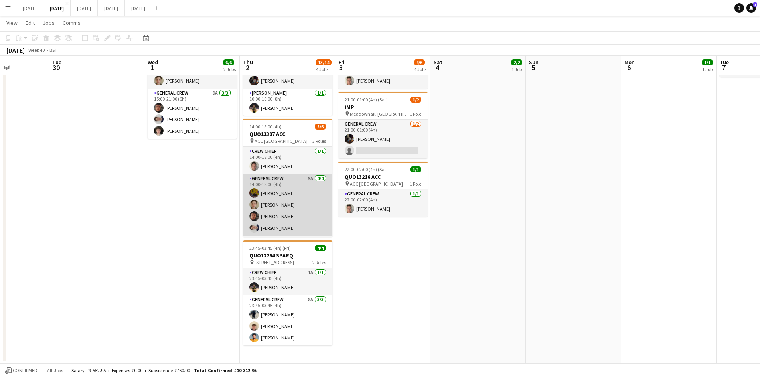
scroll to position [26, 0]
